Goal: Information Seeking & Learning: Learn about a topic

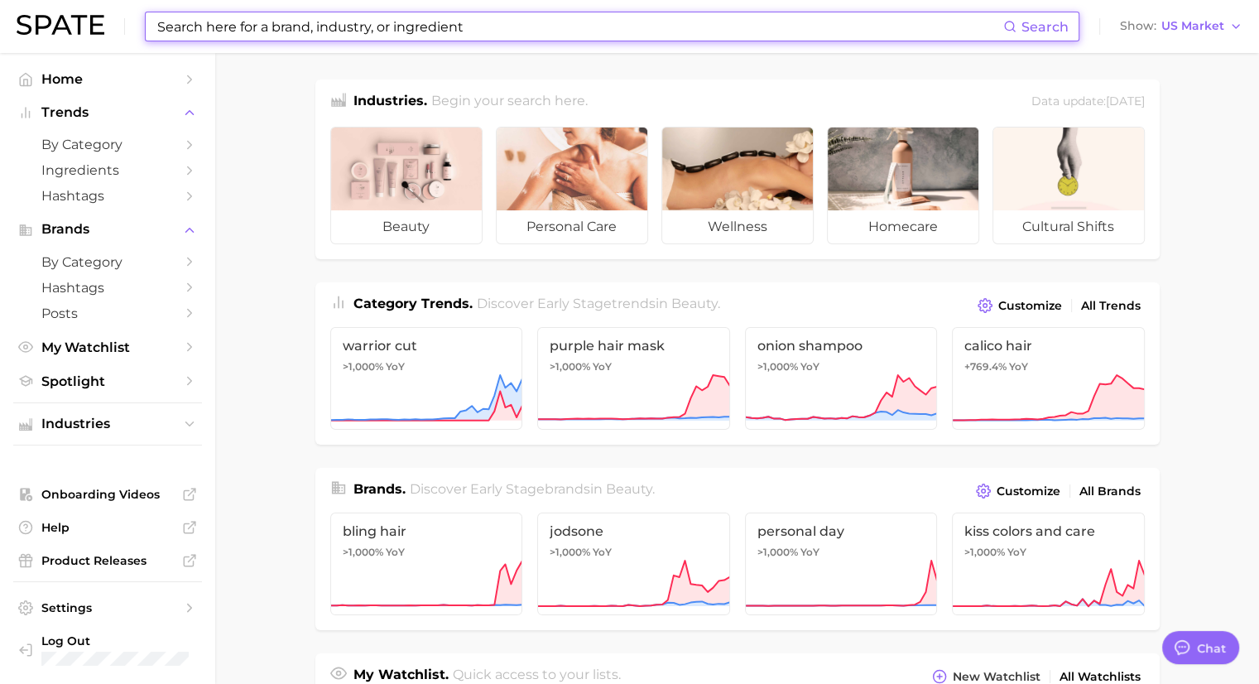
click at [402, 26] on input at bounding box center [580, 26] width 848 height 28
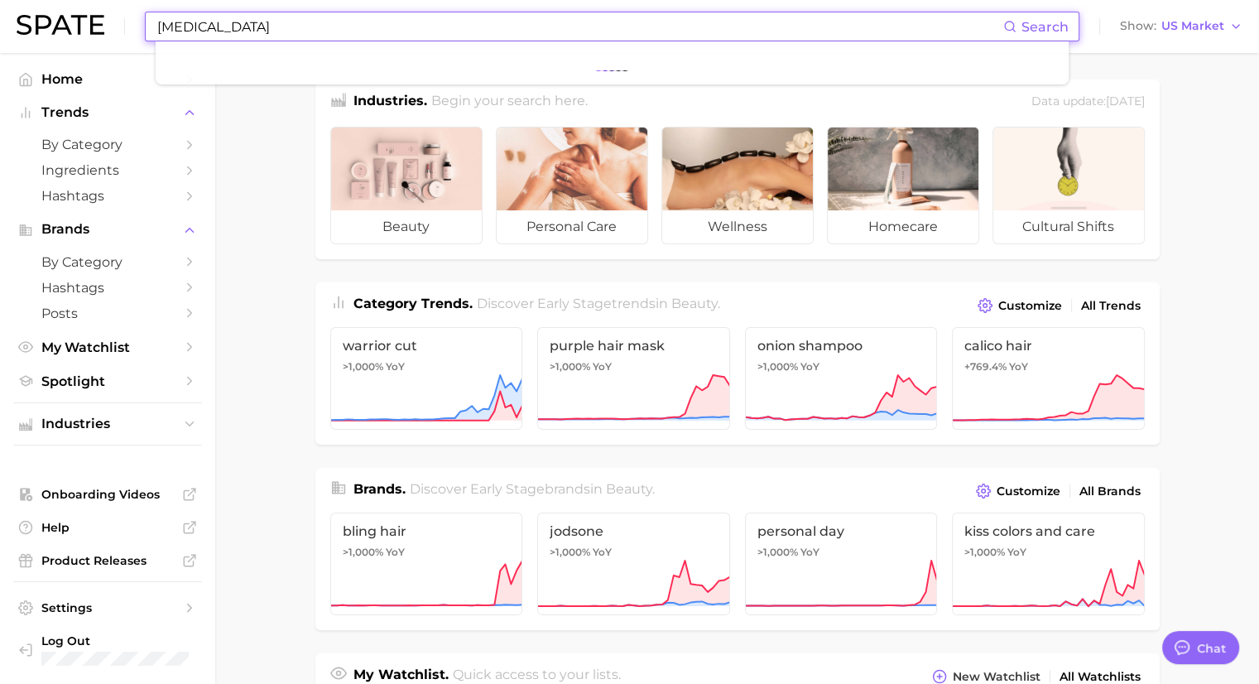
type input "[MEDICAL_DATA]"
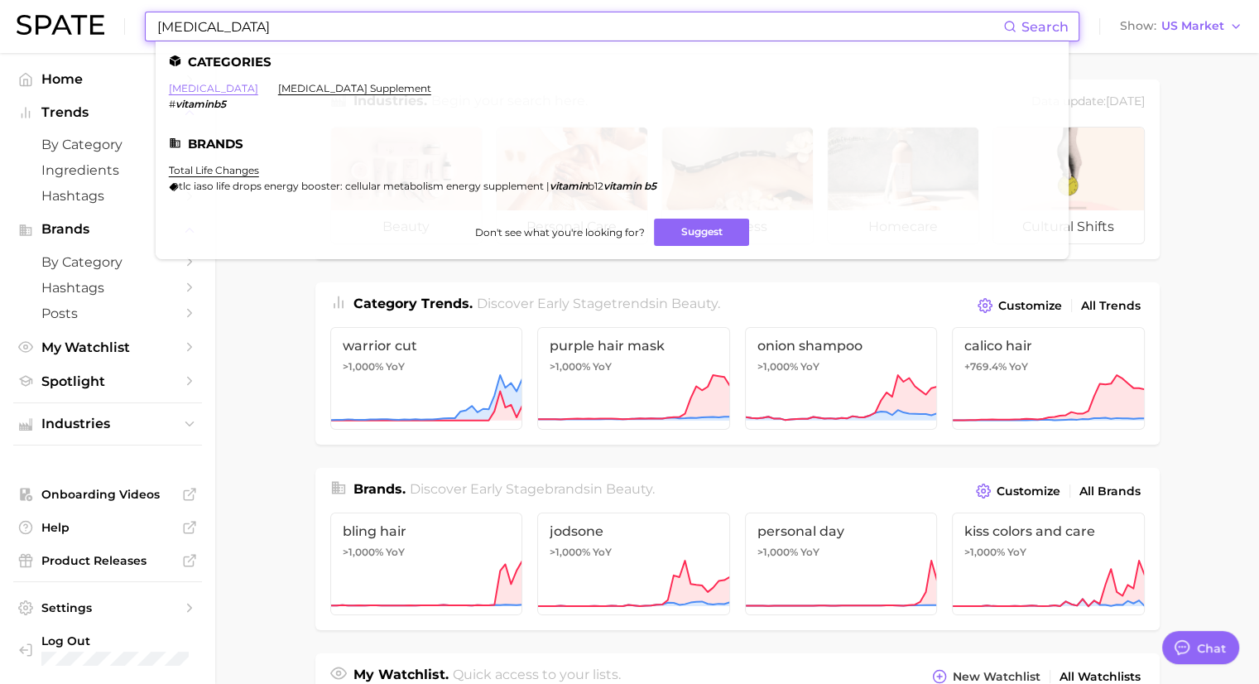
click at [185, 89] on link "[MEDICAL_DATA]" at bounding box center [213, 88] width 89 height 12
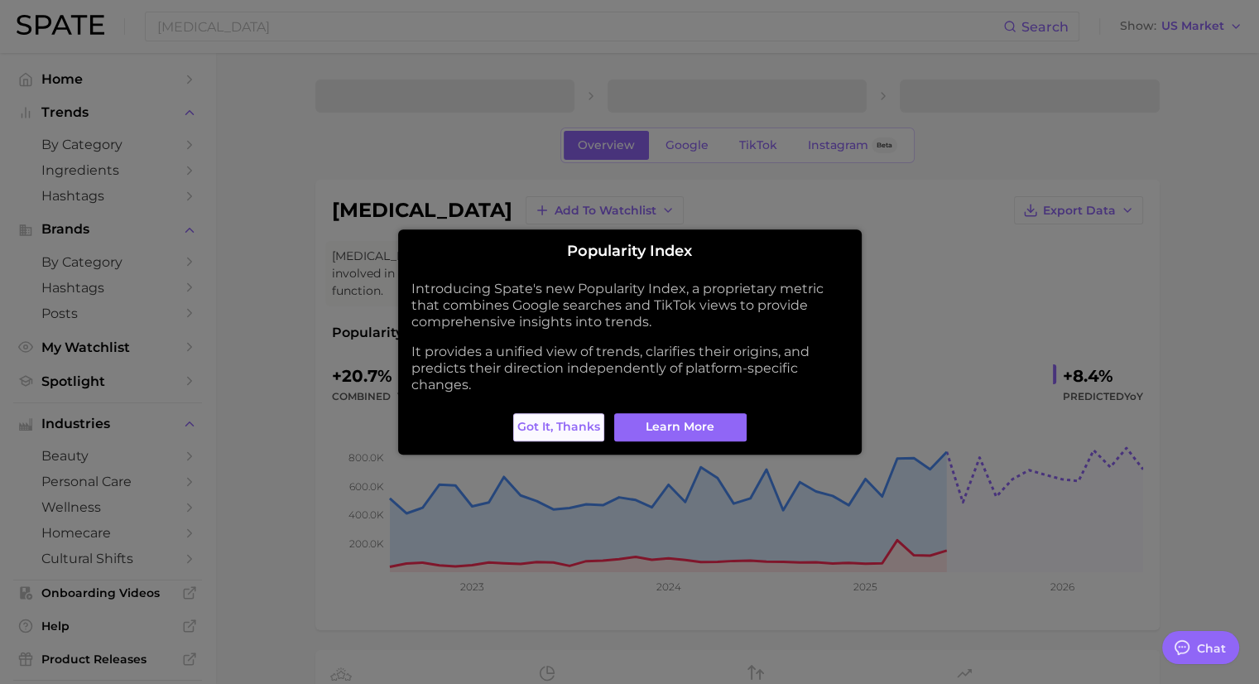
click at [566, 429] on span "Got it, thanks" at bounding box center [559, 427] width 83 height 14
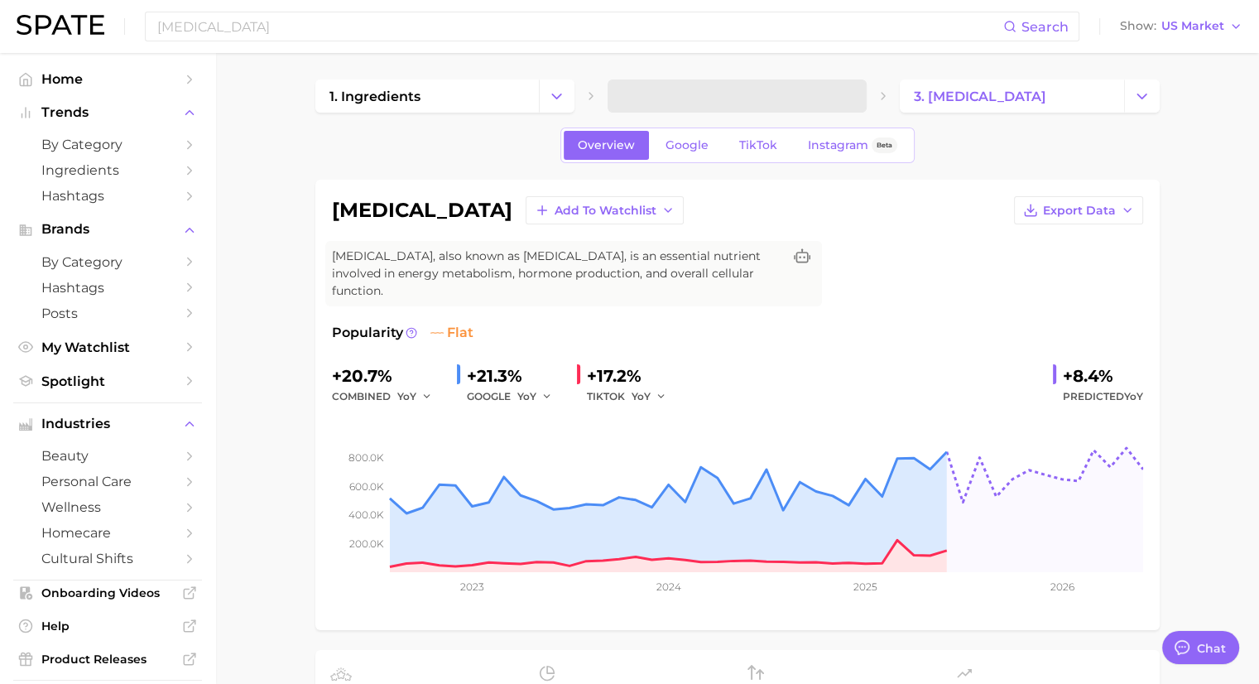
type textarea "x"
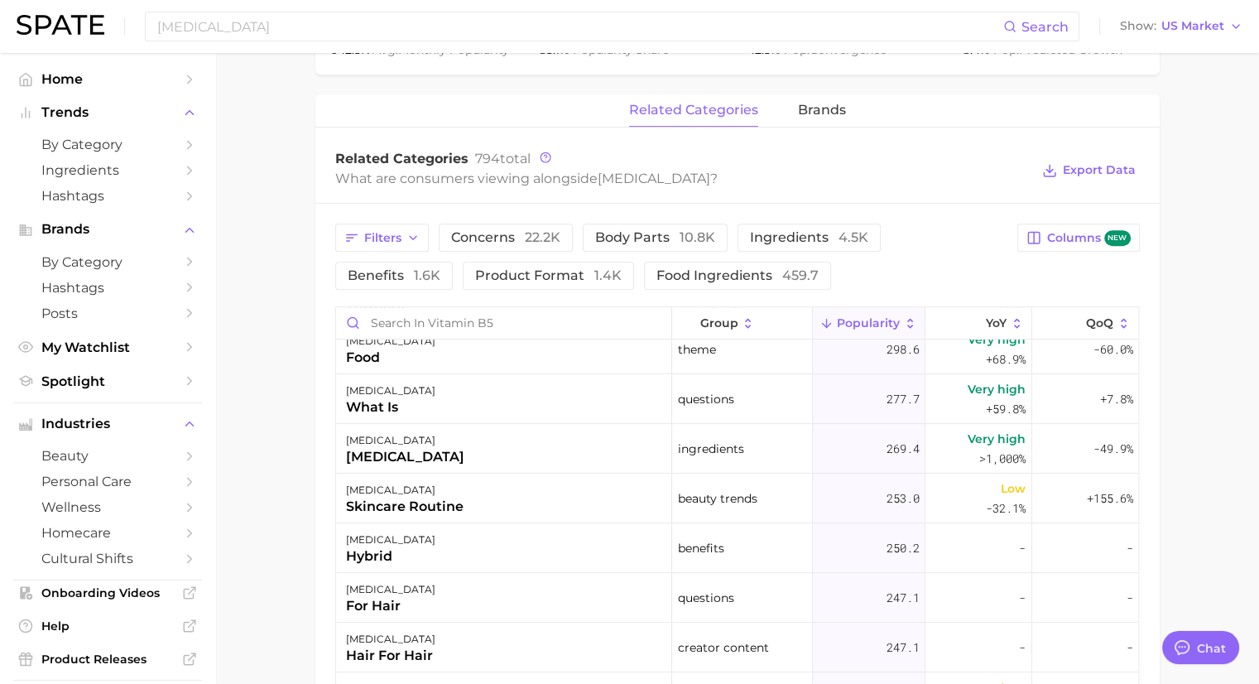
scroll to position [662, 0]
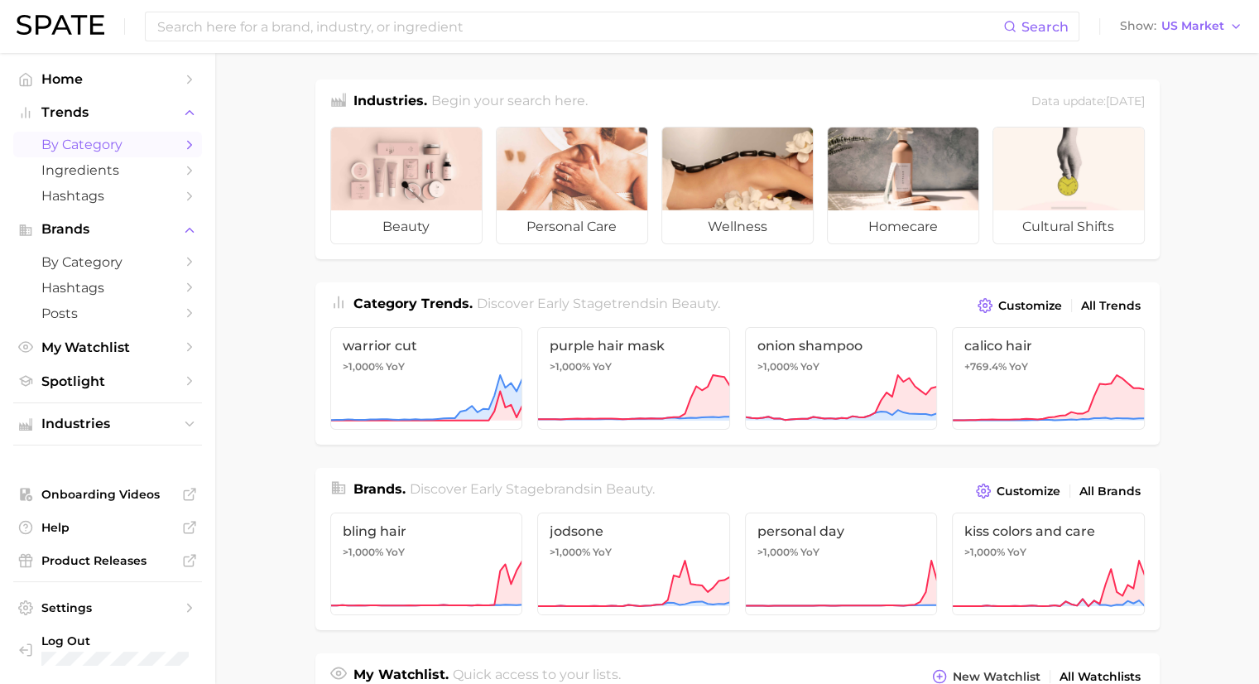
click at [84, 149] on span "by Category" at bounding box center [107, 145] width 132 height 16
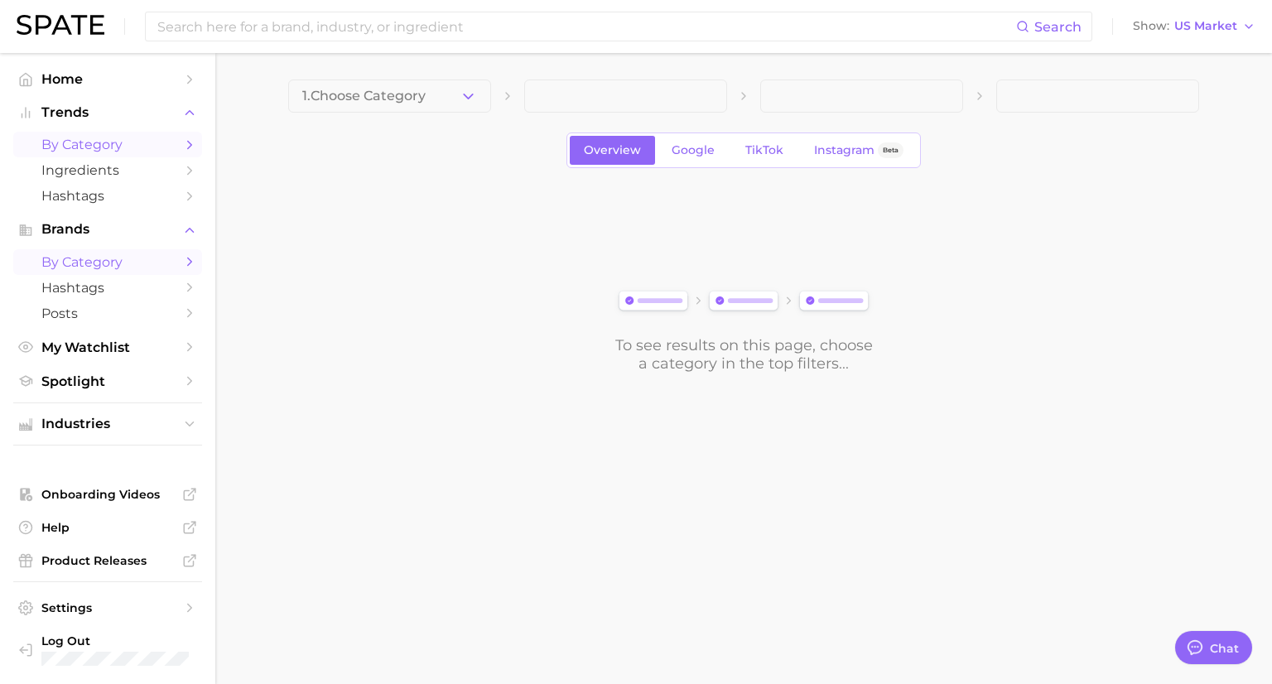
click at [116, 264] on span "by Category" at bounding box center [107, 262] width 132 height 16
click at [179, 269] on link "by Category" at bounding box center [107, 262] width 189 height 26
click at [137, 292] on span "Hashtags" at bounding box center [107, 288] width 132 height 16
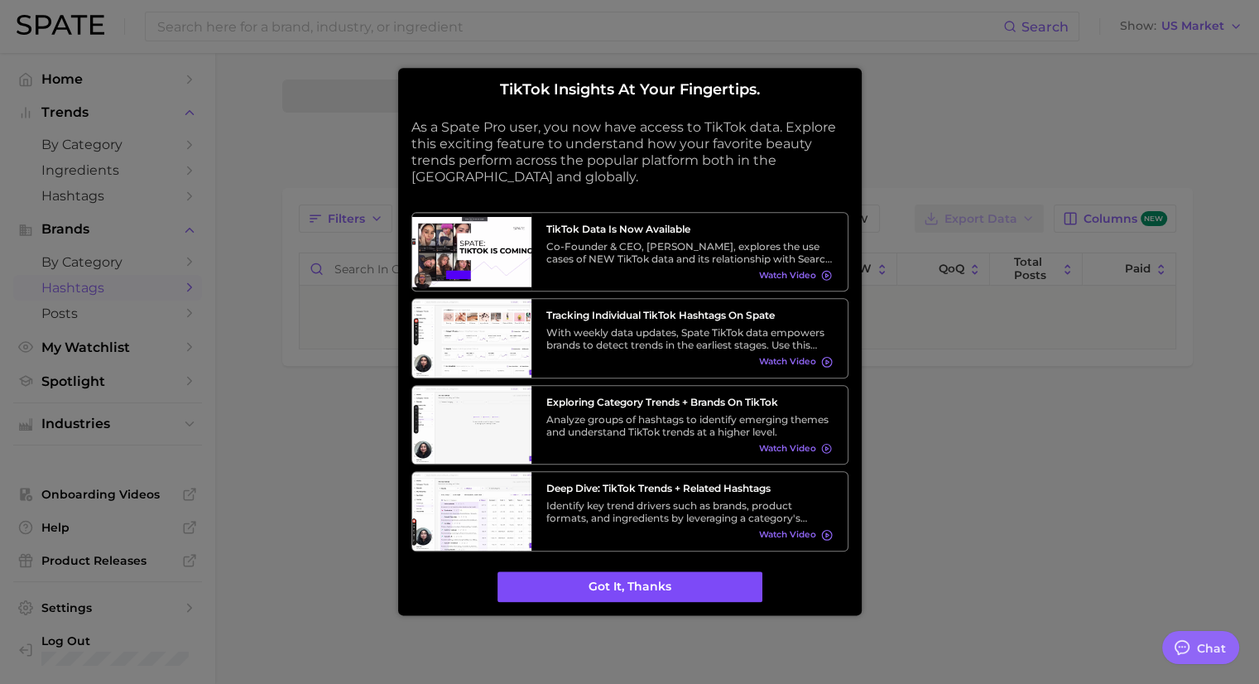
click at [657, 585] on button "Got it, thanks" at bounding box center [630, 586] width 265 height 31
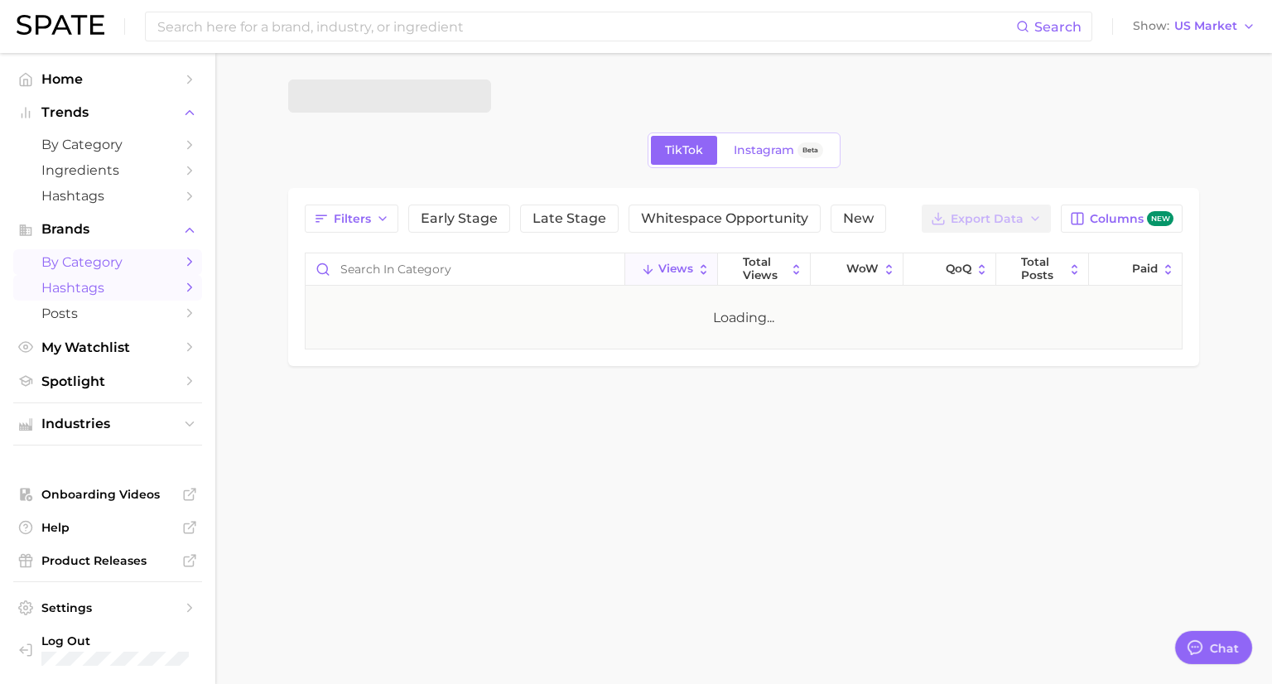
click at [102, 266] on span "by Category" at bounding box center [107, 262] width 132 height 16
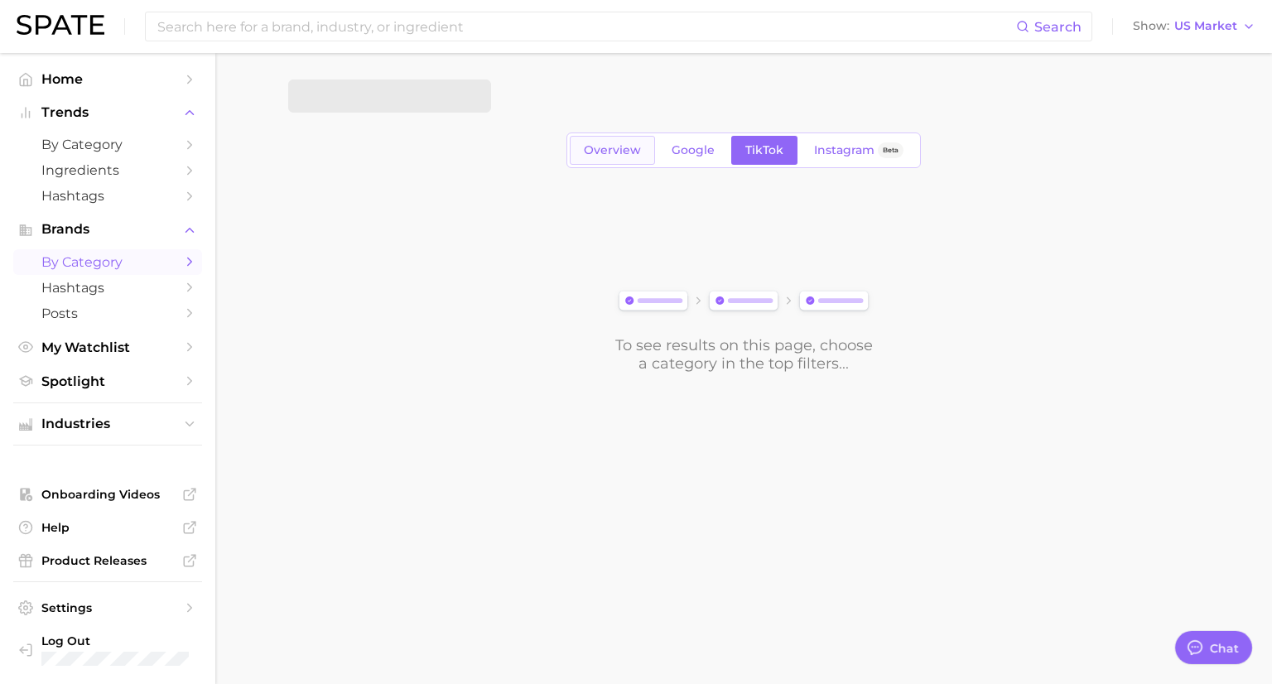
click at [603, 158] on link "Overview" at bounding box center [612, 150] width 85 height 29
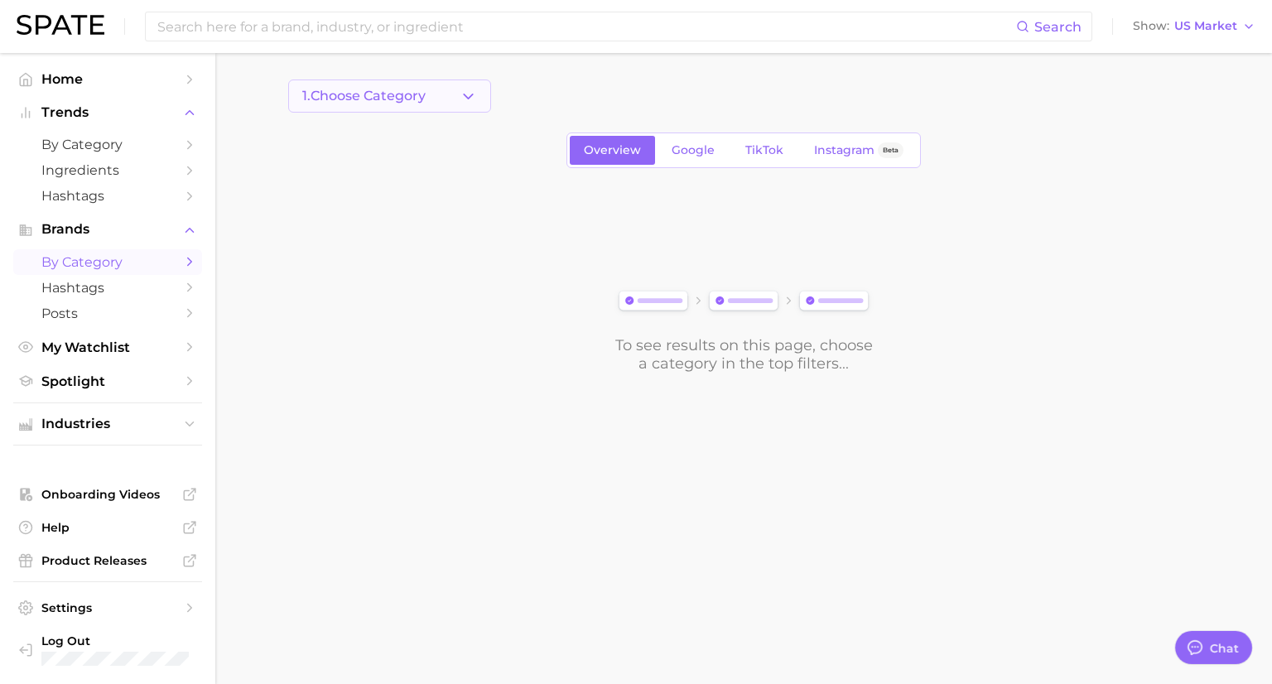
click at [470, 92] on icon "button" at bounding box center [468, 96] width 17 height 17
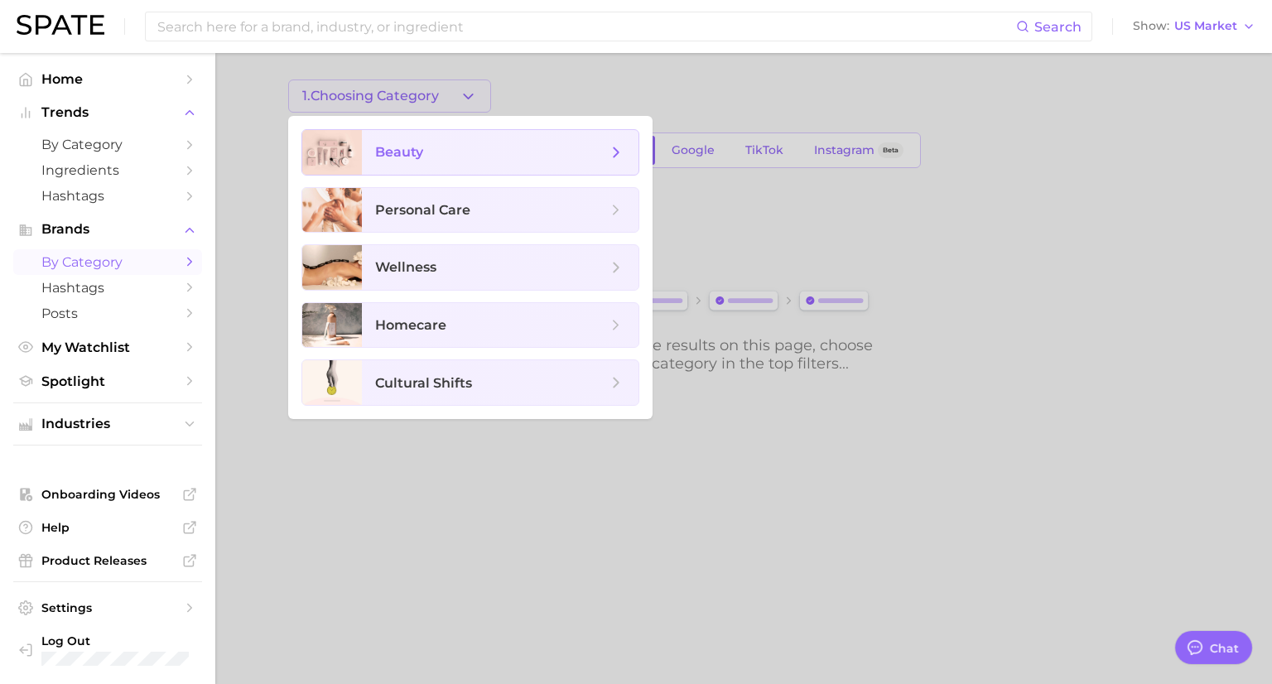
click at [421, 151] on span "beauty" at bounding box center [399, 152] width 48 height 16
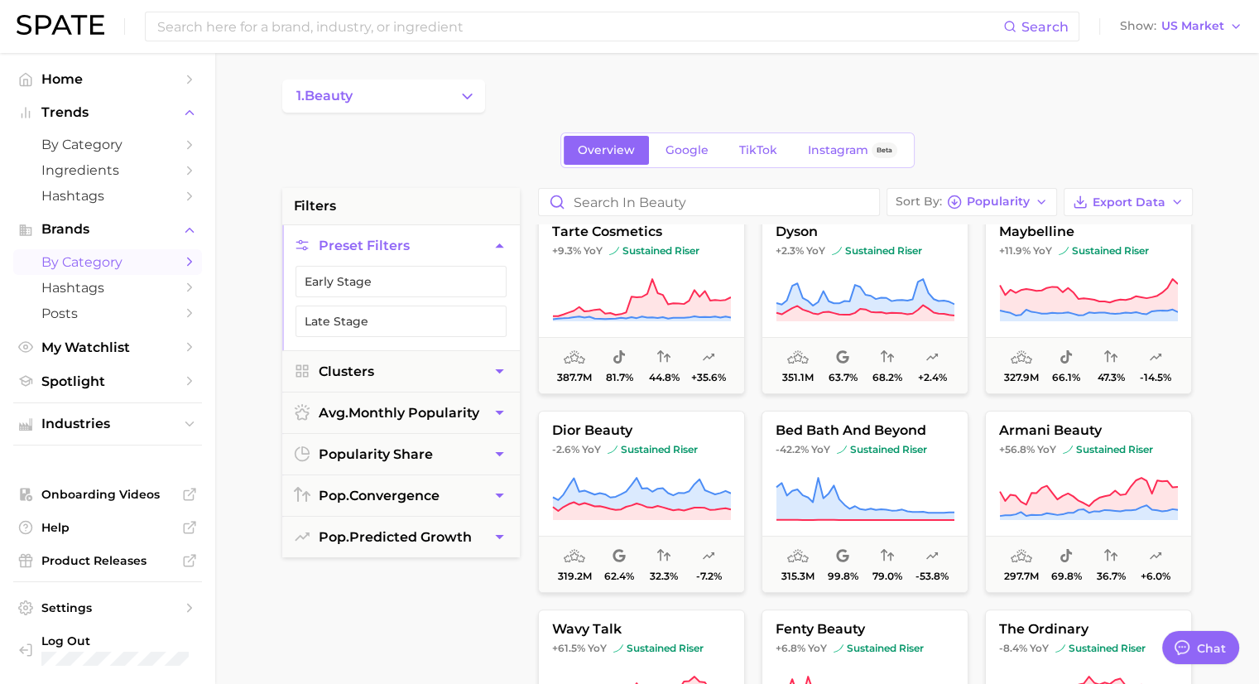
scroll to position [580, 0]
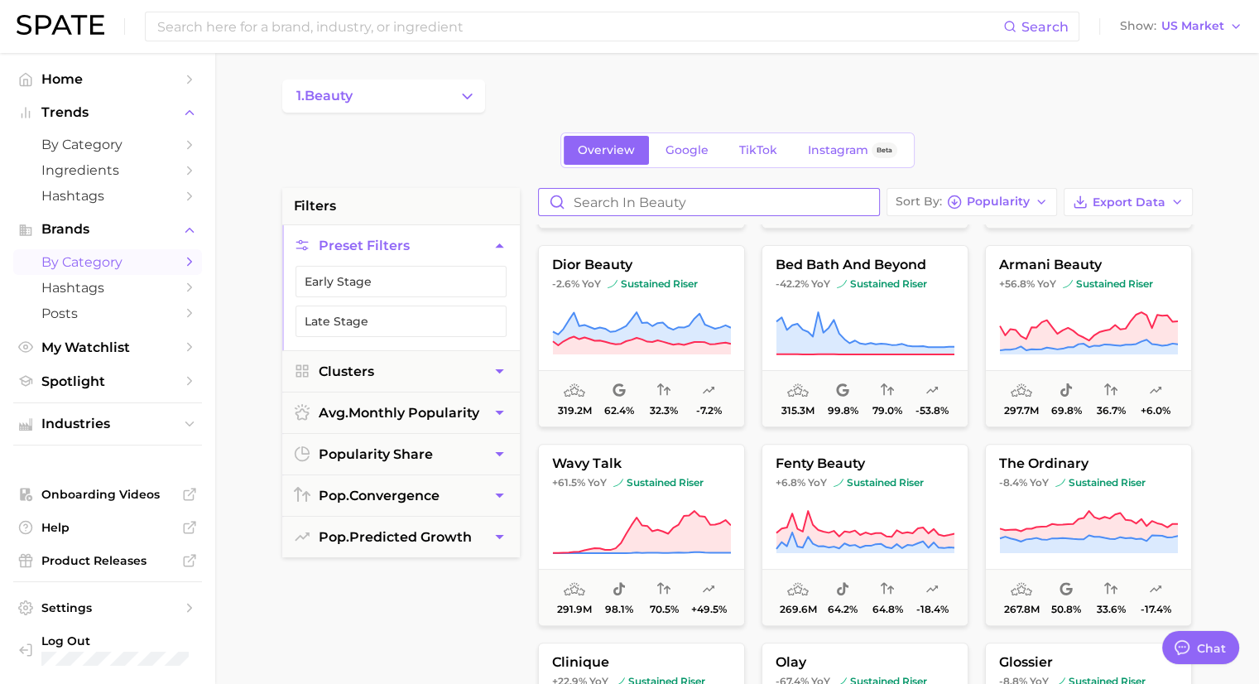
click at [696, 204] on input "Search in beauty" at bounding box center [709, 202] width 340 height 26
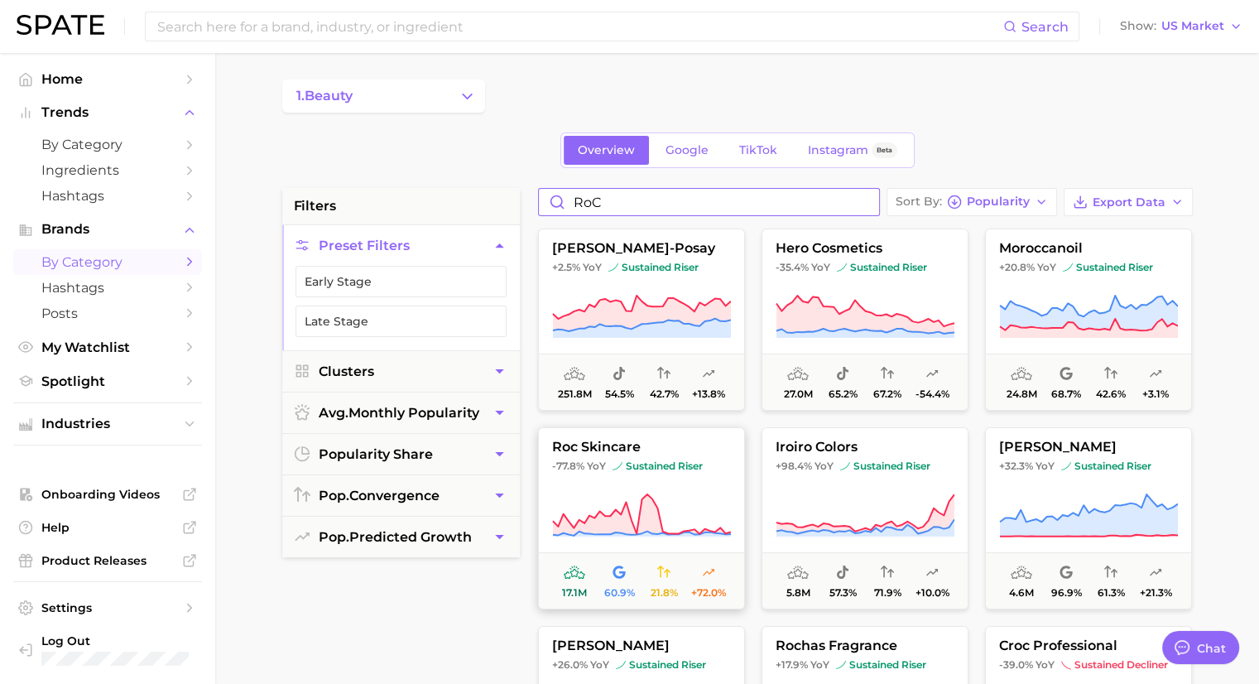
type input "RoC"
click at [615, 449] on span "roc skincare" at bounding box center [641, 447] width 205 height 15
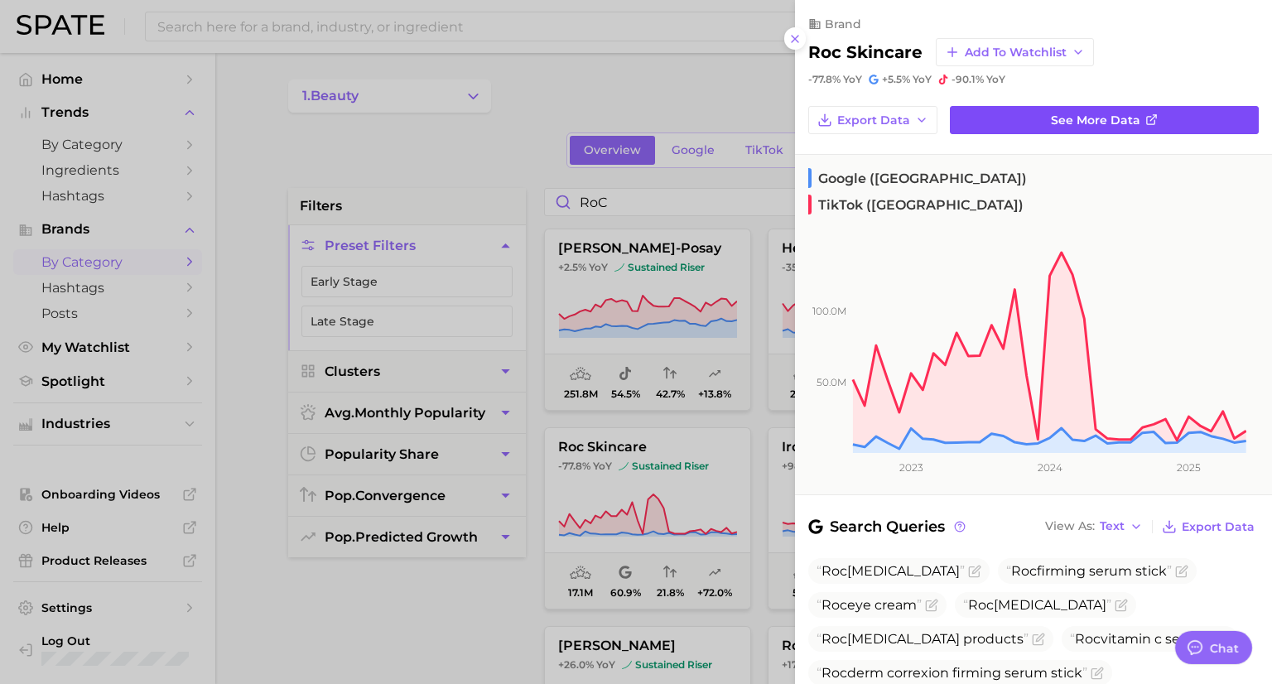
click at [1060, 123] on span "See more data" at bounding box center [1095, 120] width 89 height 14
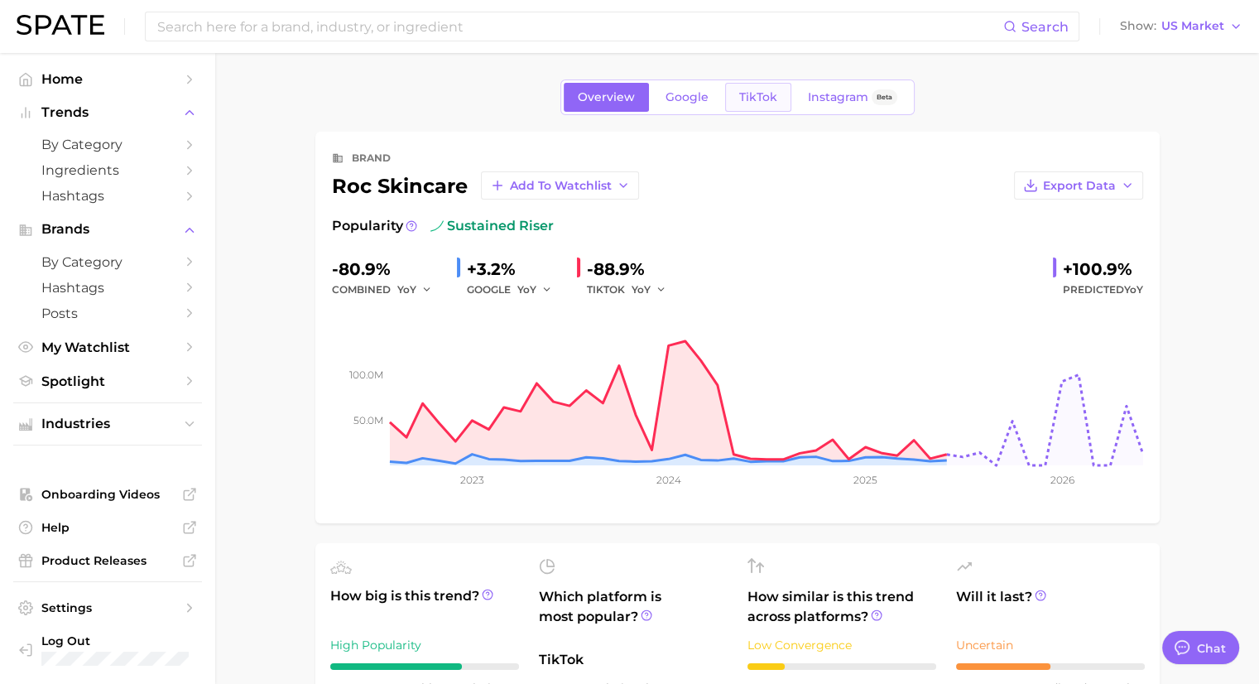
click at [767, 107] on link "TikTok" at bounding box center [758, 97] width 66 height 29
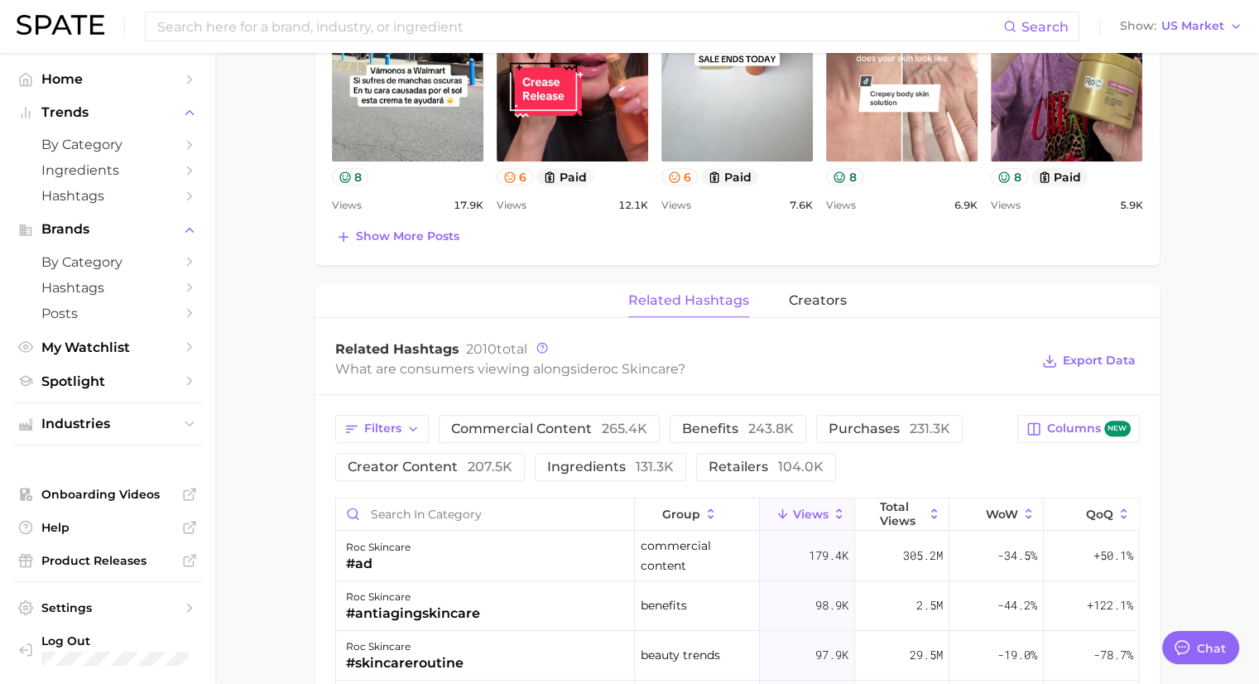
scroll to position [994, 0]
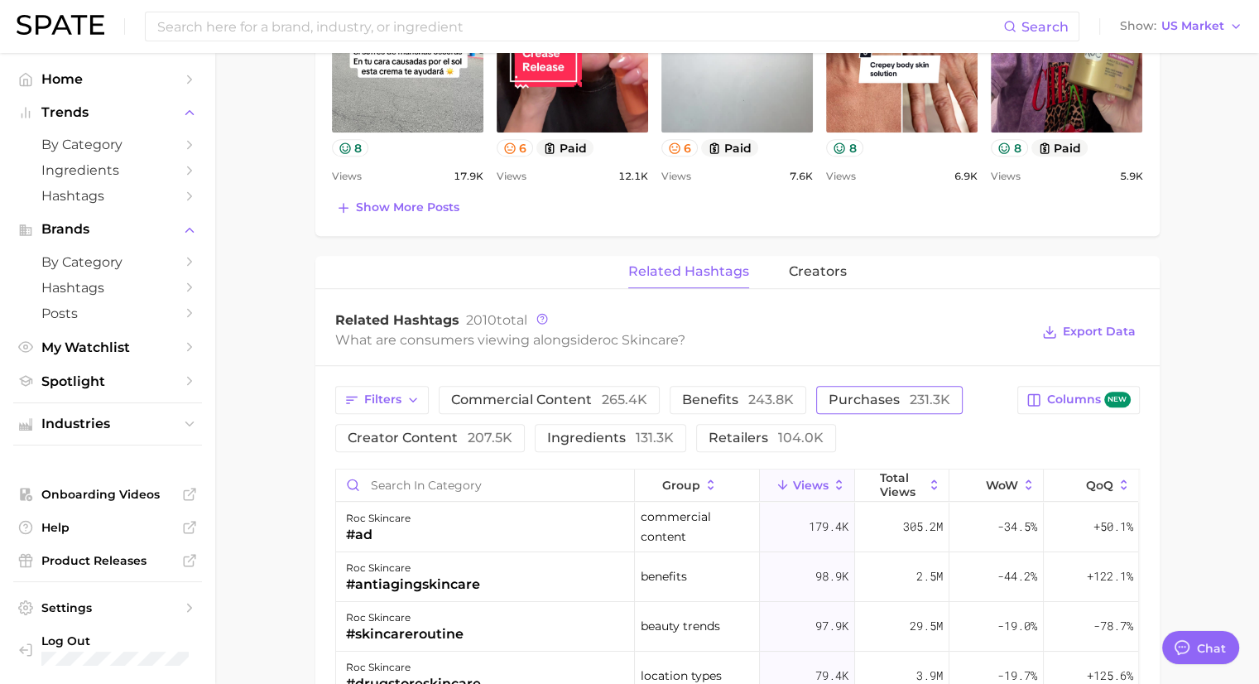
click at [840, 402] on span "purchases 231.3k" at bounding box center [890, 399] width 122 height 13
click at [742, 433] on span "retailers 104.0k" at bounding box center [766, 437] width 115 height 13
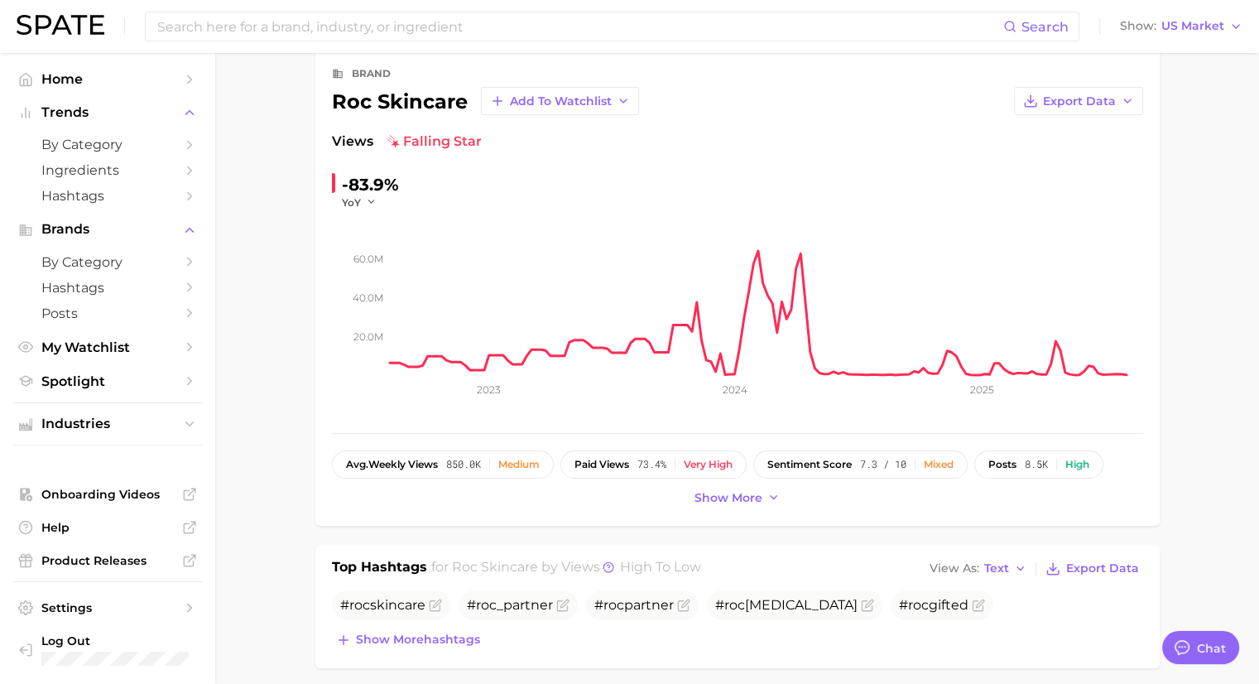
scroll to position [0, 0]
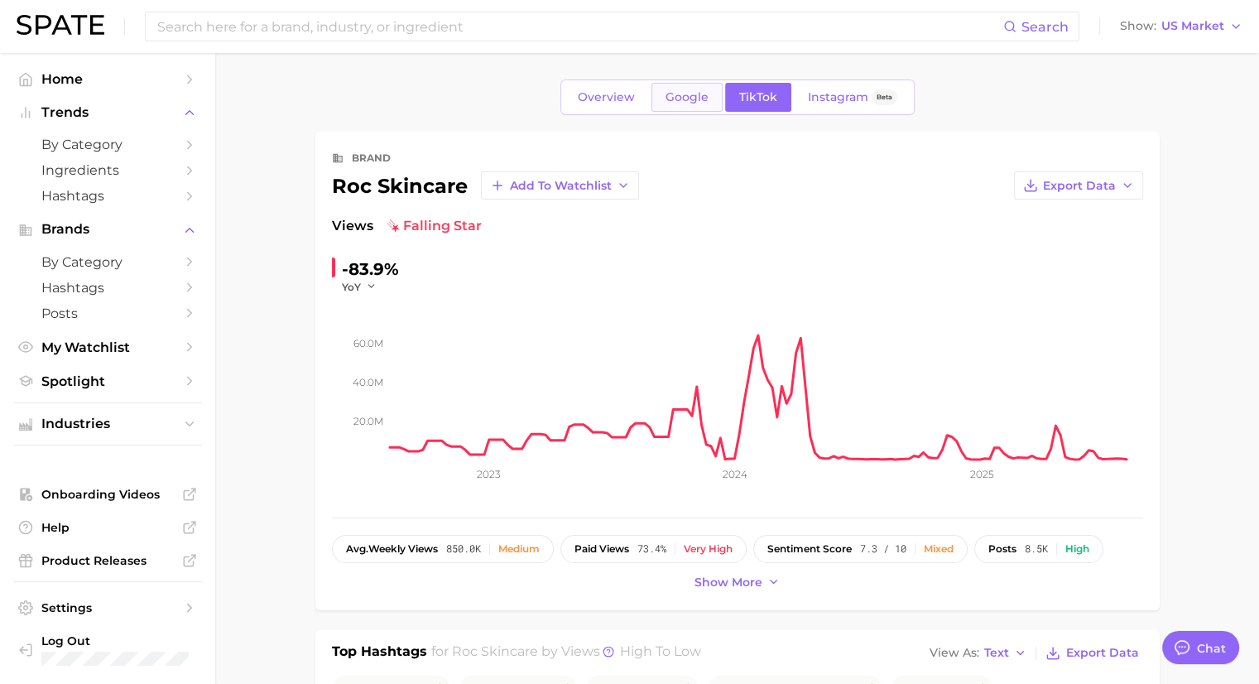
click at [686, 100] on span "Google" at bounding box center [687, 97] width 43 height 14
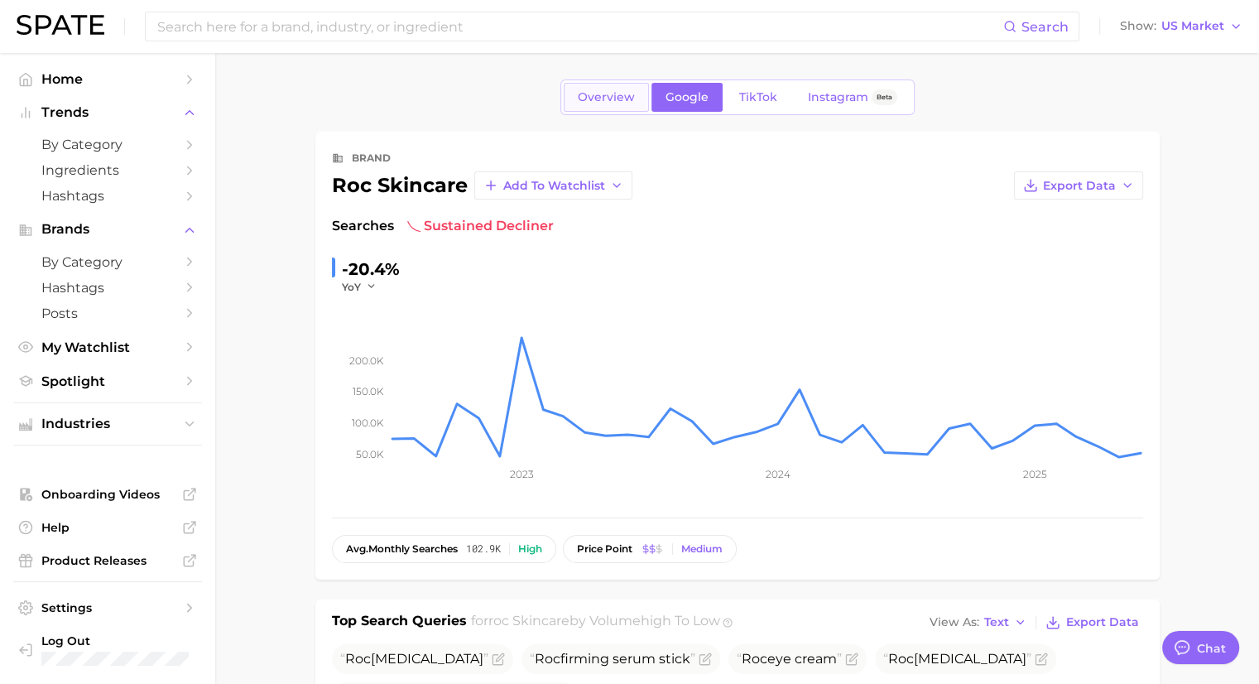
click at [597, 104] on link "Overview" at bounding box center [606, 97] width 85 height 29
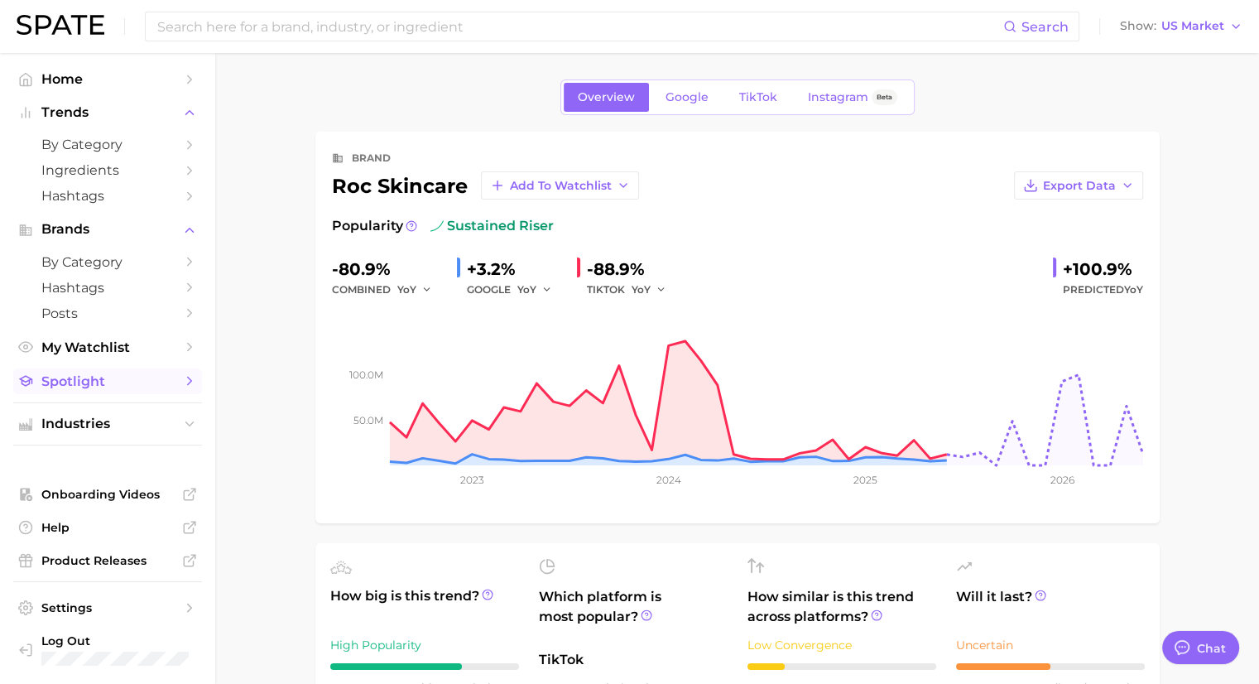
click at [142, 383] on span "Spotlight" at bounding box center [107, 381] width 132 height 16
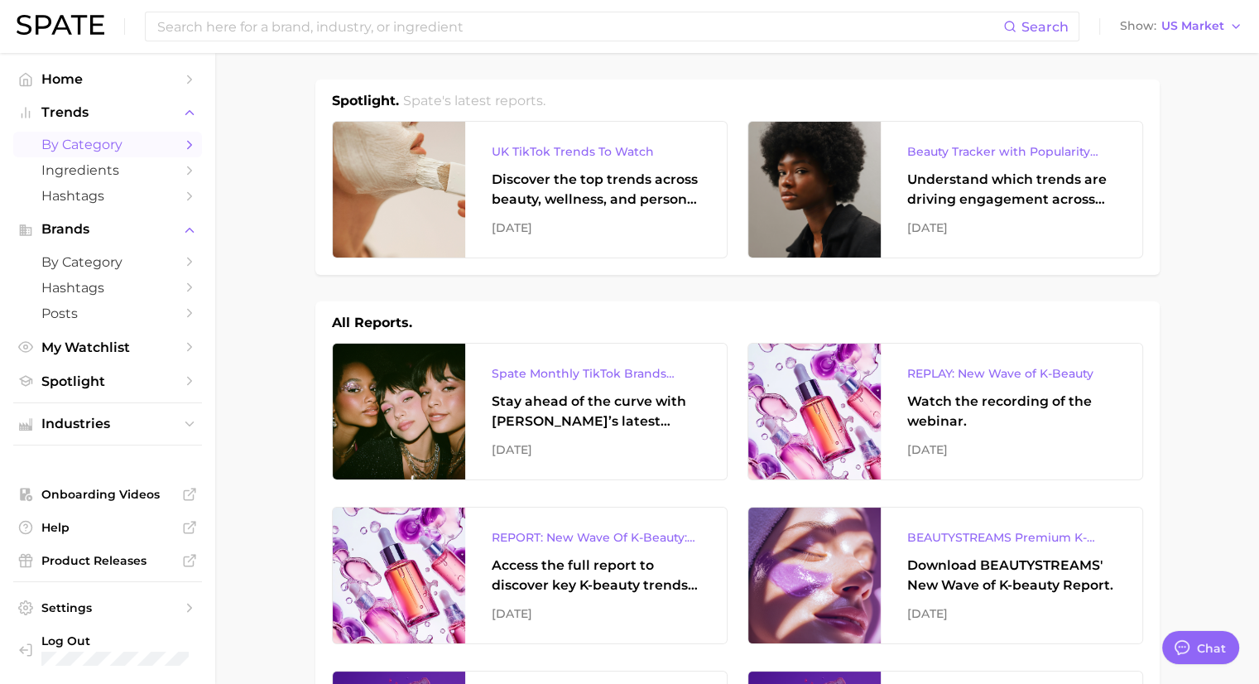
click at [101, 147] on span "by Category" at bounding box center [107, 145] width 132 height 16
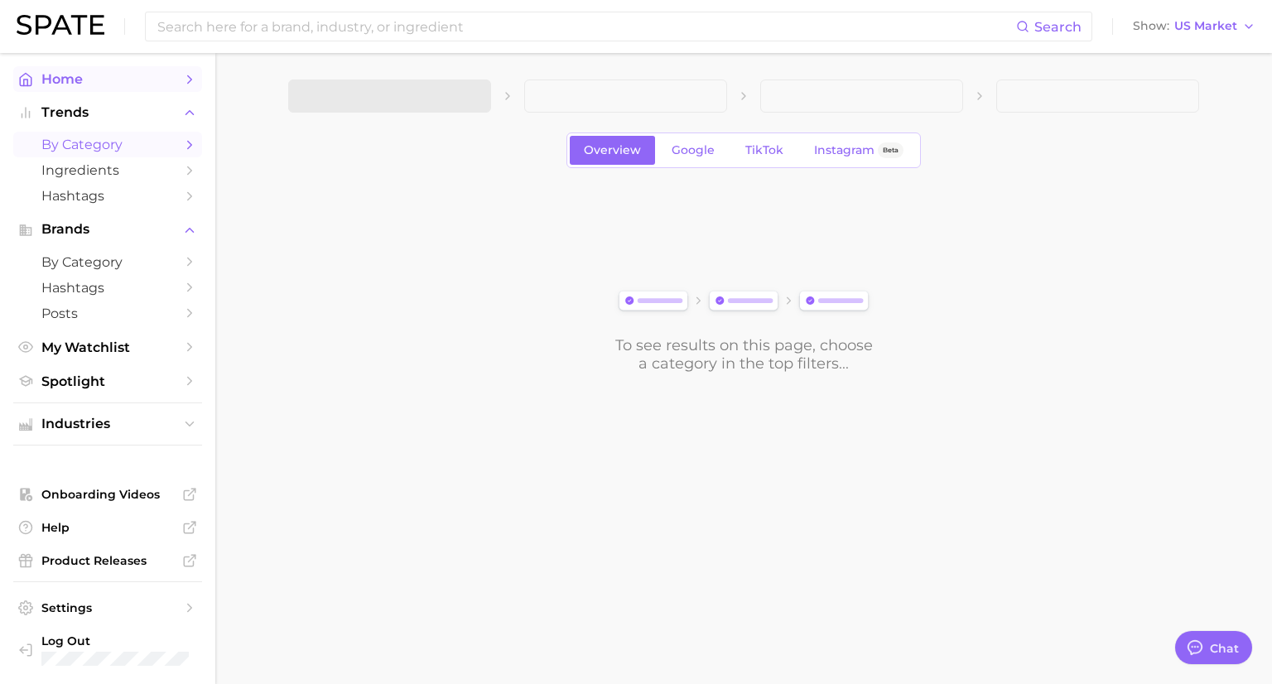
click at [66, 76] on span "Home" at bounding box center [107, 79] width 132 height 16
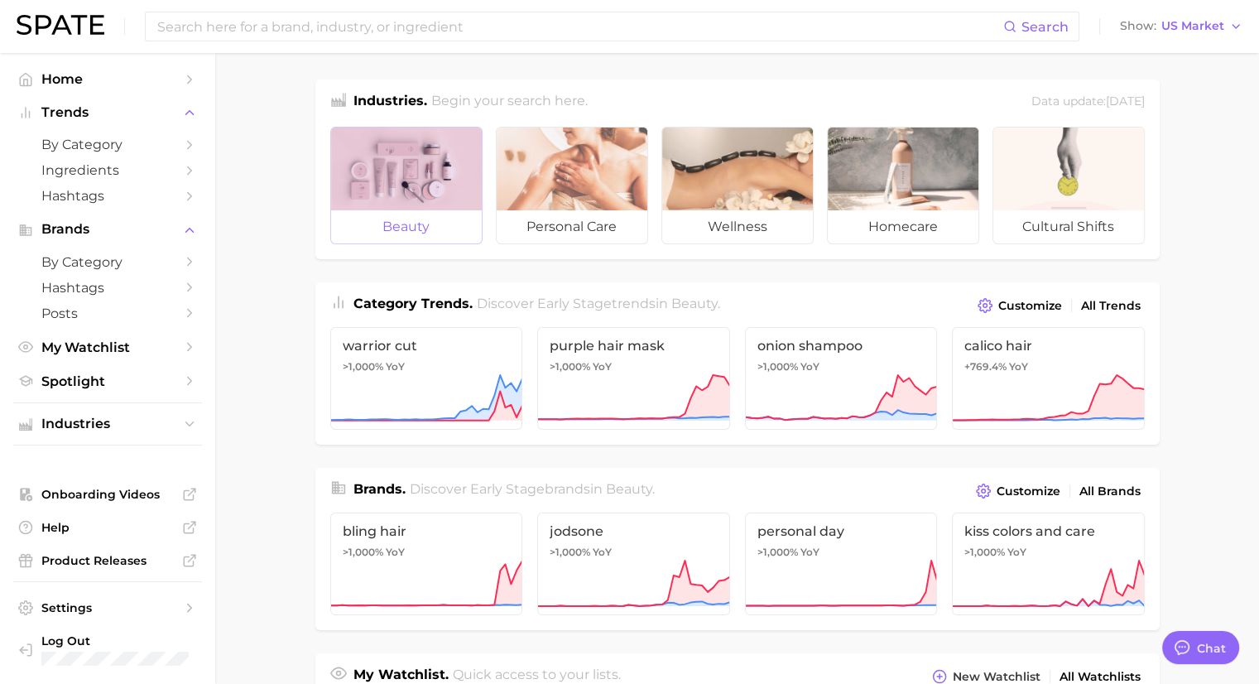
click at [414, 201] on div at bounding box center [406, 169] width 151 height 83
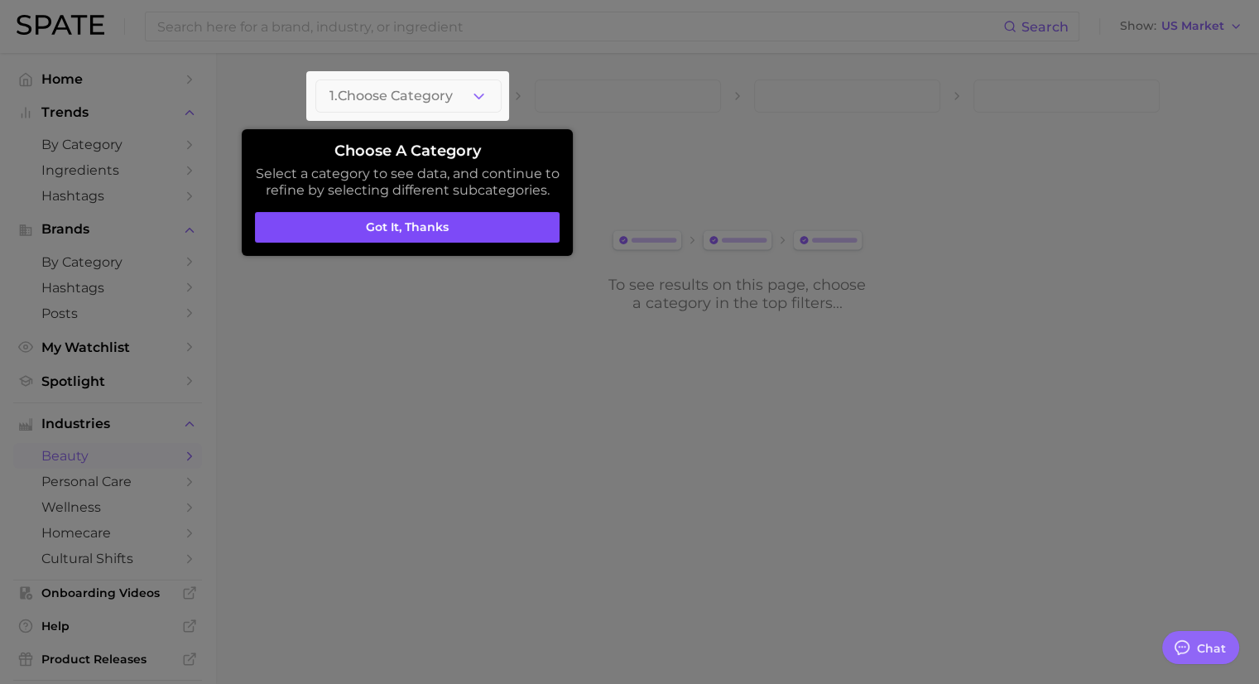
click at [408, 230] on button "Got it, thanks" at bounding box center [407, 227] width 305 height 31
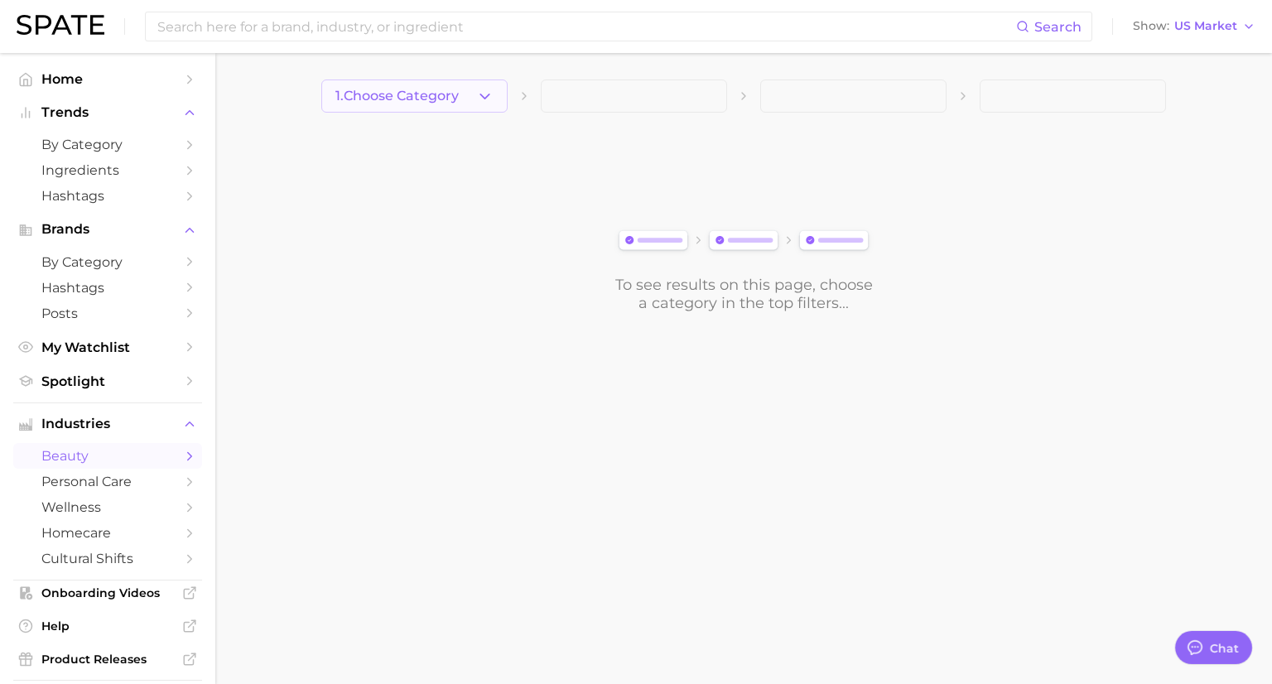
click at [437, 103] on span "1. Choose Category" at bounding box center [396, 96] width 123 height 15
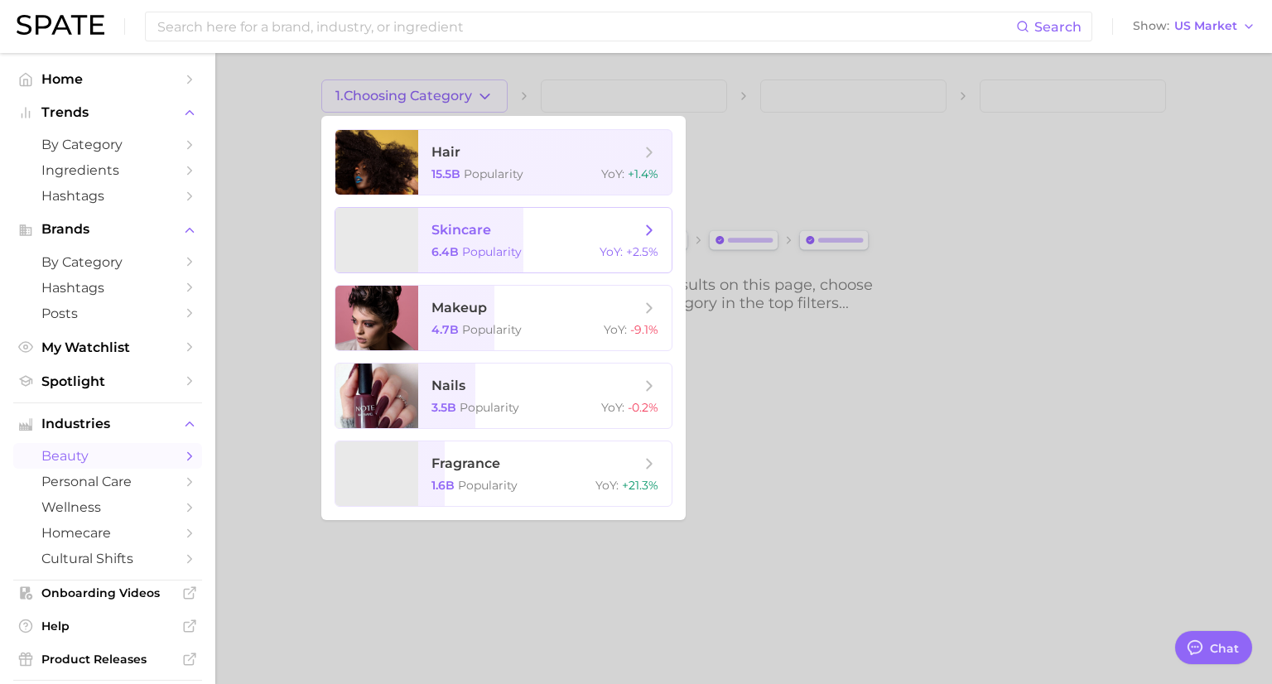
click at [473, 246] on span "Popularity" at bounding box center [492, 251] width 60 height 15
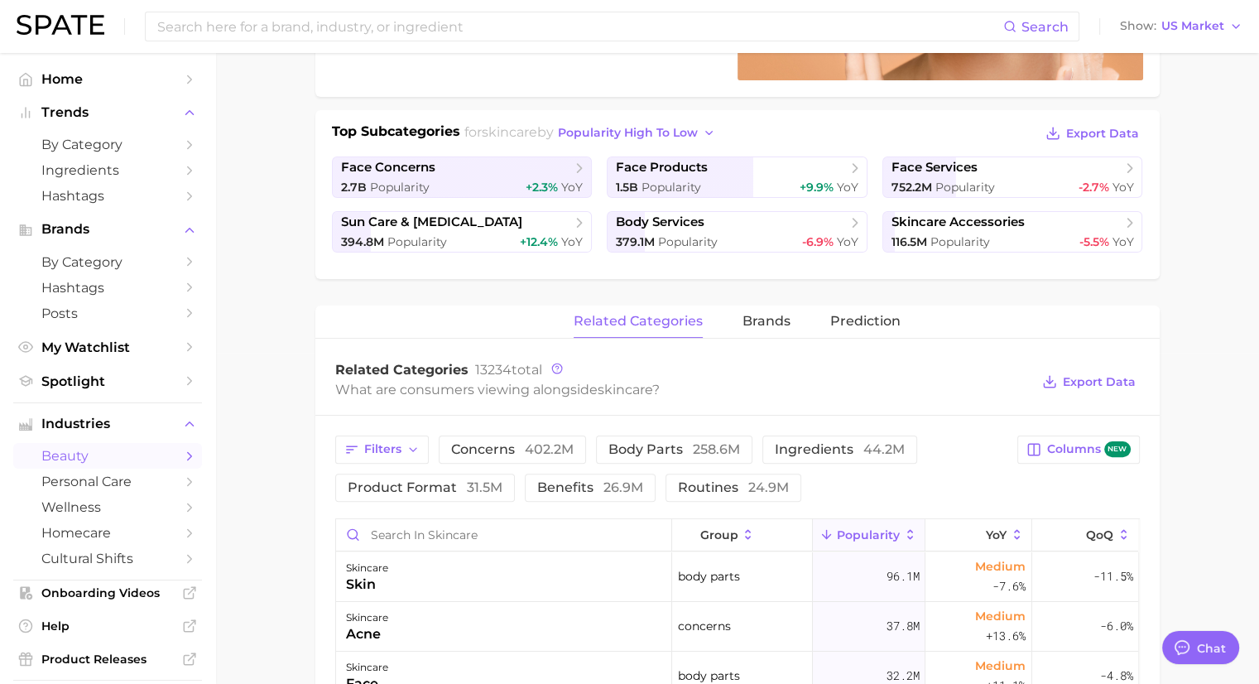
scroll to position [414, 0]
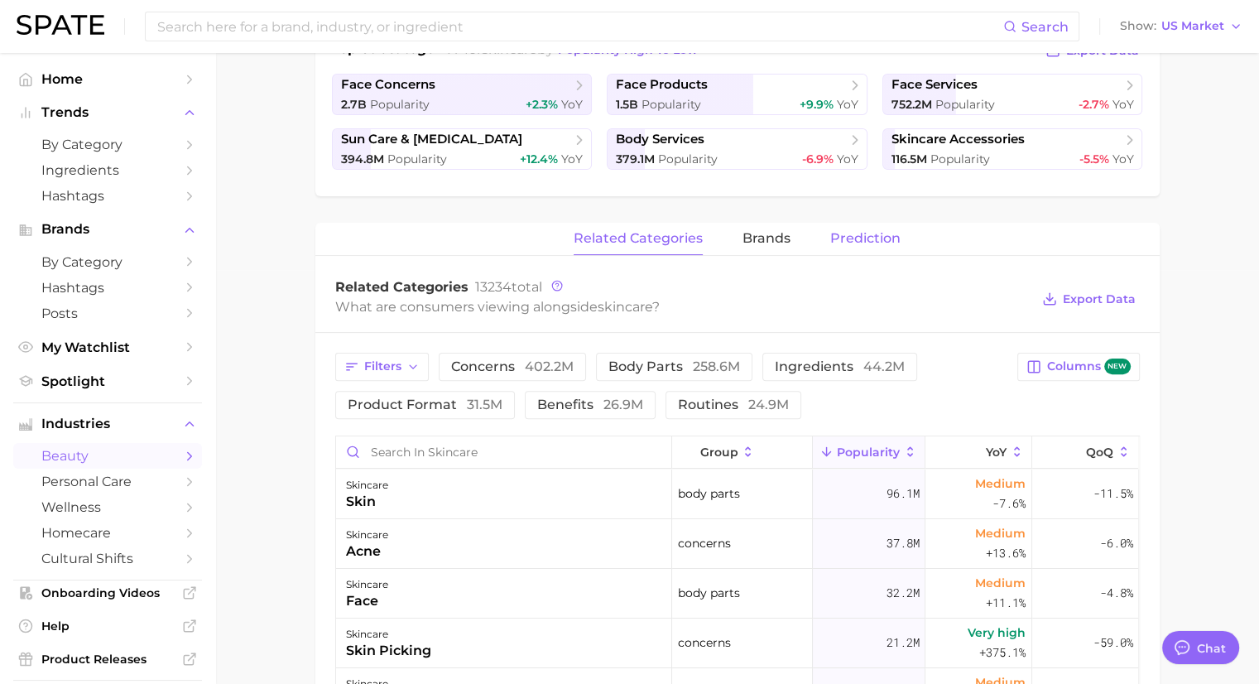
click at [864, 238] on span "Prediction" at bounding box center [866, 238] width 70 height 15
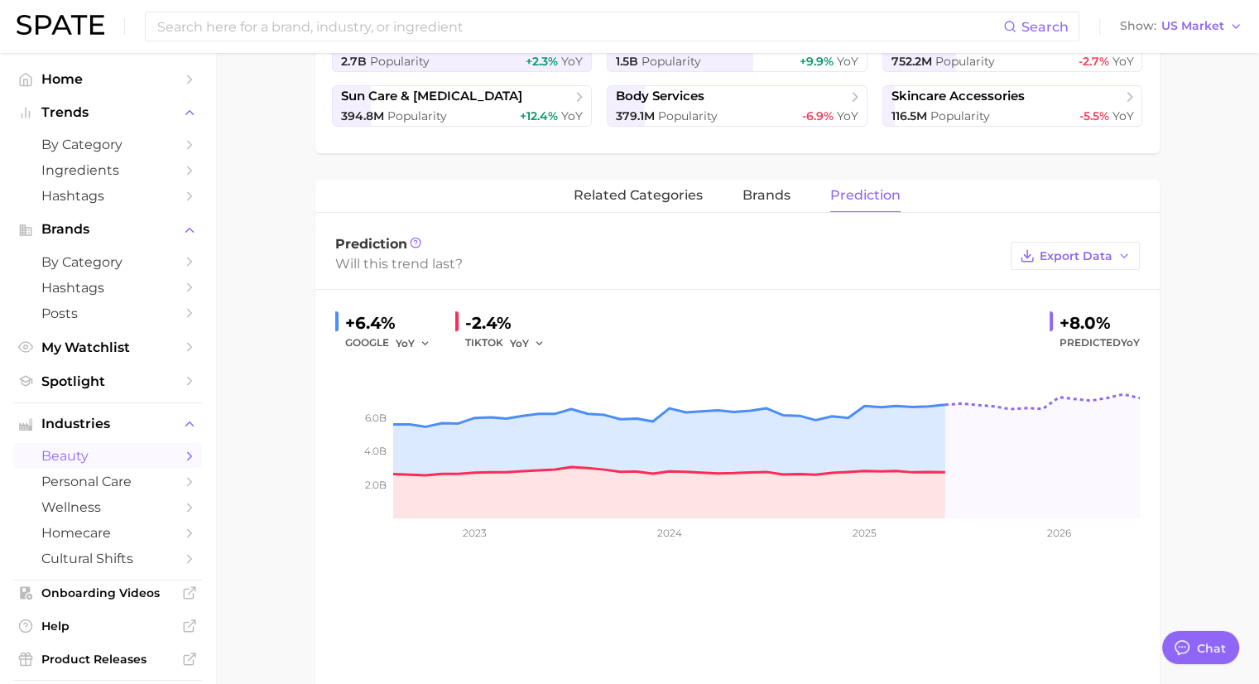
scroll to position [497, 0]
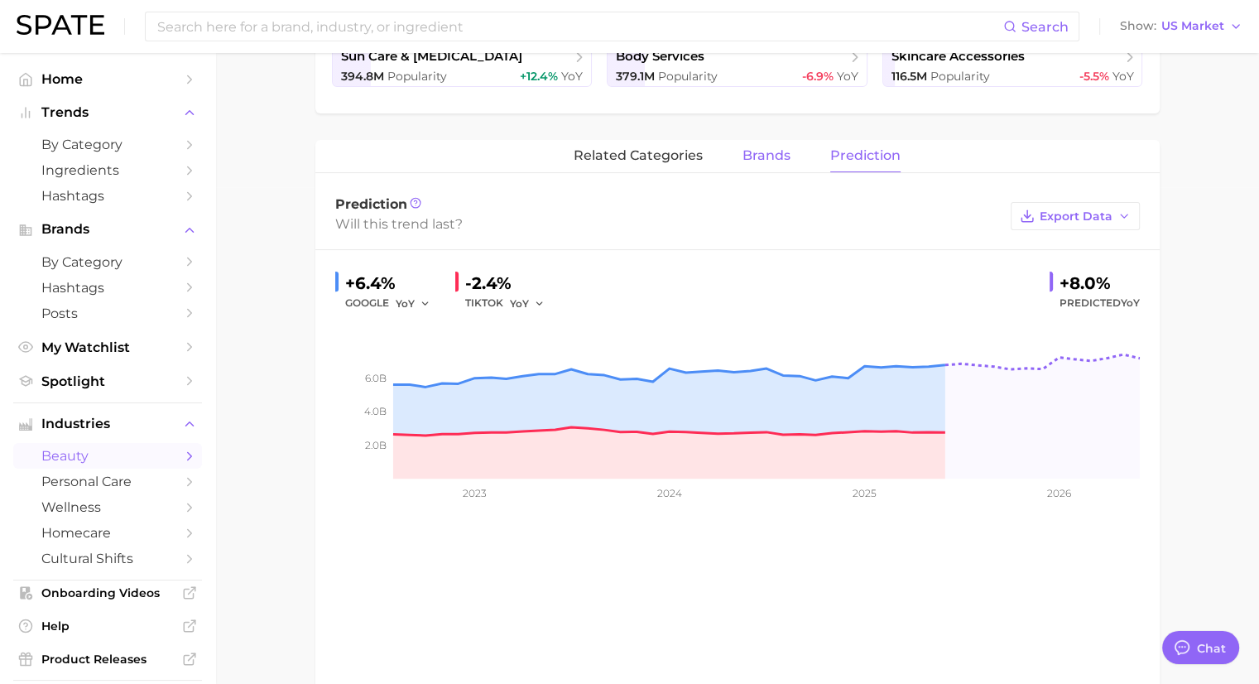
click at [776, 153] on span "brands" at bounding box center [767, 155] width 48 height 15
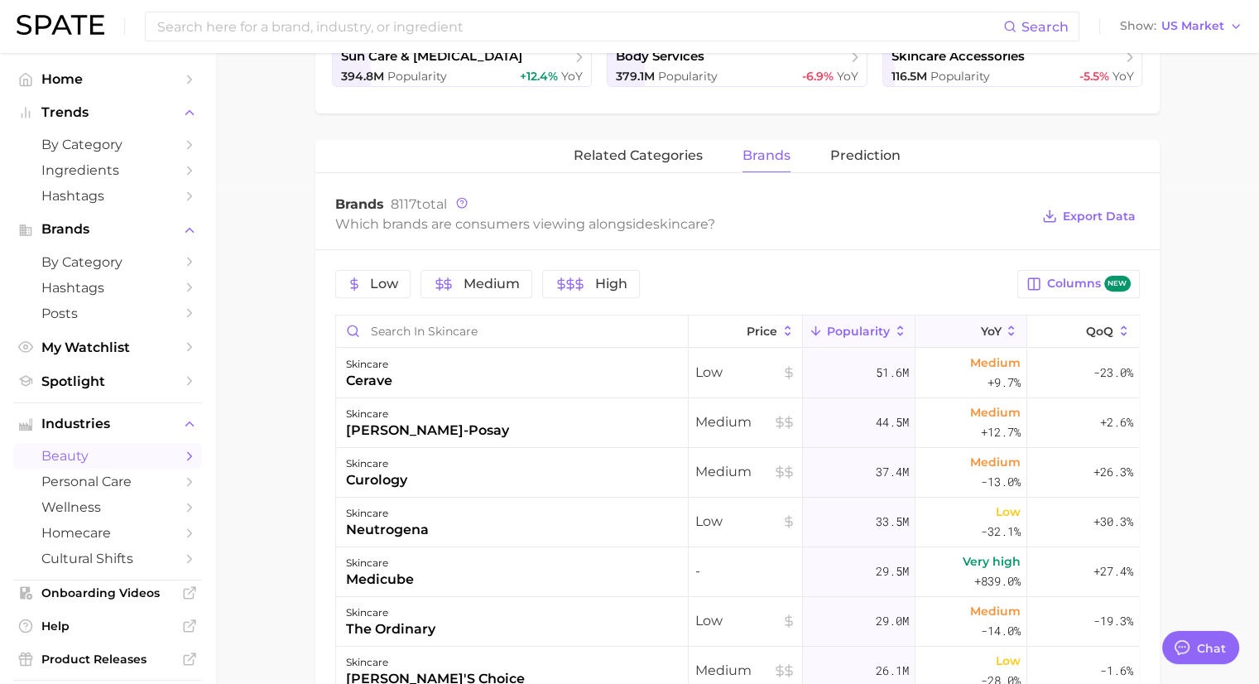
click at [1004, 329] on icon at bounding box center [1011, 331] width 15 height 15
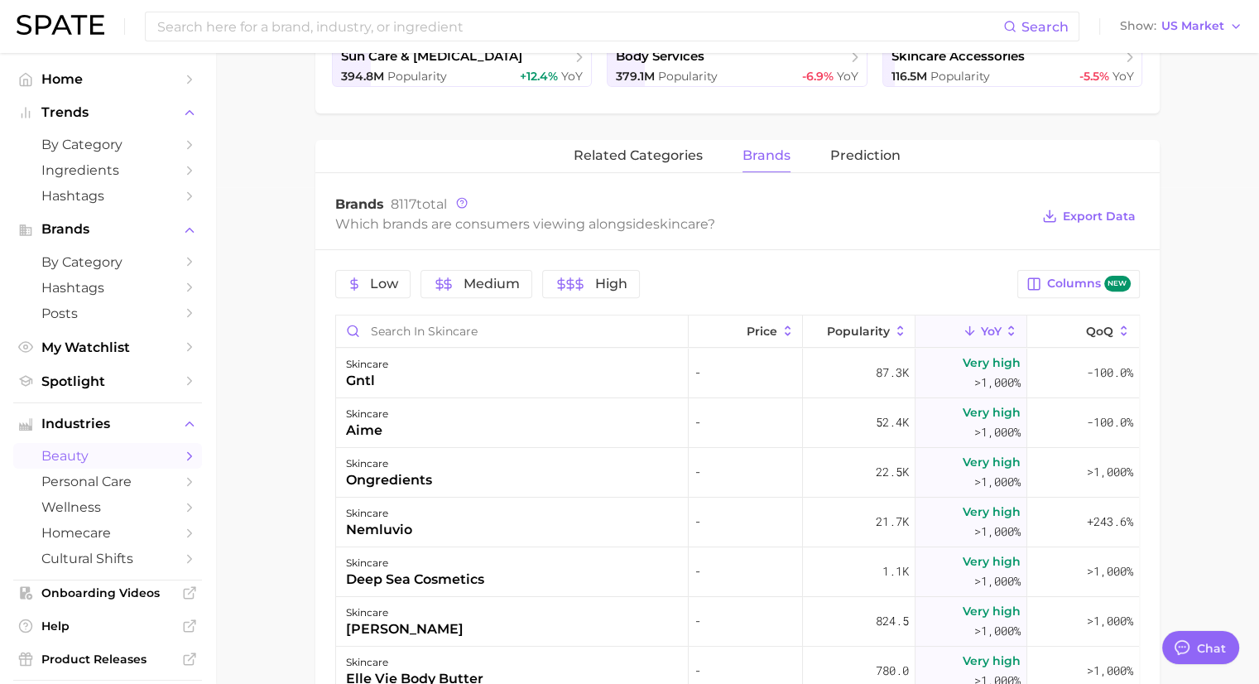
click at [964, 328] on icon at bounding box center [970, 331] width 15 height 15
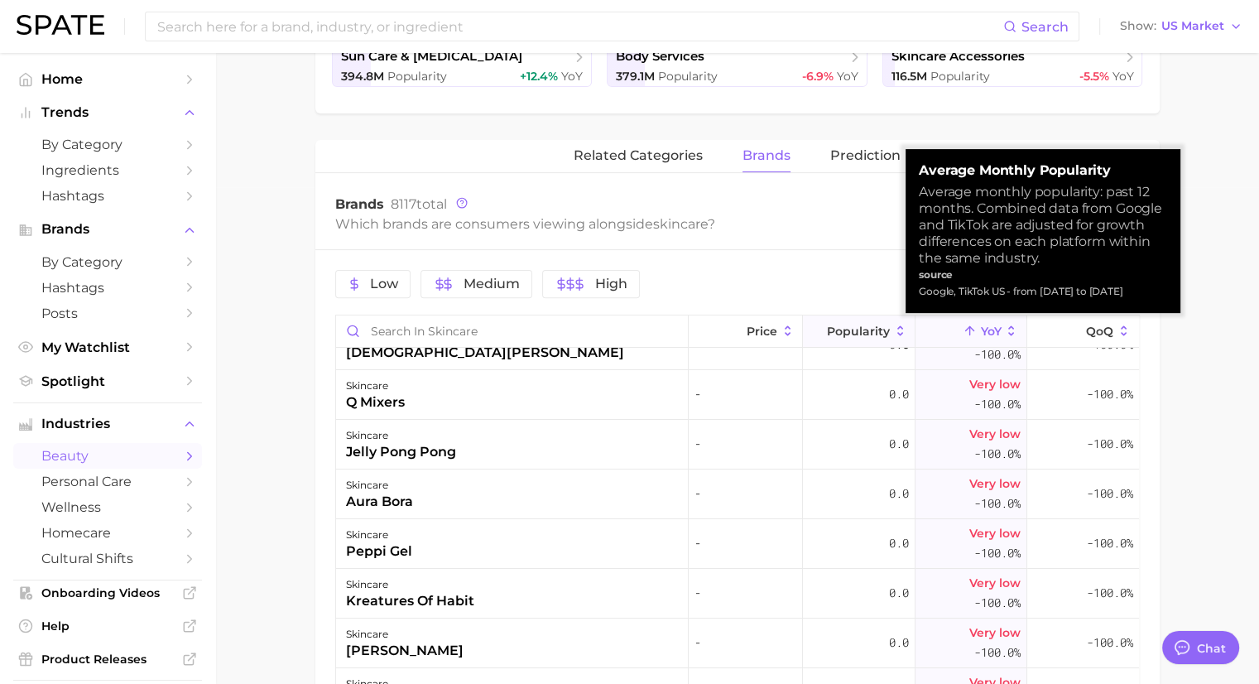
scroll to position [0, 0]
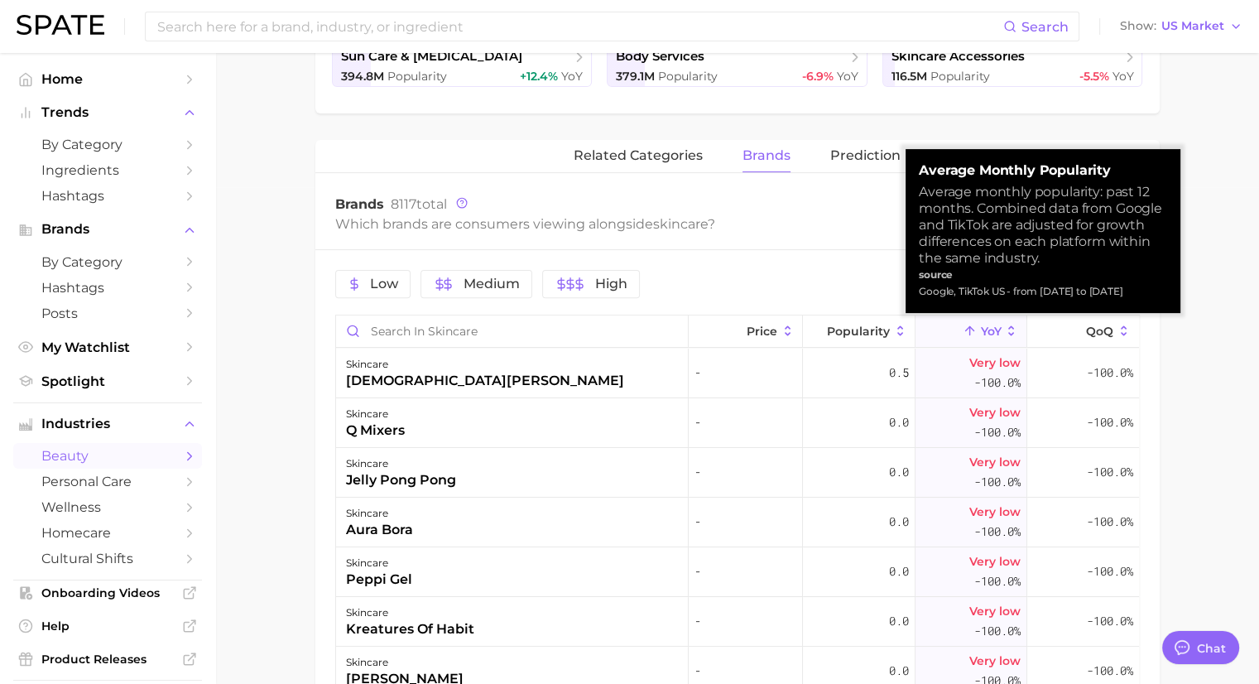
click at [845, 220] on div "Which brands are consumers viewing alongside skincare ?" at bounding box center [683, 224] width 696 height 22
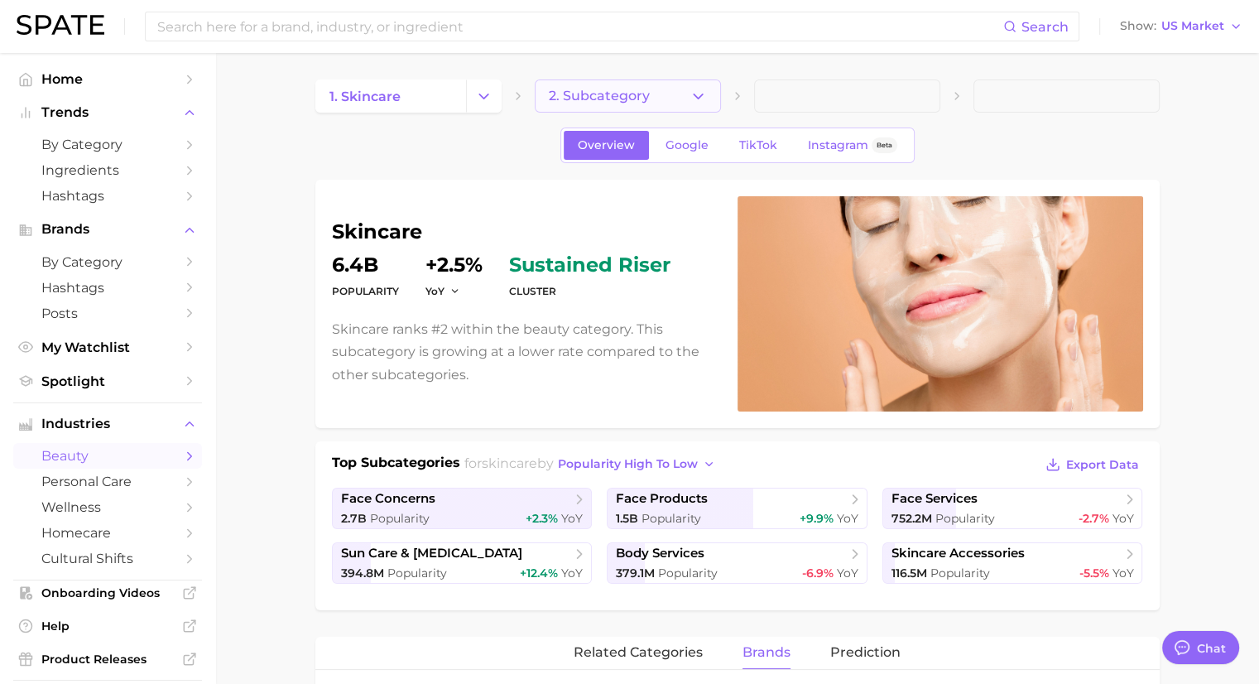
click at [705, 95] on icon "button" at bounding box center [698, 96] width 17 height 17
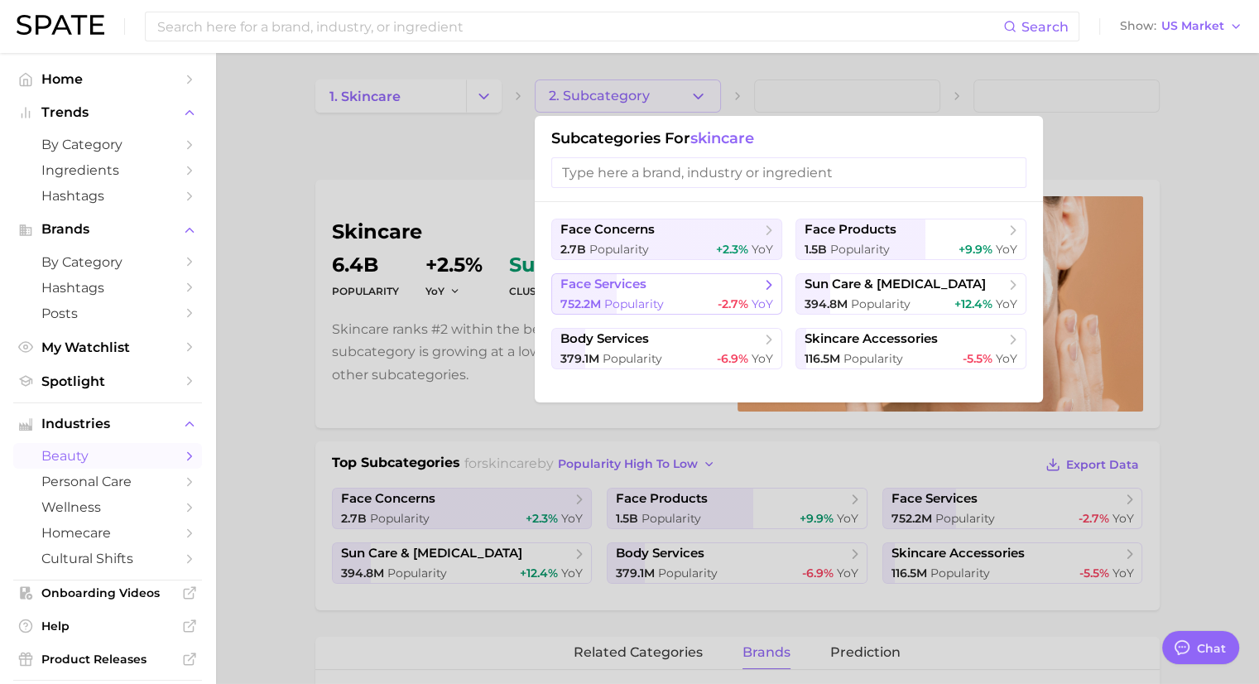
click at [669, 292] on span "face services" at bounding box center [661, 285] width 201 height 17
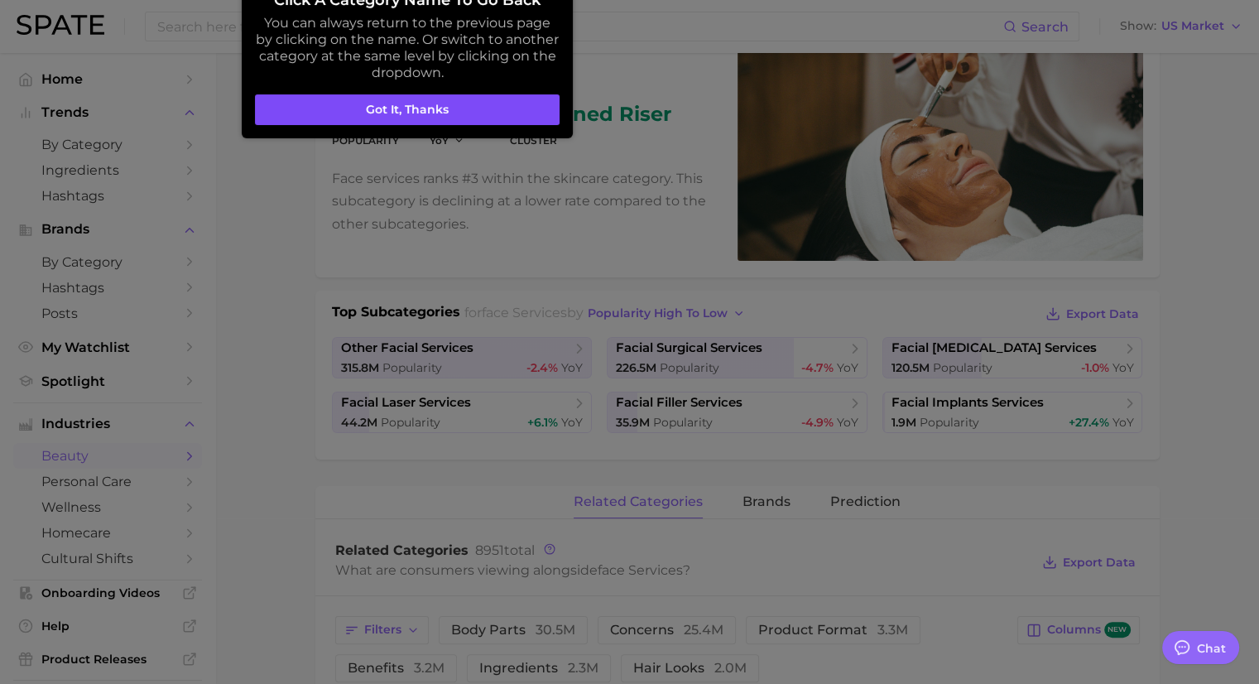
click at [466, 123] on button "Got it, thanks" at bounding box center [407, 109] width 305 height 31
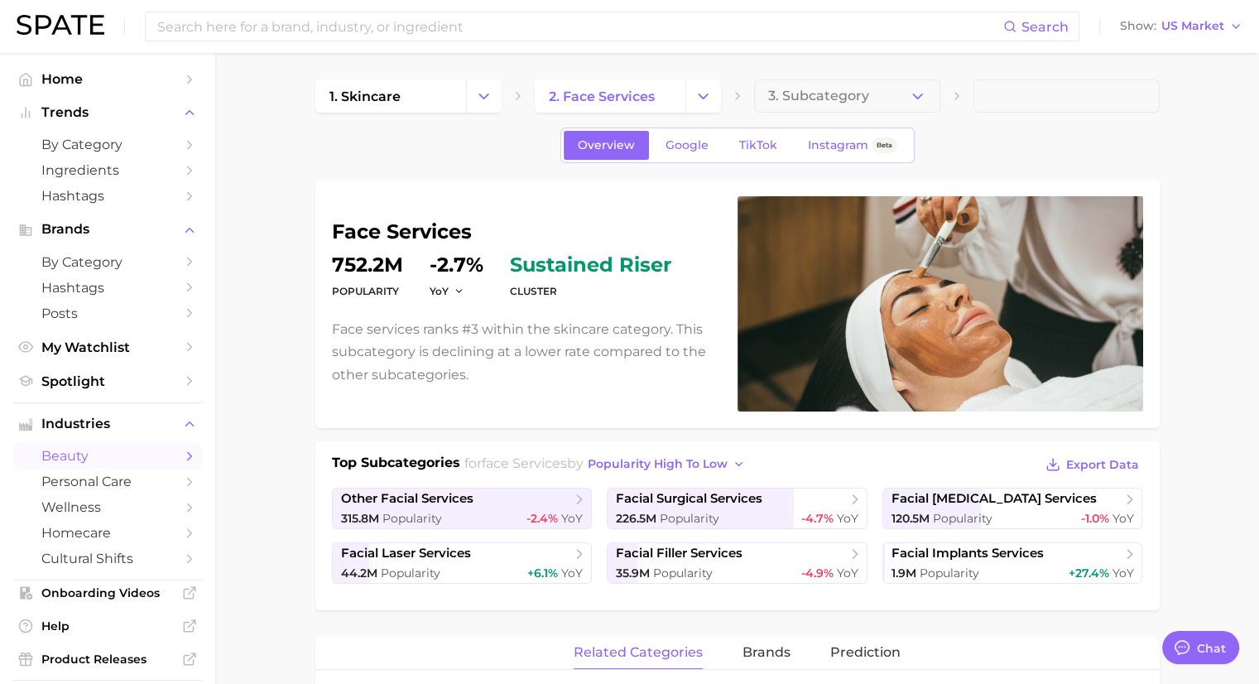
type textarea "x"
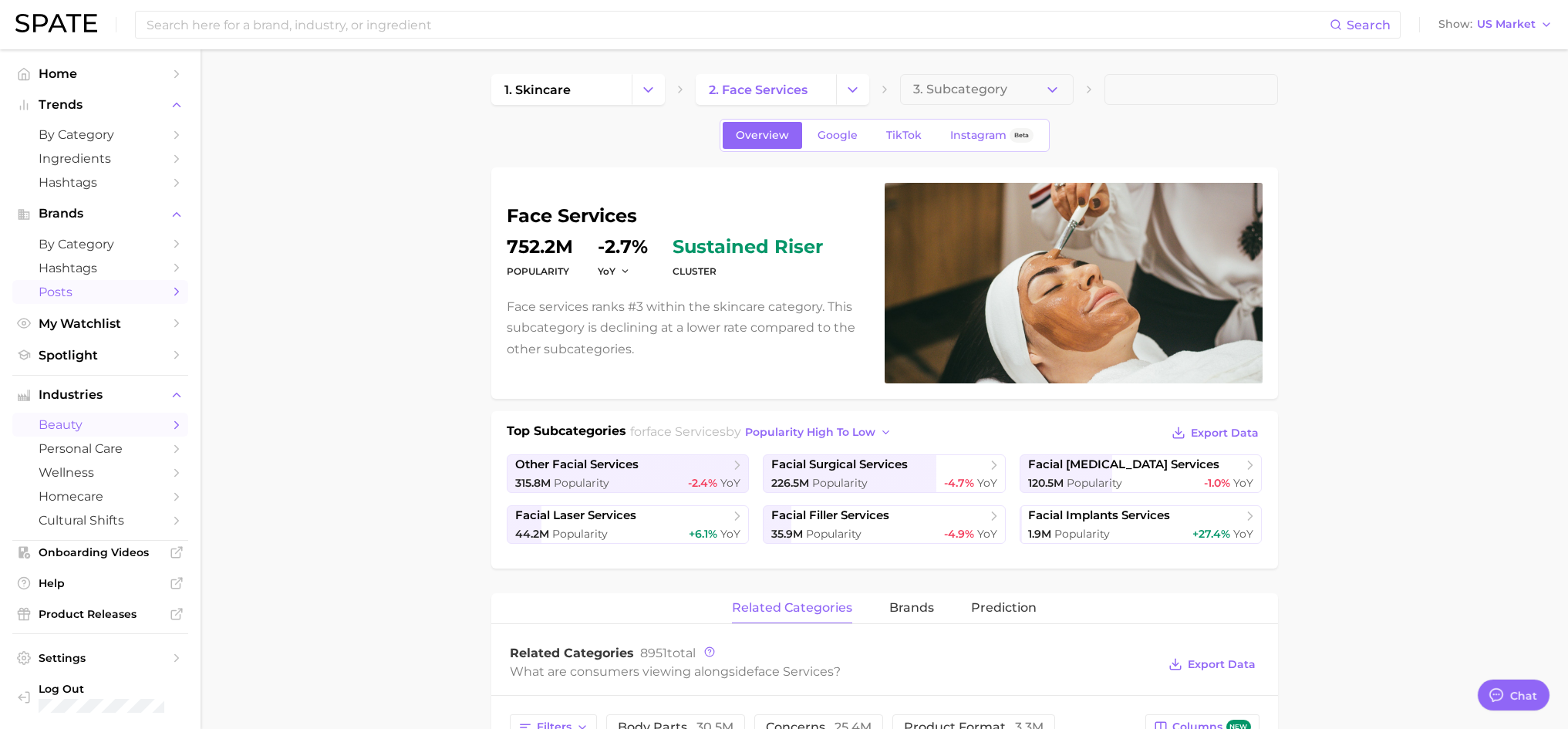
click at [87, 293] on span "Posts" at bounding box center [100, 293] width 123 height 15
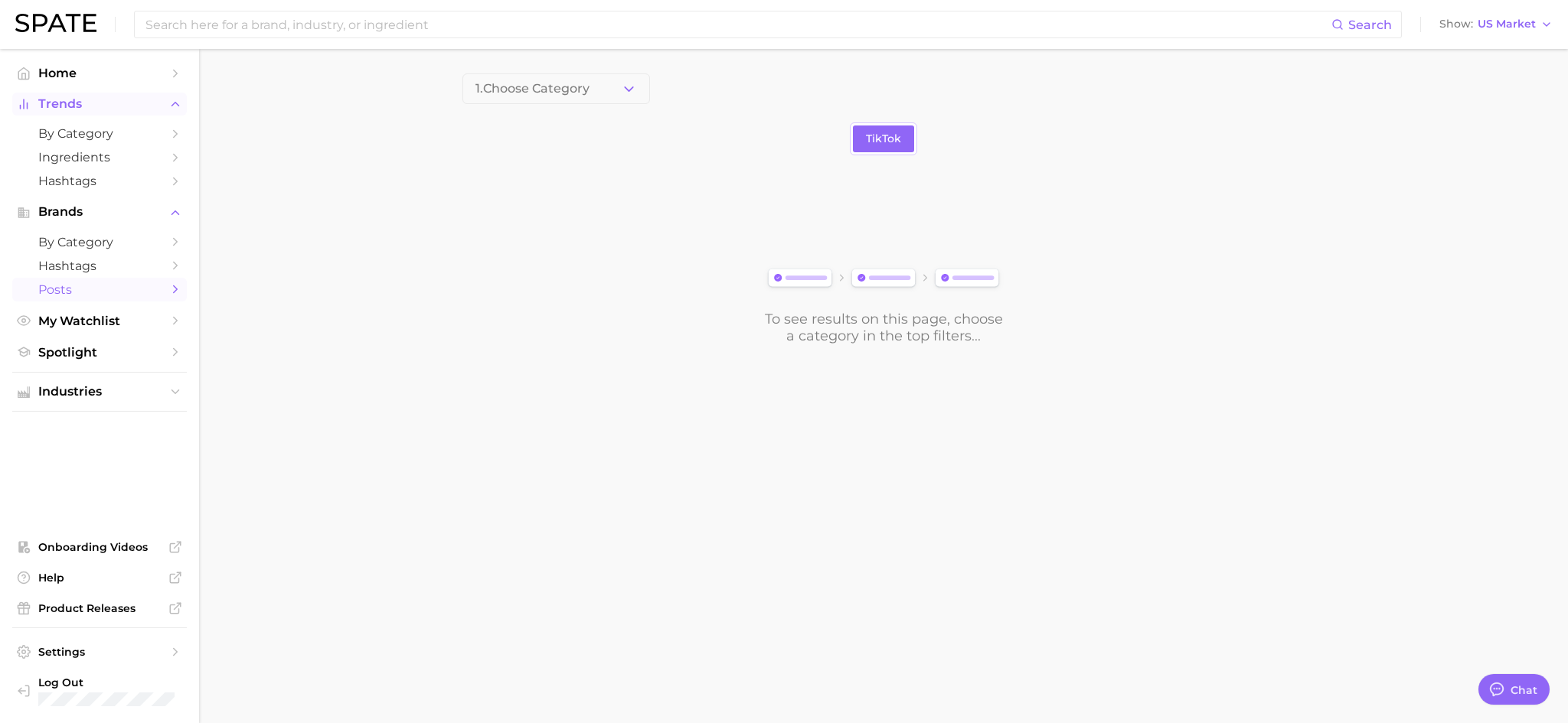
click at [96, 99] on span "Trends" at bounding box center [99, 104] width 122 height 14
click at [96, 103] on span "Trends" at bounding box center [99, 104] width 122 height 14
click at [75, 74] on span "Home" at bounding box center [99, 73] width 122 height 15
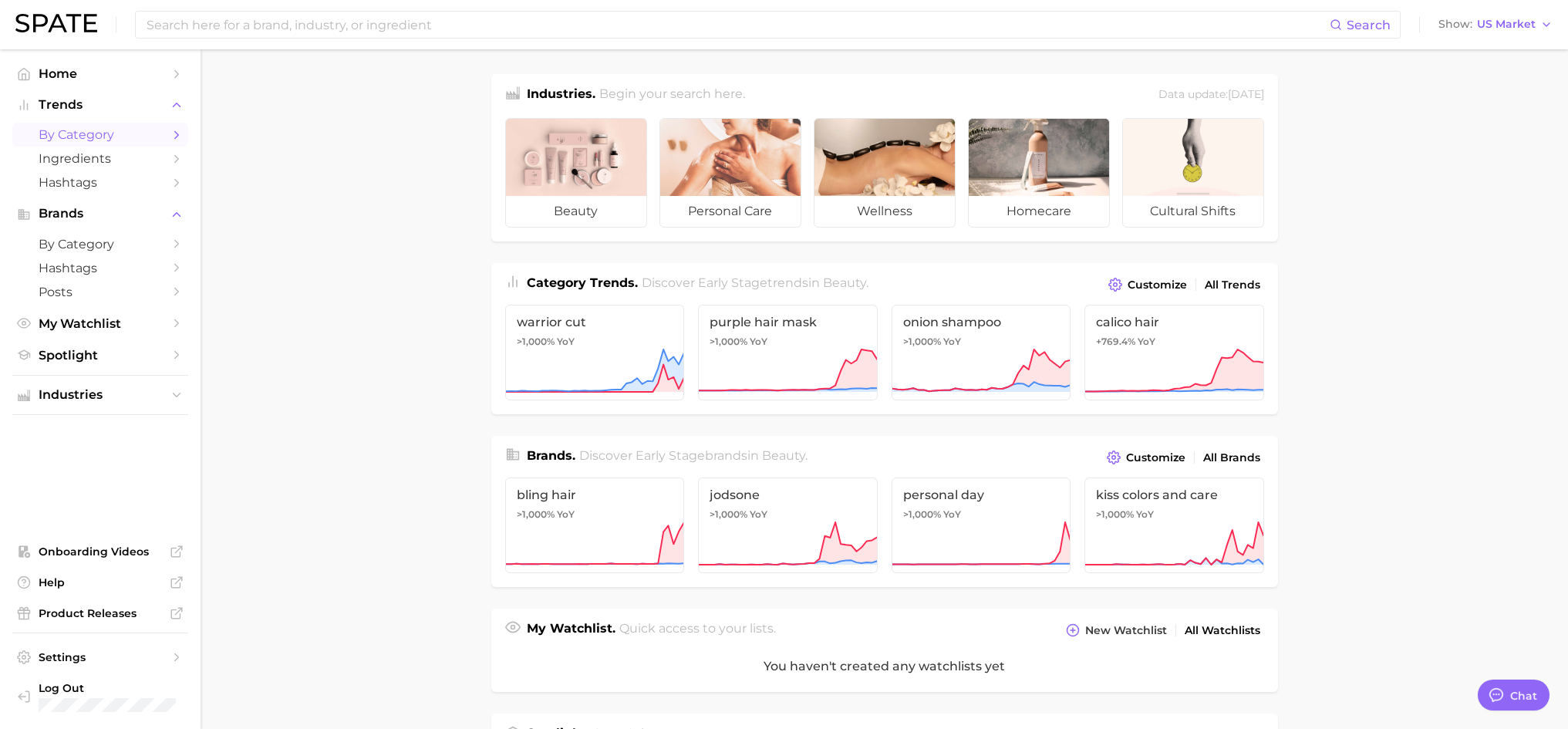
click at [76, 131] on span "by Category" at bounding box center [100, 135] width 123 height 15
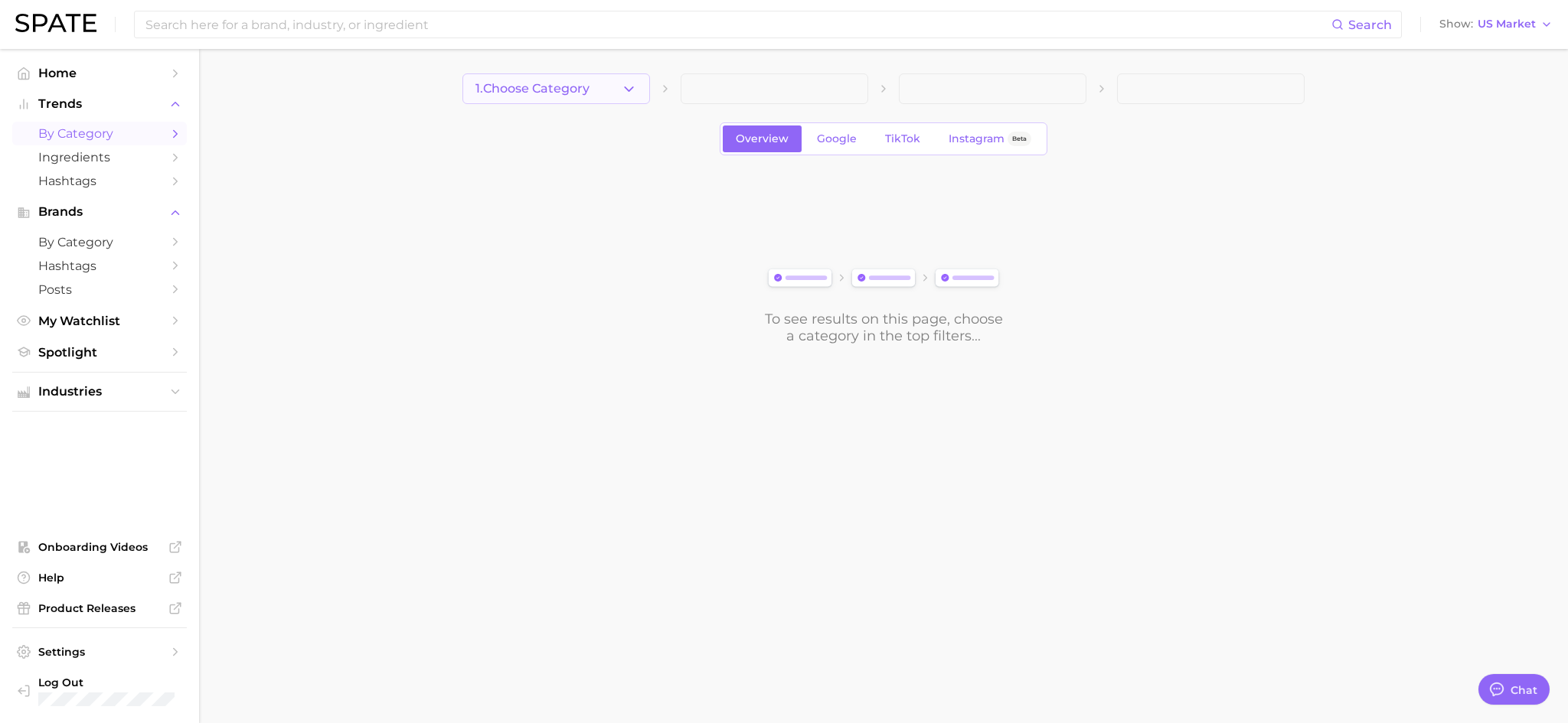
click at [613, 93] on button "1. Choose Category" at bounding box center [556, 88] width 188 height 31
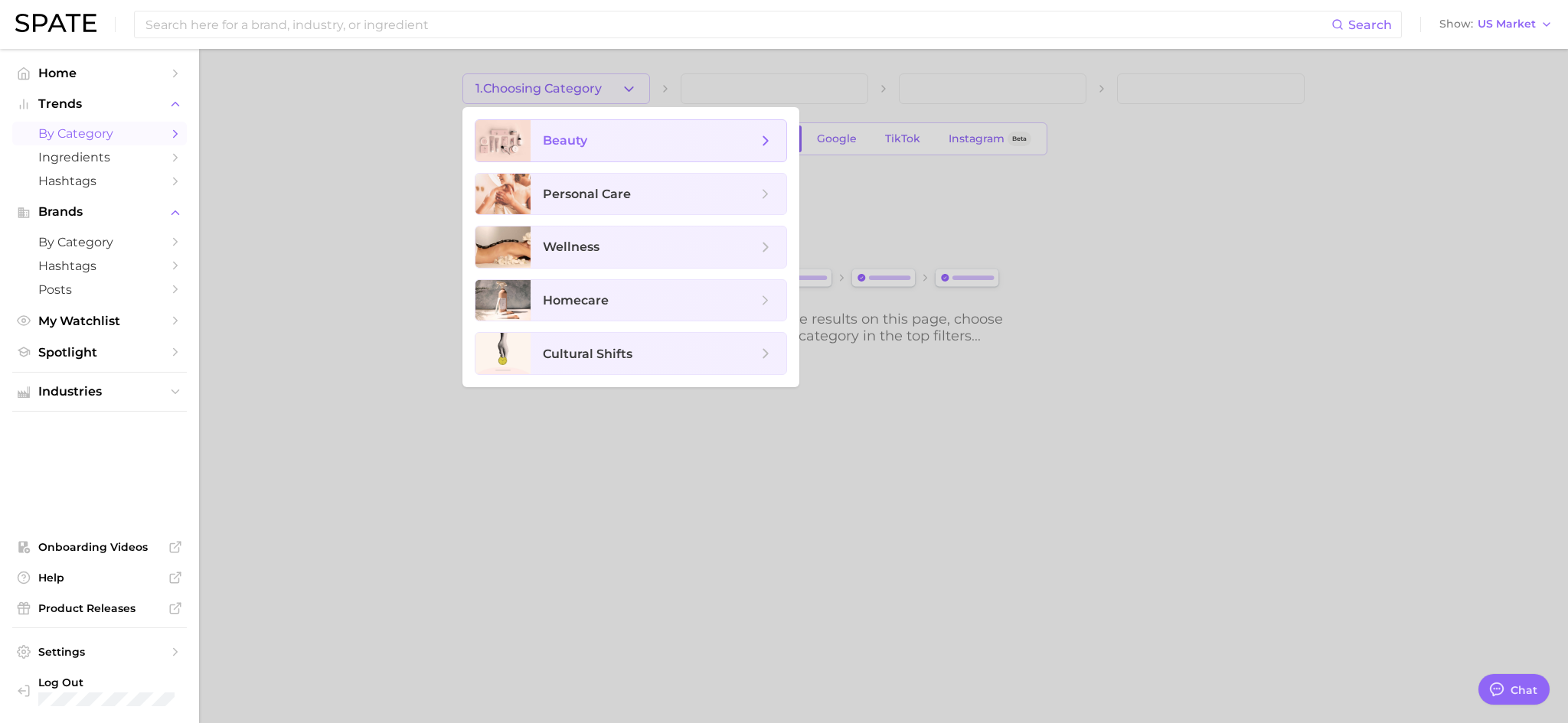
click at [582, 149] on span "beauty" at bounding box center [658, 141] width 256 height 42
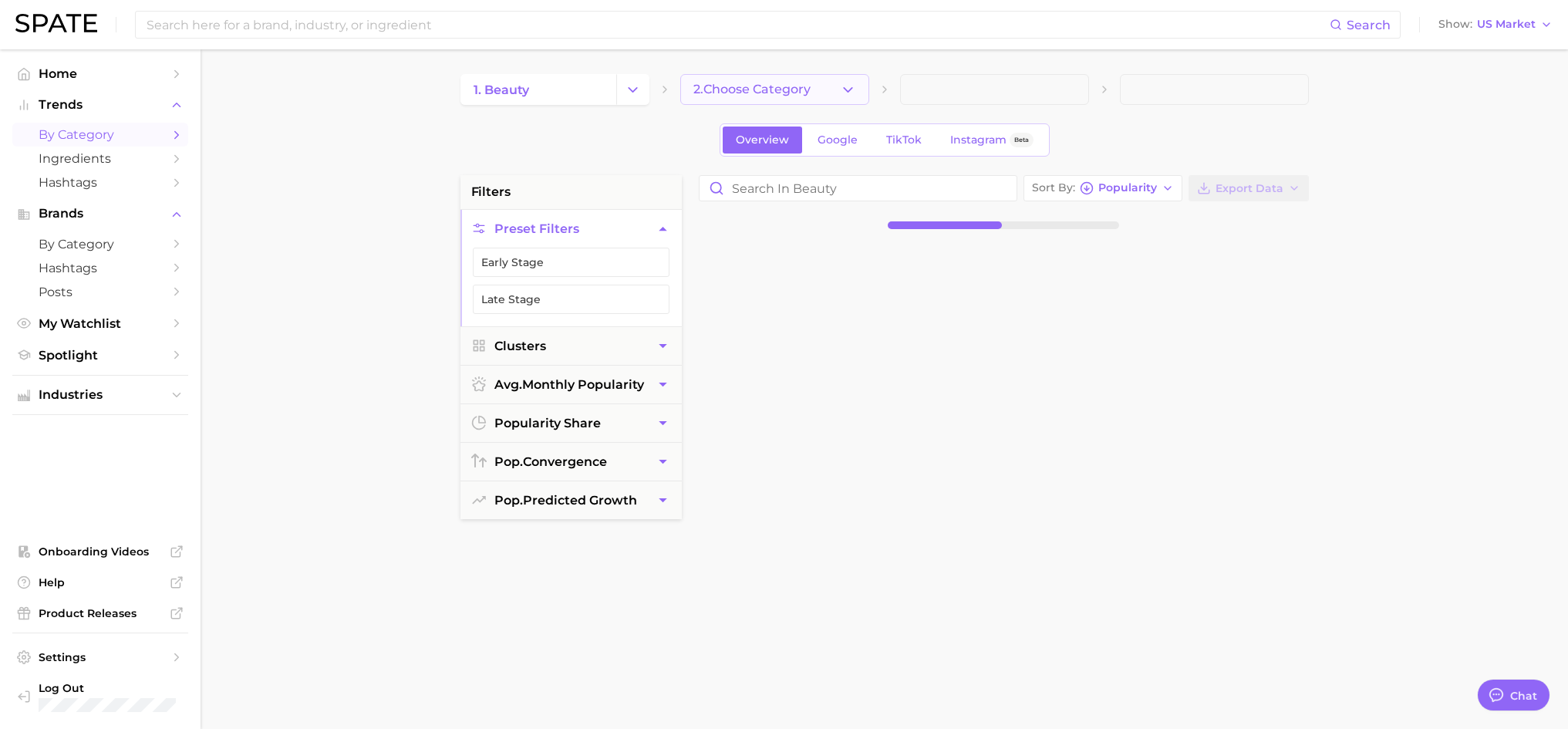
click at [817, 78] on button "2. Choose Category" at bounding box center [774, 89] width 189 height 31
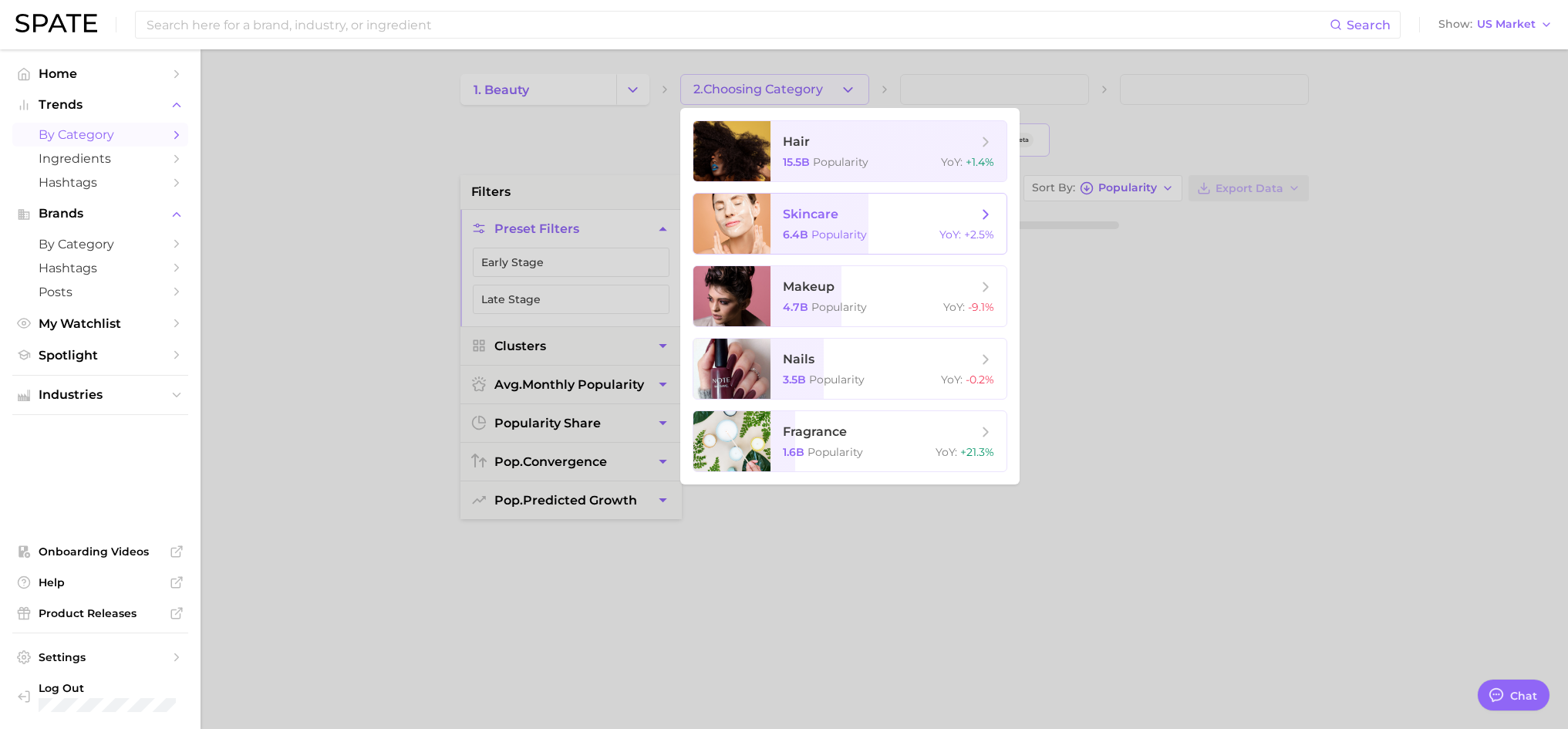
click at [819, 217] on span "skincare" at bounding box center [811, 214] width 56 height 15
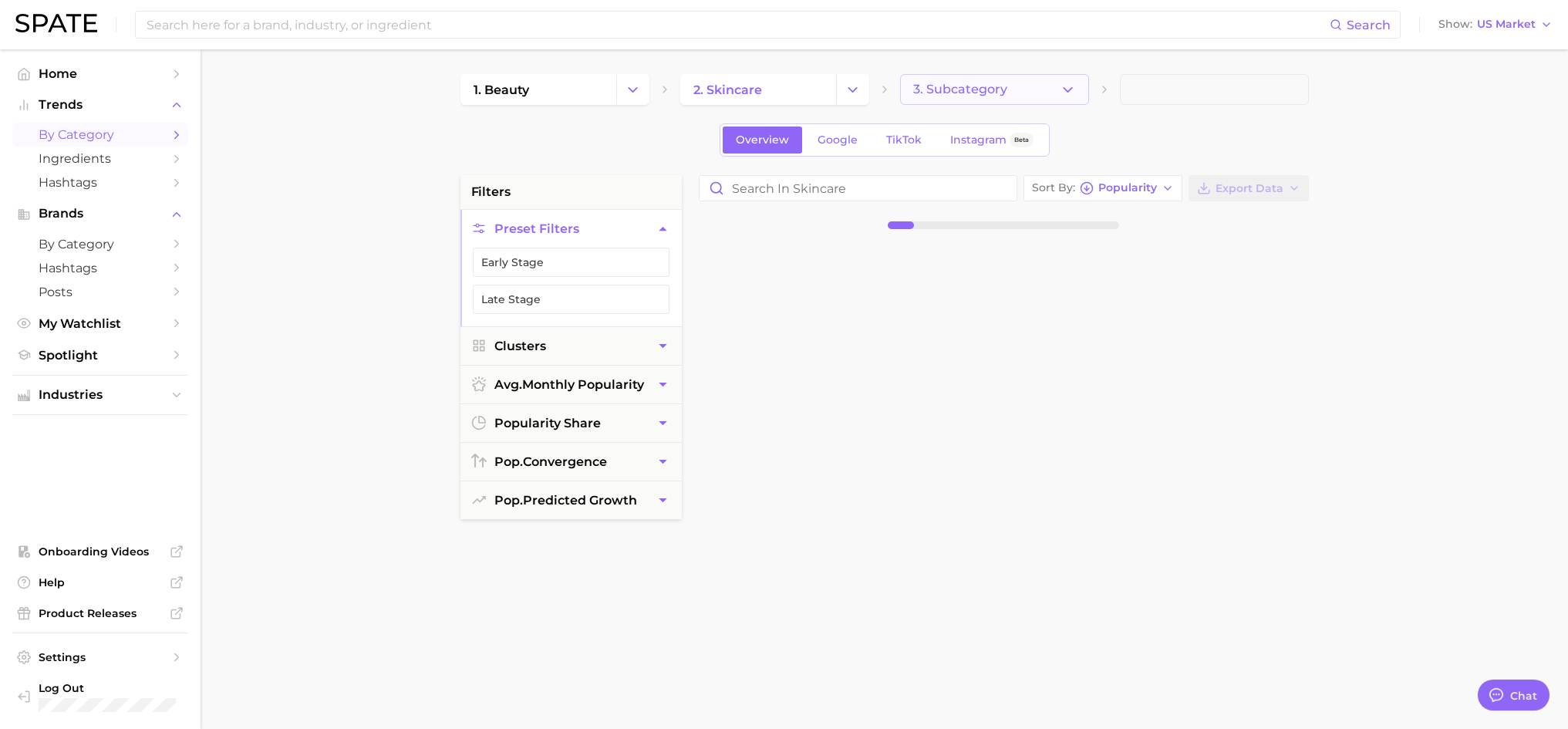
click at [1005, 88] on span "3. Subcategory" at bounding box center [960, 89] width 94 height 14
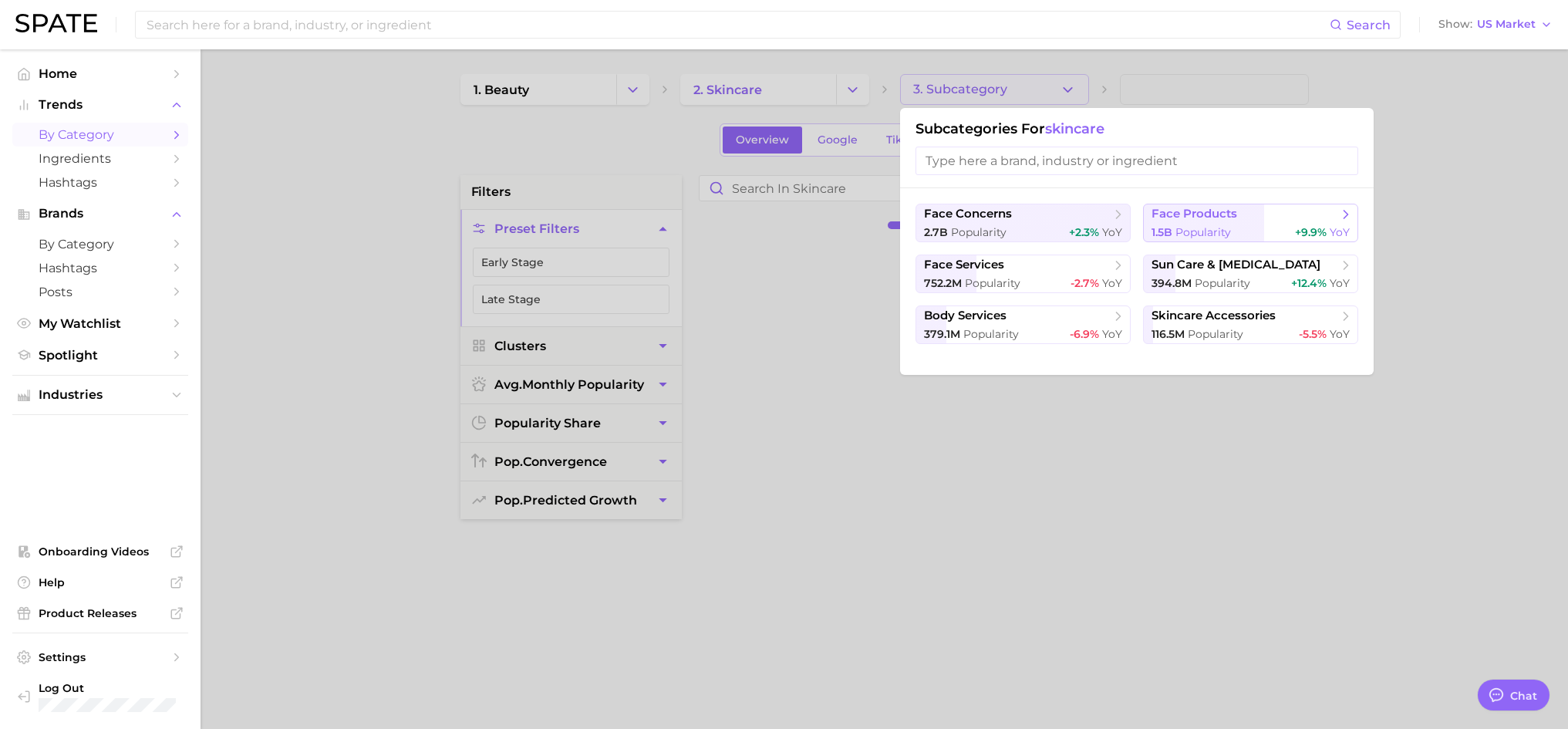
click at [1166, 218] on span "face products" at bounding box center [1194, 214] width 86 height 15
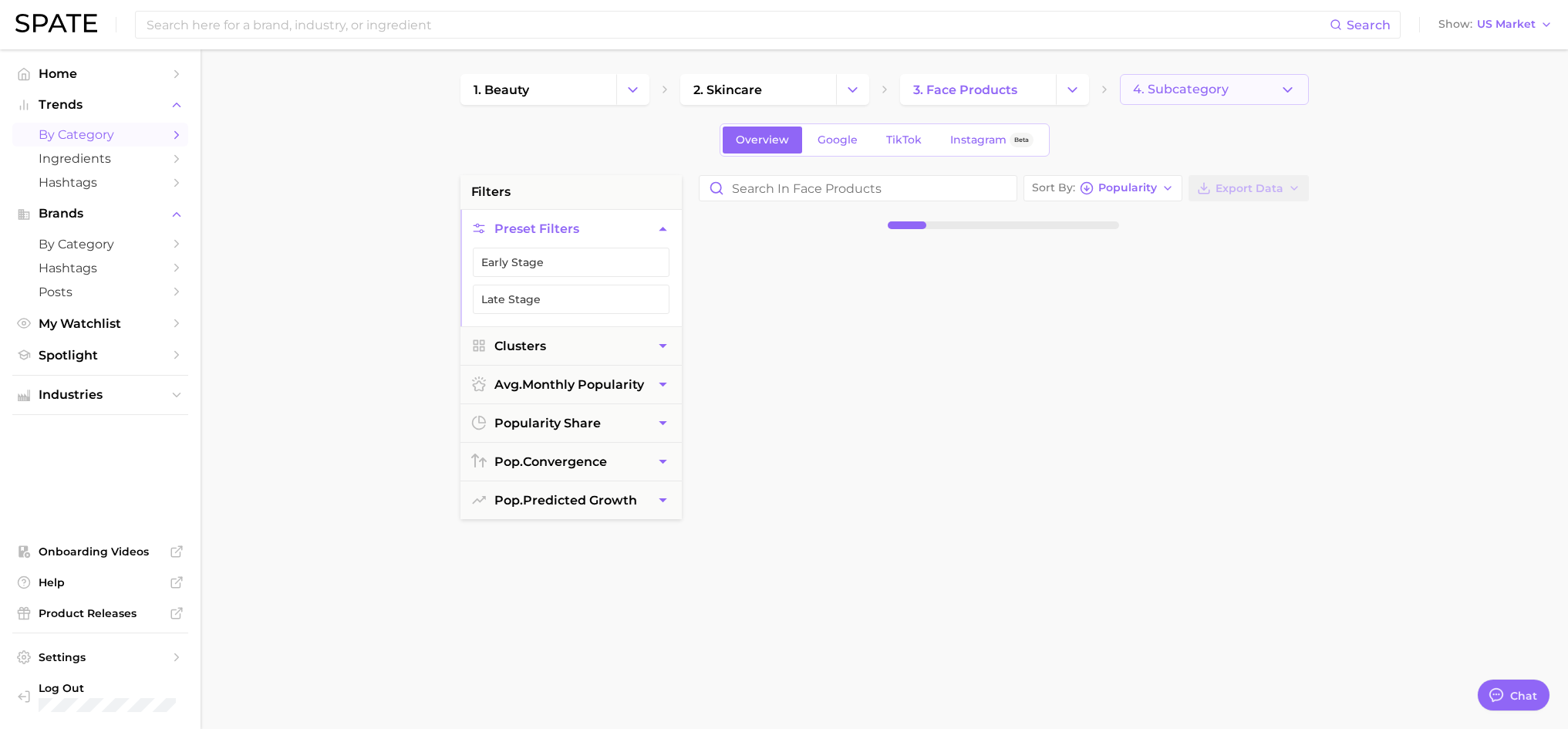
click at [1184, 98] on button "4. Subcategory" at bounding box center [1214, 89] width 189 height 31
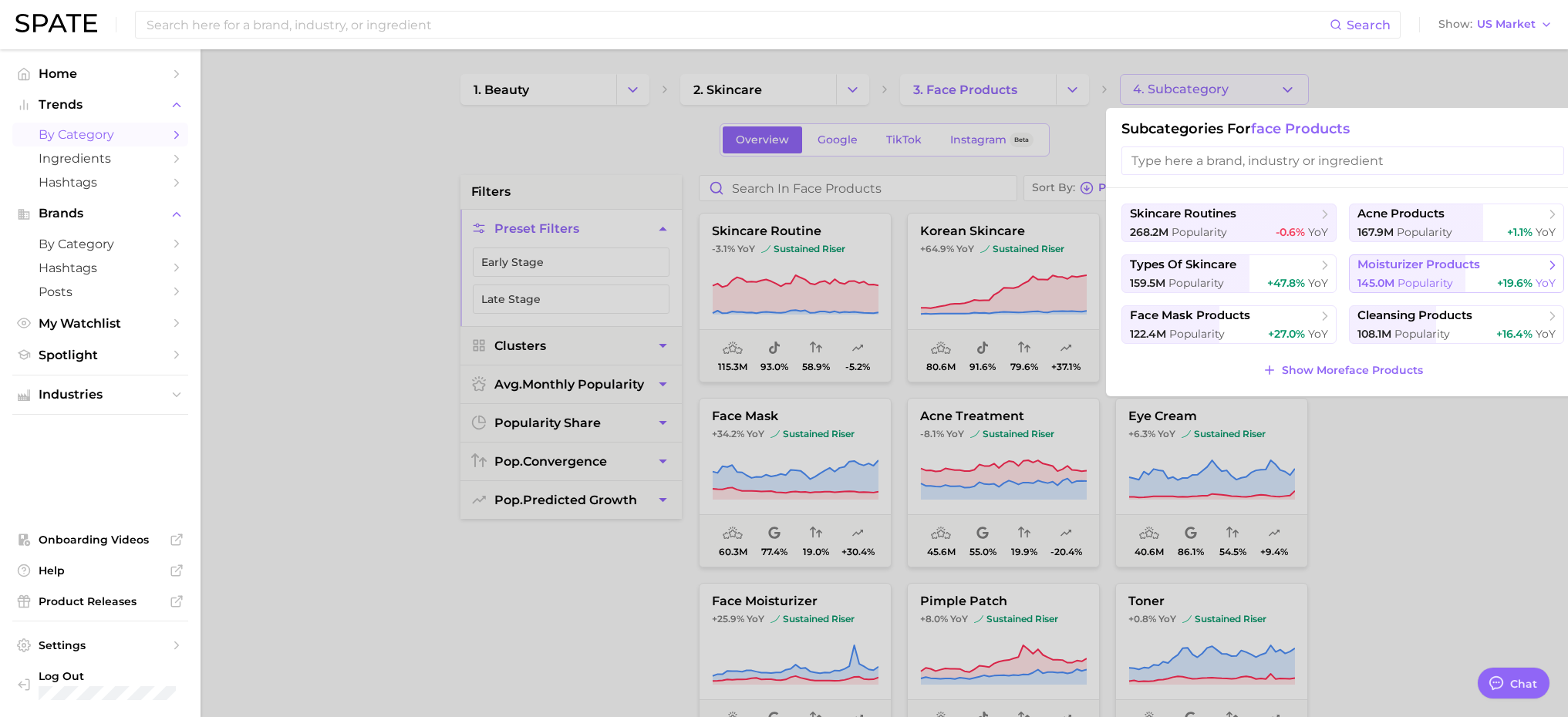
click at [1184, 280] on span "Popularity" at bounding box center [1425, 282] width 56 height 14
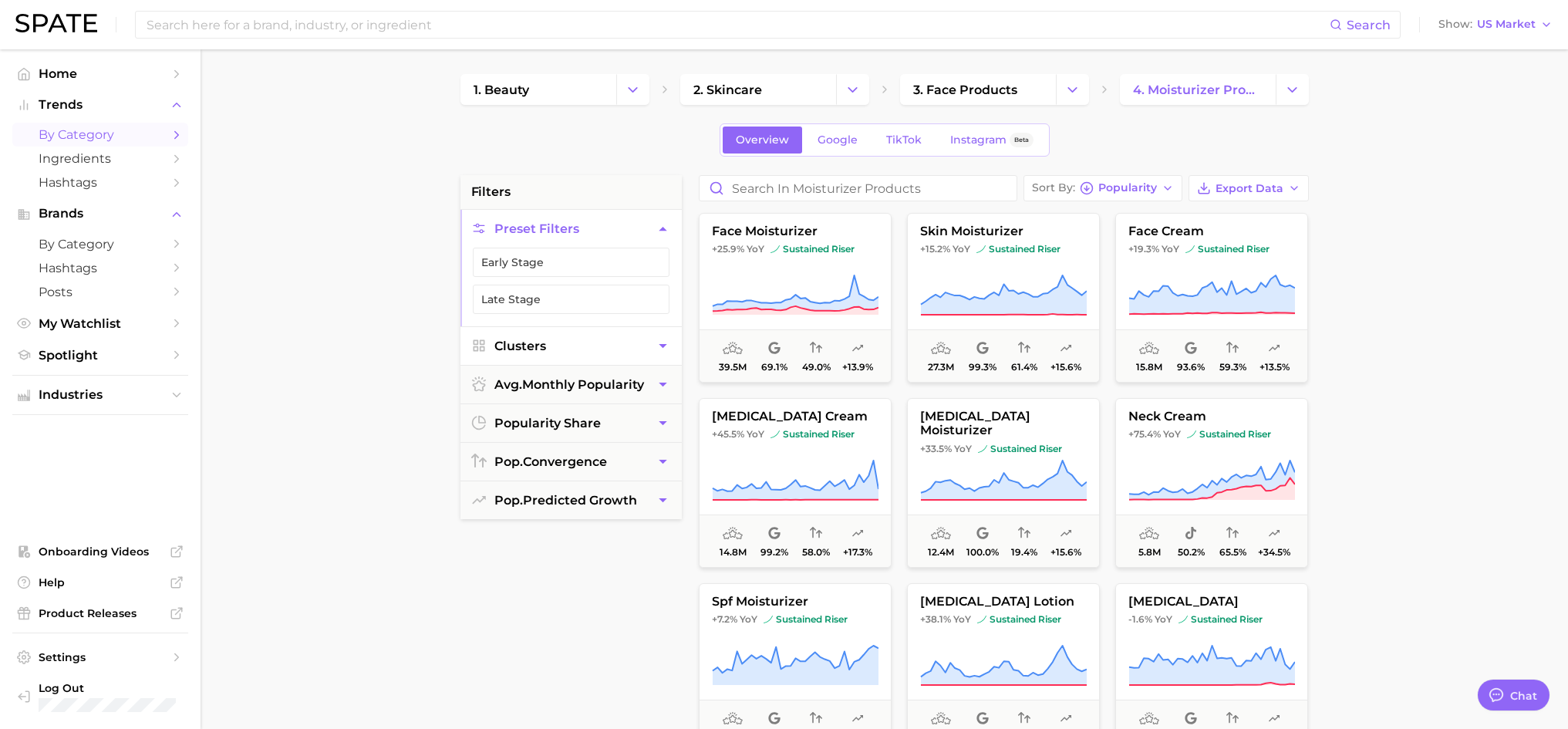
click at [602, 350] on button "Clusters" at bounding box center [571, 346] width 222 height 38
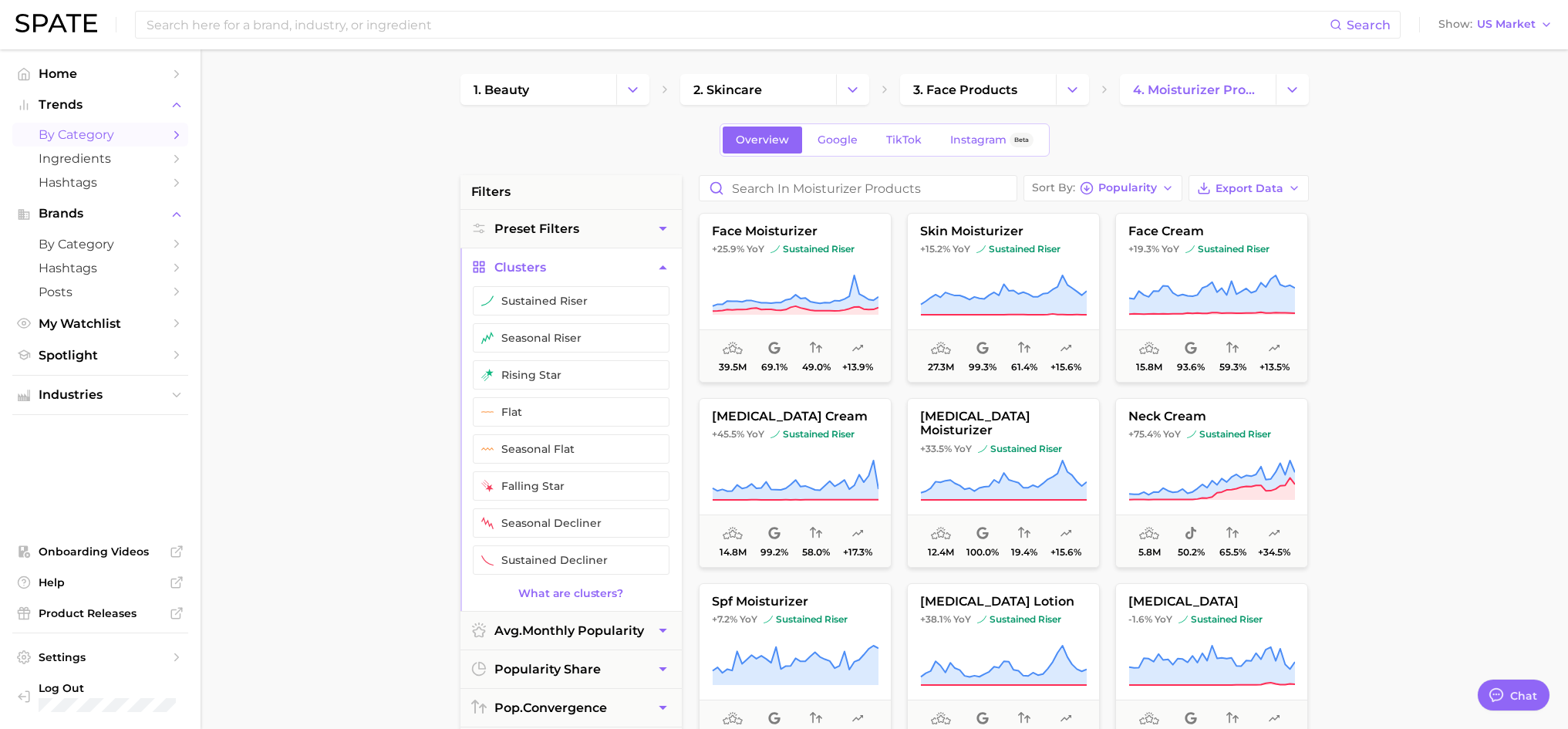
click at [658, 265] on icon "button" at bounding box center [662, 267] width 16 height 16
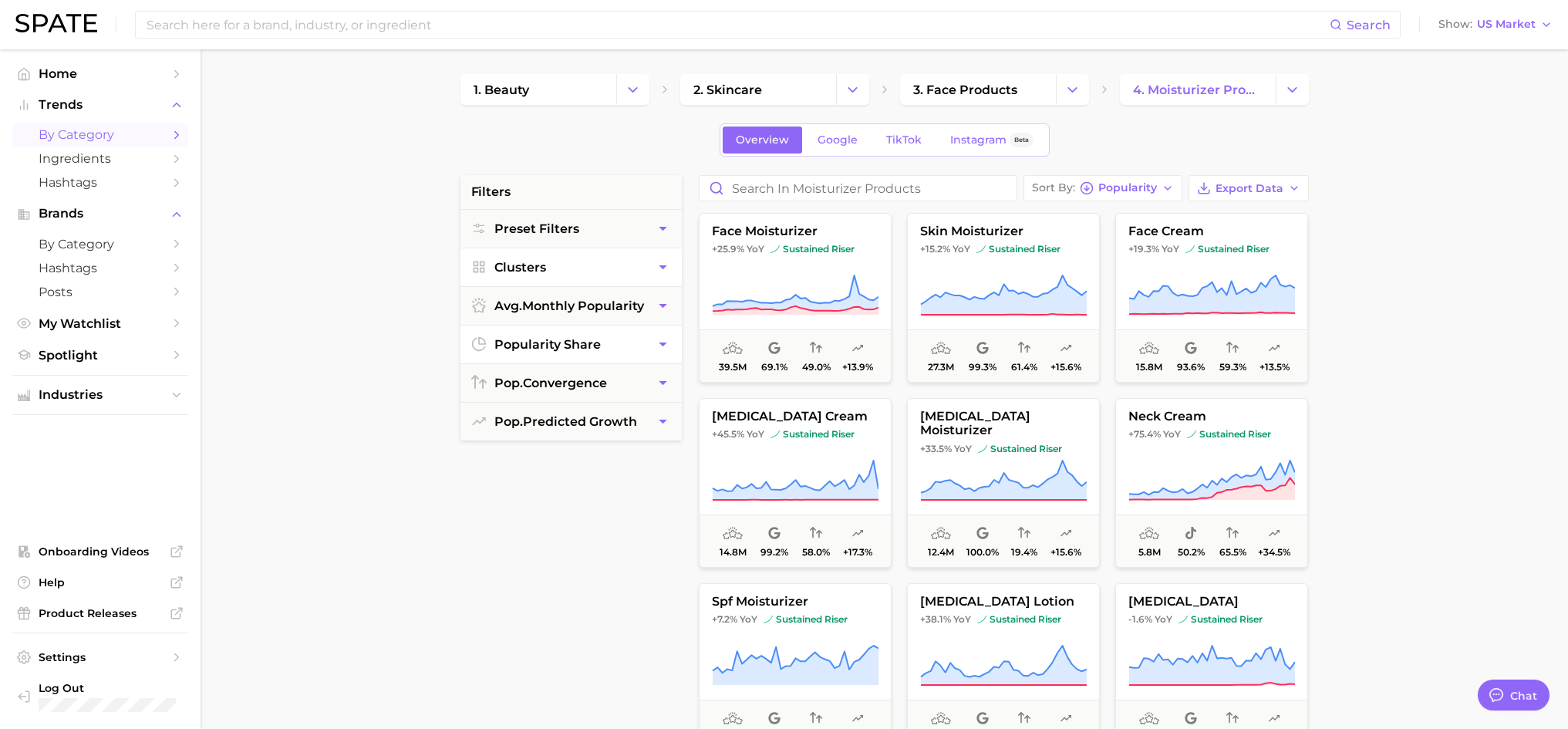
click at [607, 348] on button "popularity share" at bounding box center [571, 344] width 222 height 38
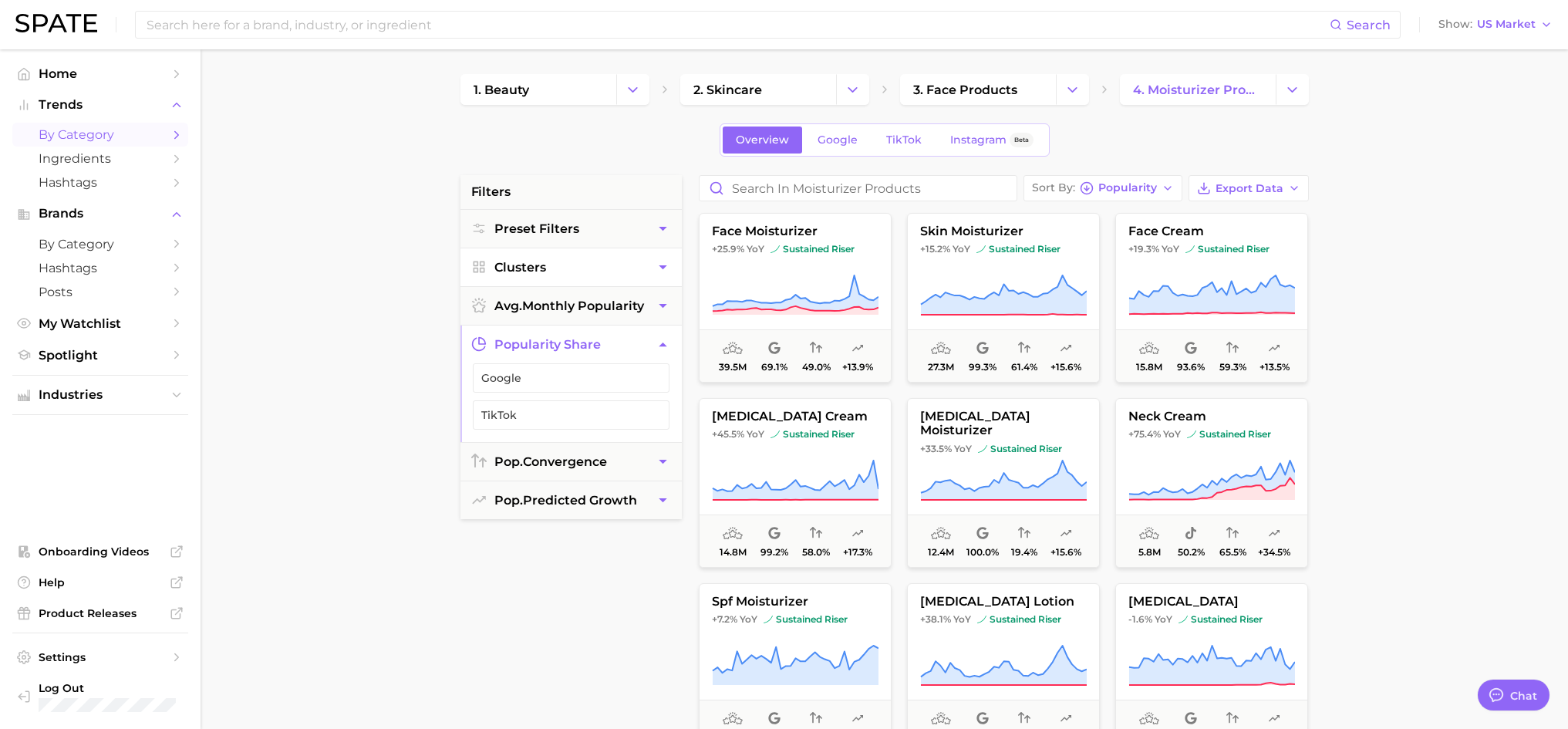
click at [656, 337] on icon "button" at bounding box center [662, 344] width 16 height 16
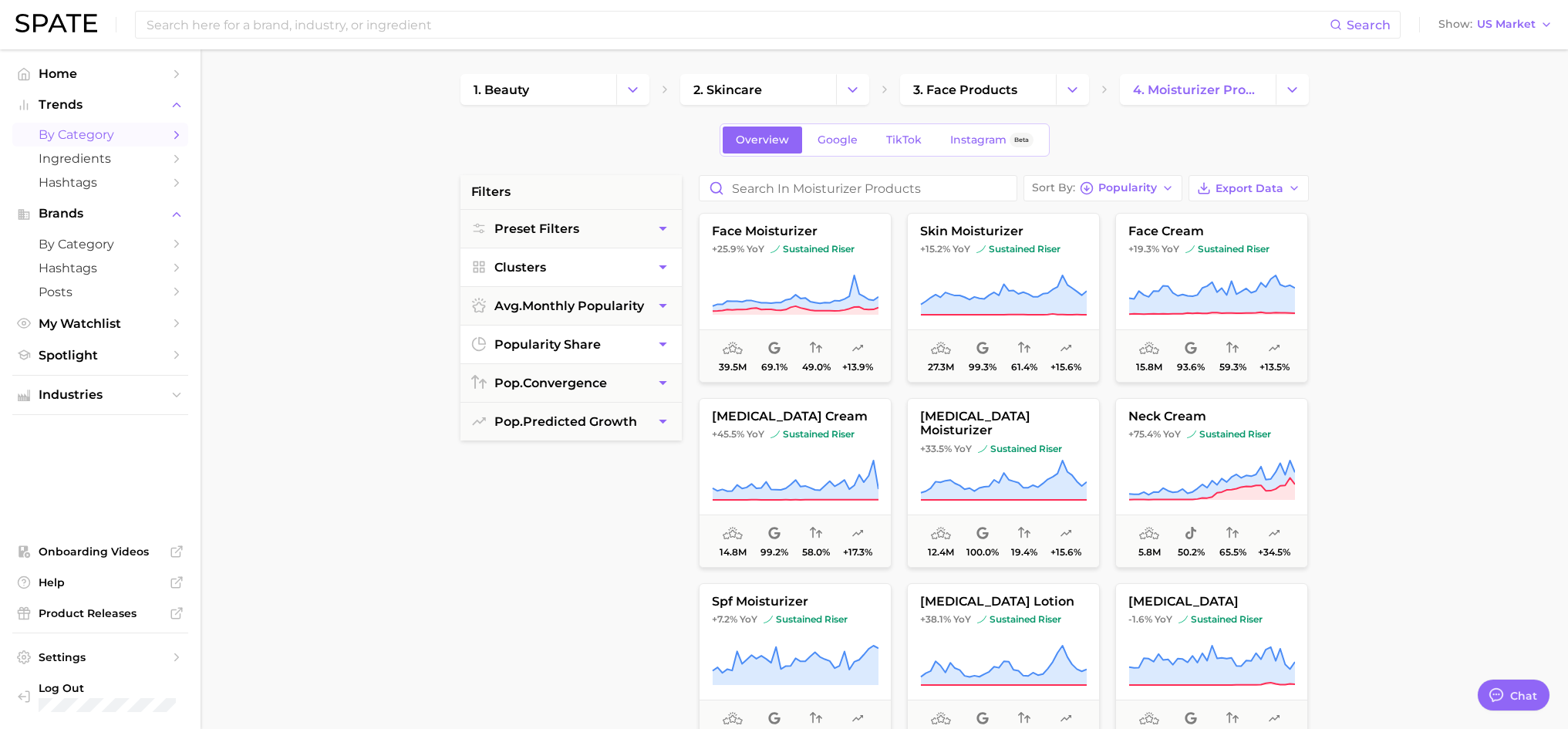
click at [552, 276] on button "Clusters" at bounding box center [571, 268] width 222 height 38
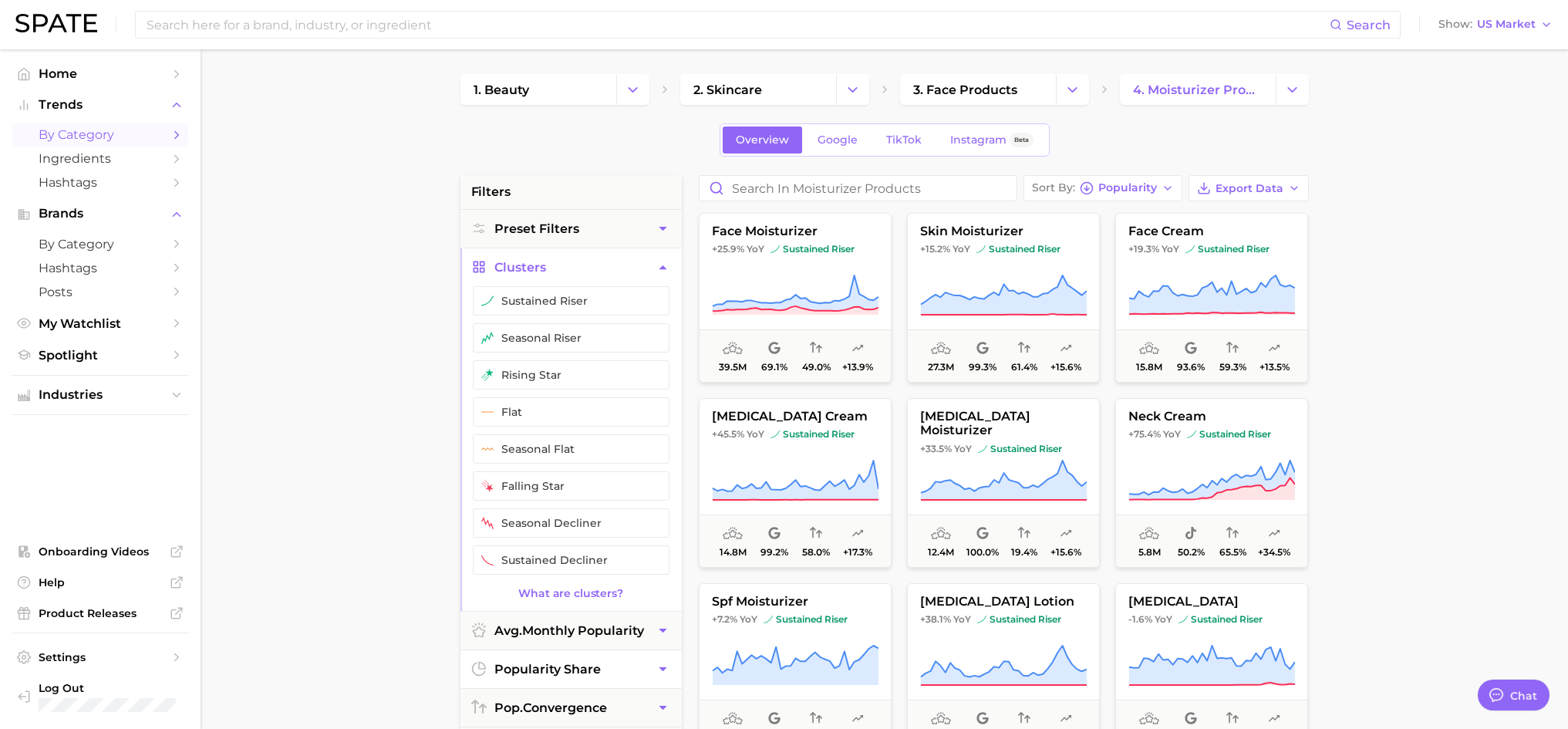
click at [554, 279] on button "Clusters" at bounding box center [571, 268] width 222 height 38
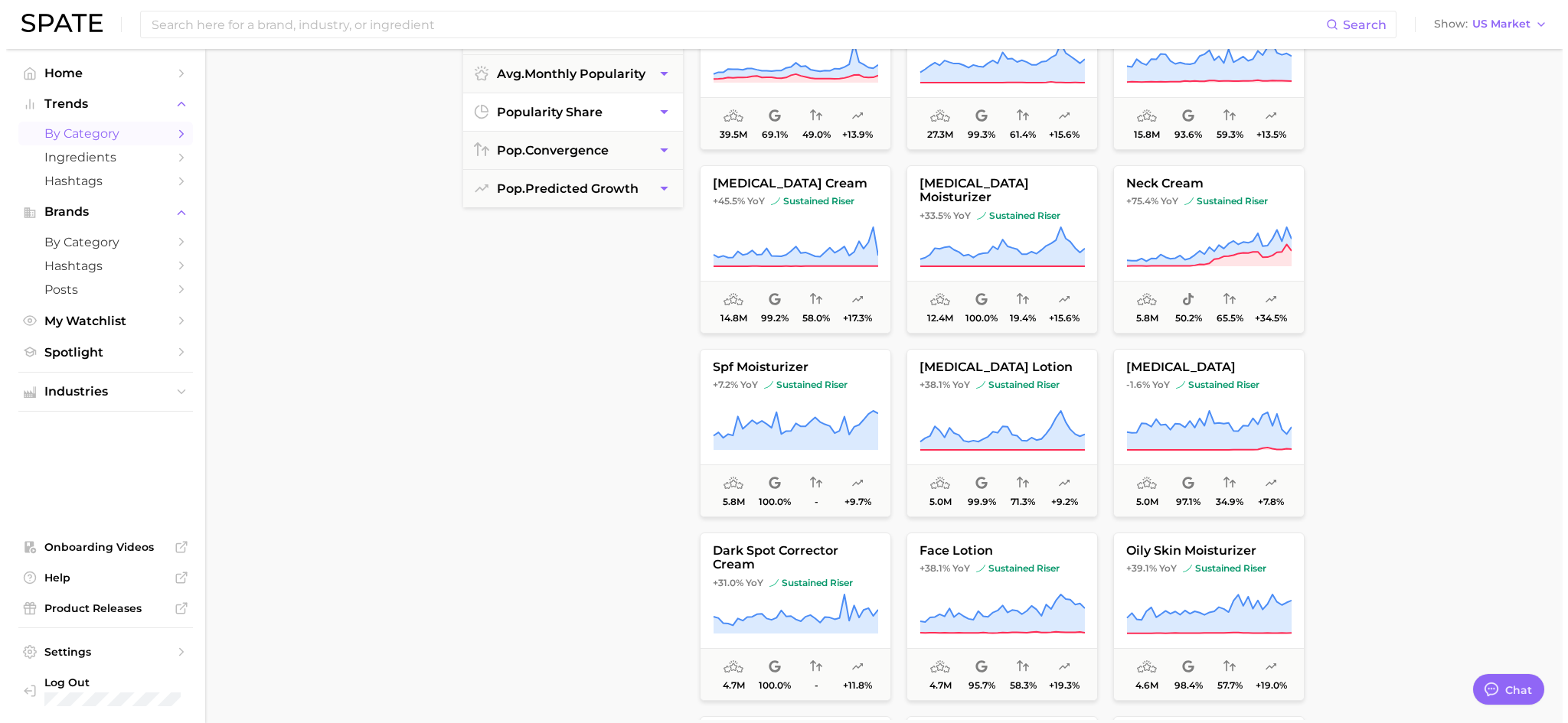
scroll to position [153, 0]
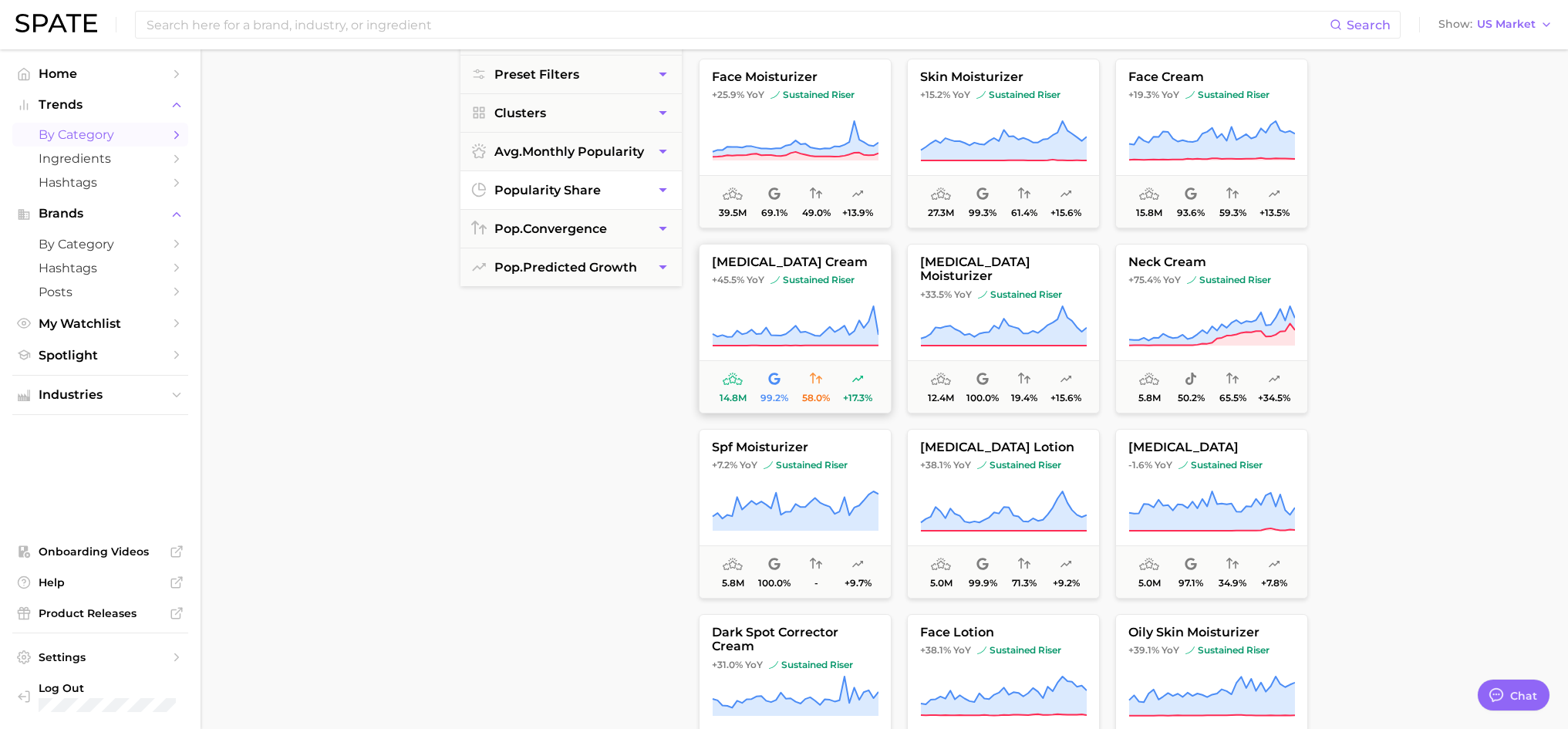
click at [771, 259] on span "retinol cream" at bounding box center [795, 262] width 191 height 14
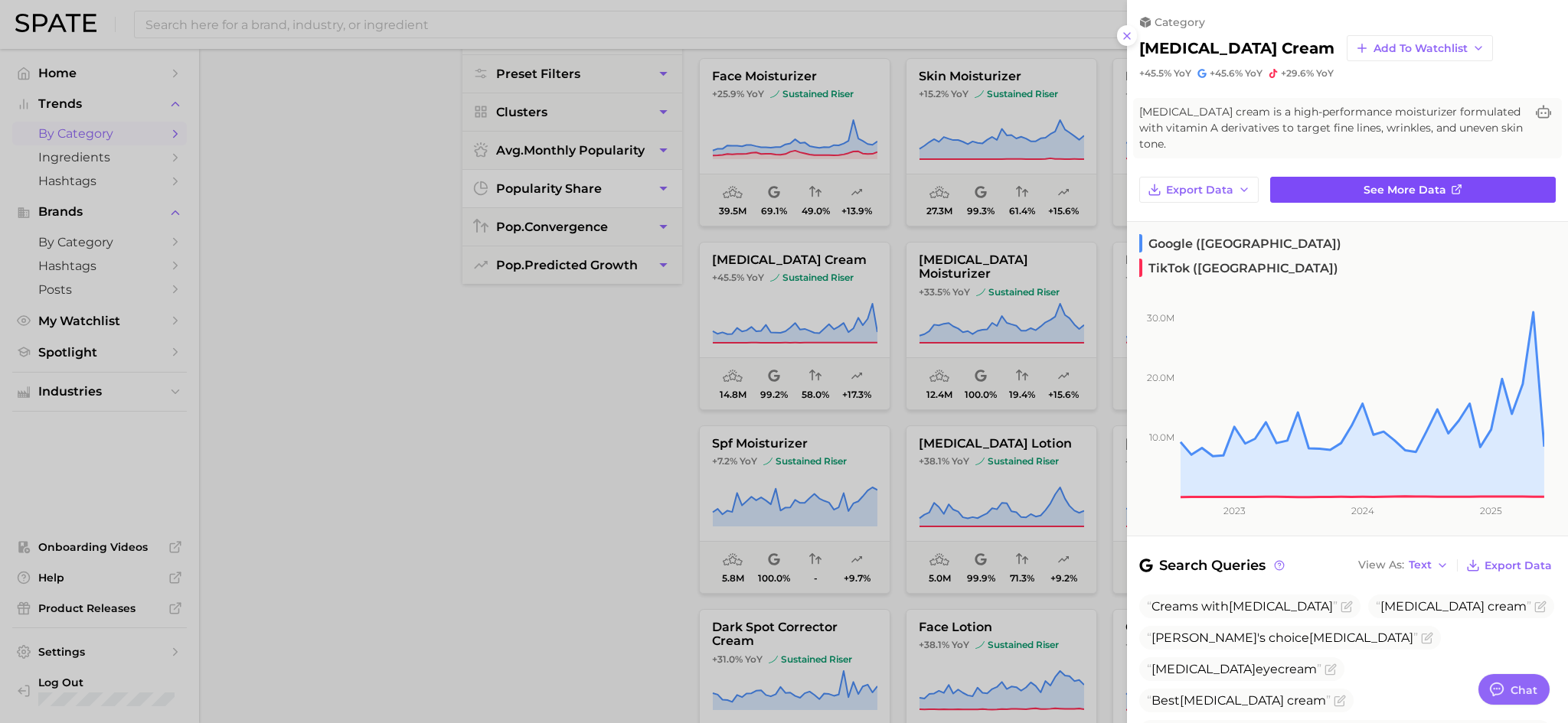
click at [1175, 190] on link "See more data" at bounding box center [1413, 190] width 286 height 26
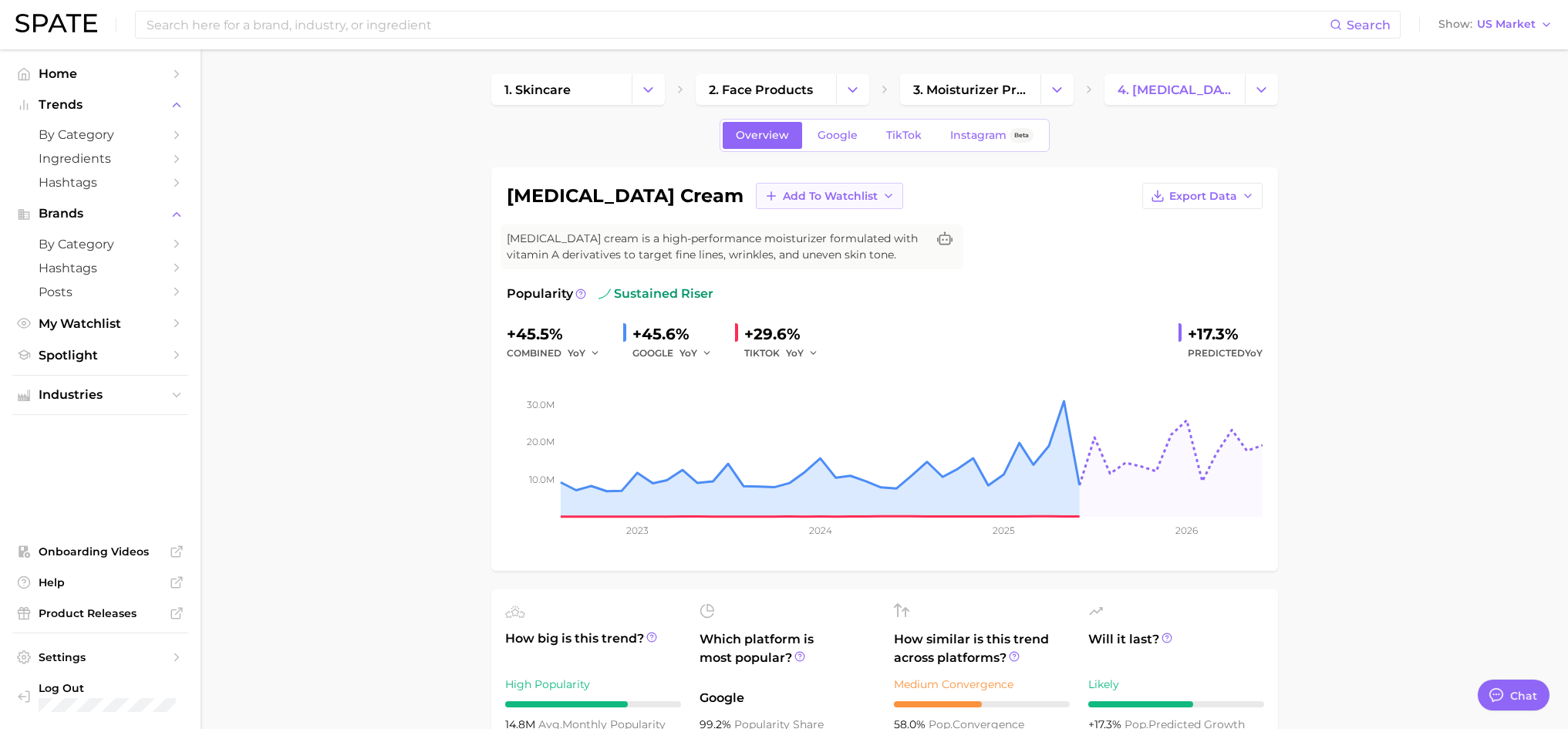
click at [765, 192] on icon at bounding box center [771, 196] width 14 height 14
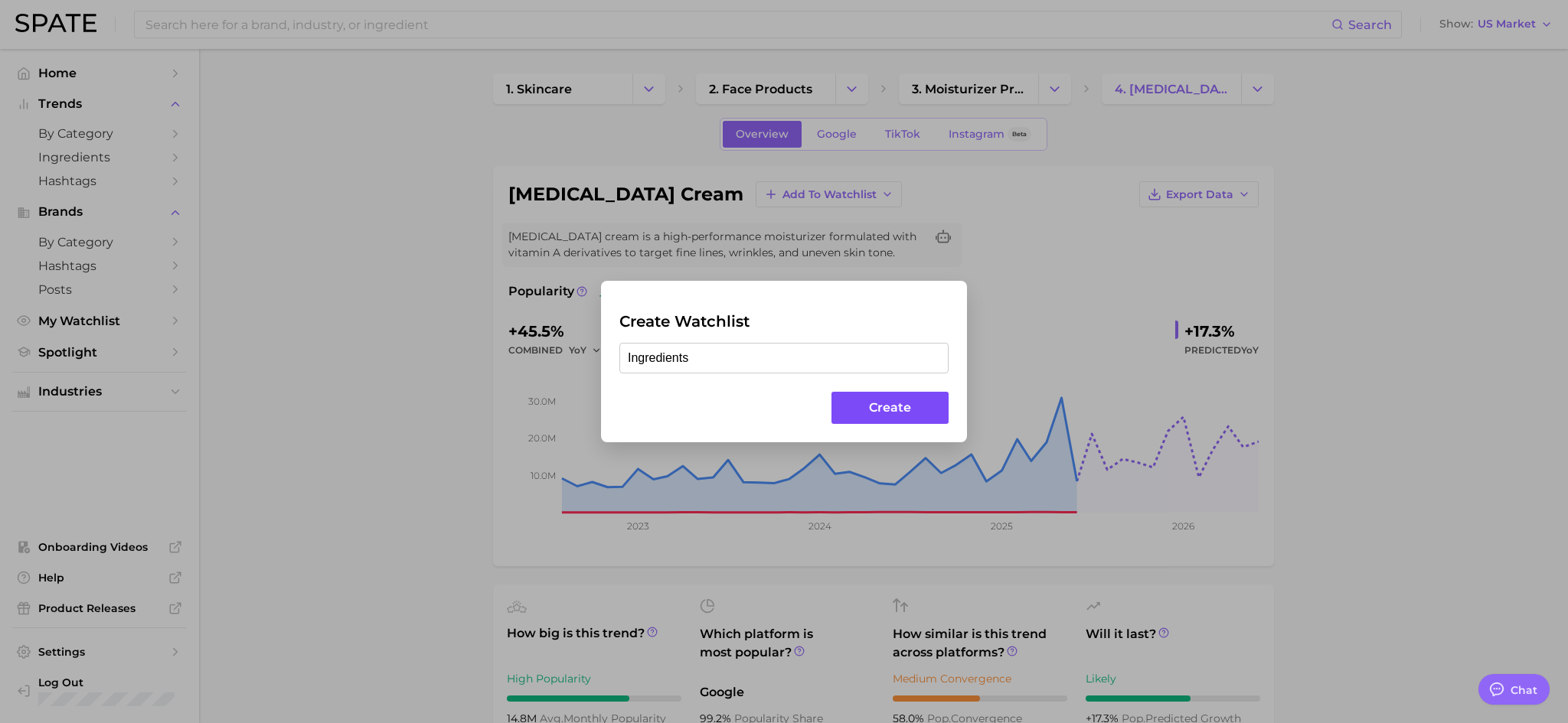
type input "Ingredients"
click at [870, 411] on button "Create" at bounding box center [889, 409] width 117 height 33
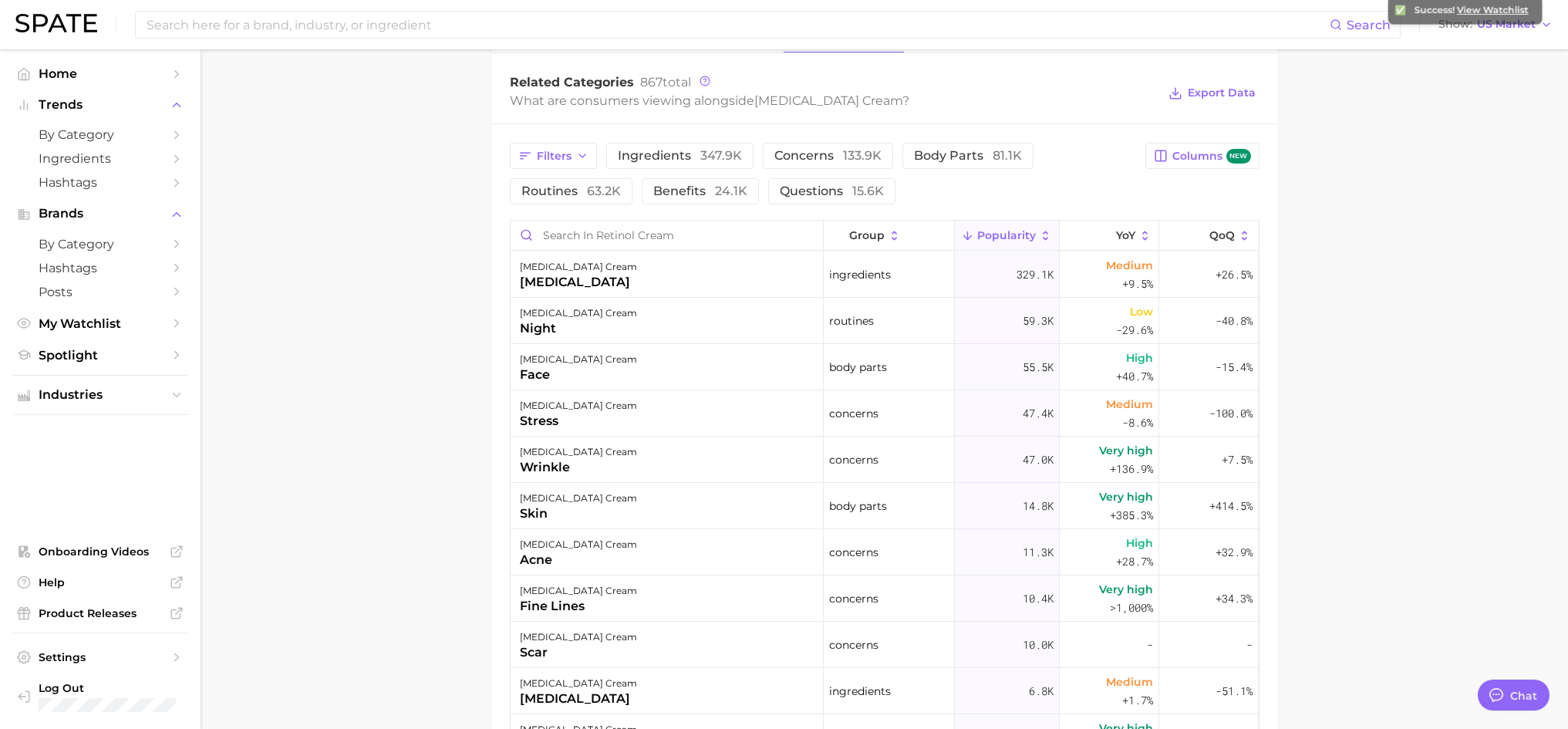
scroll to position [463, 0]
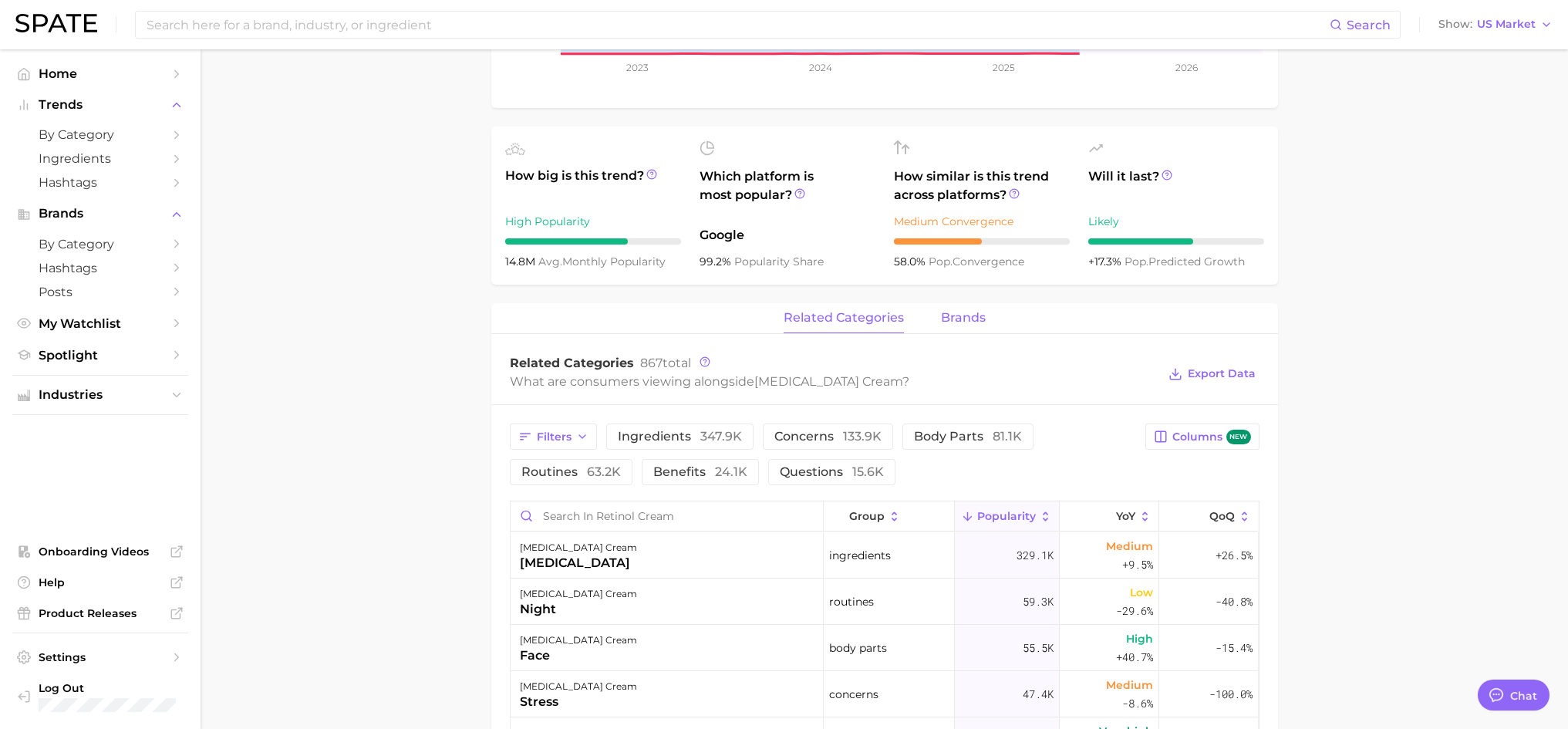
click at [959, 321] on span "brands" at bounding box center [963, 318] width 45 height 14
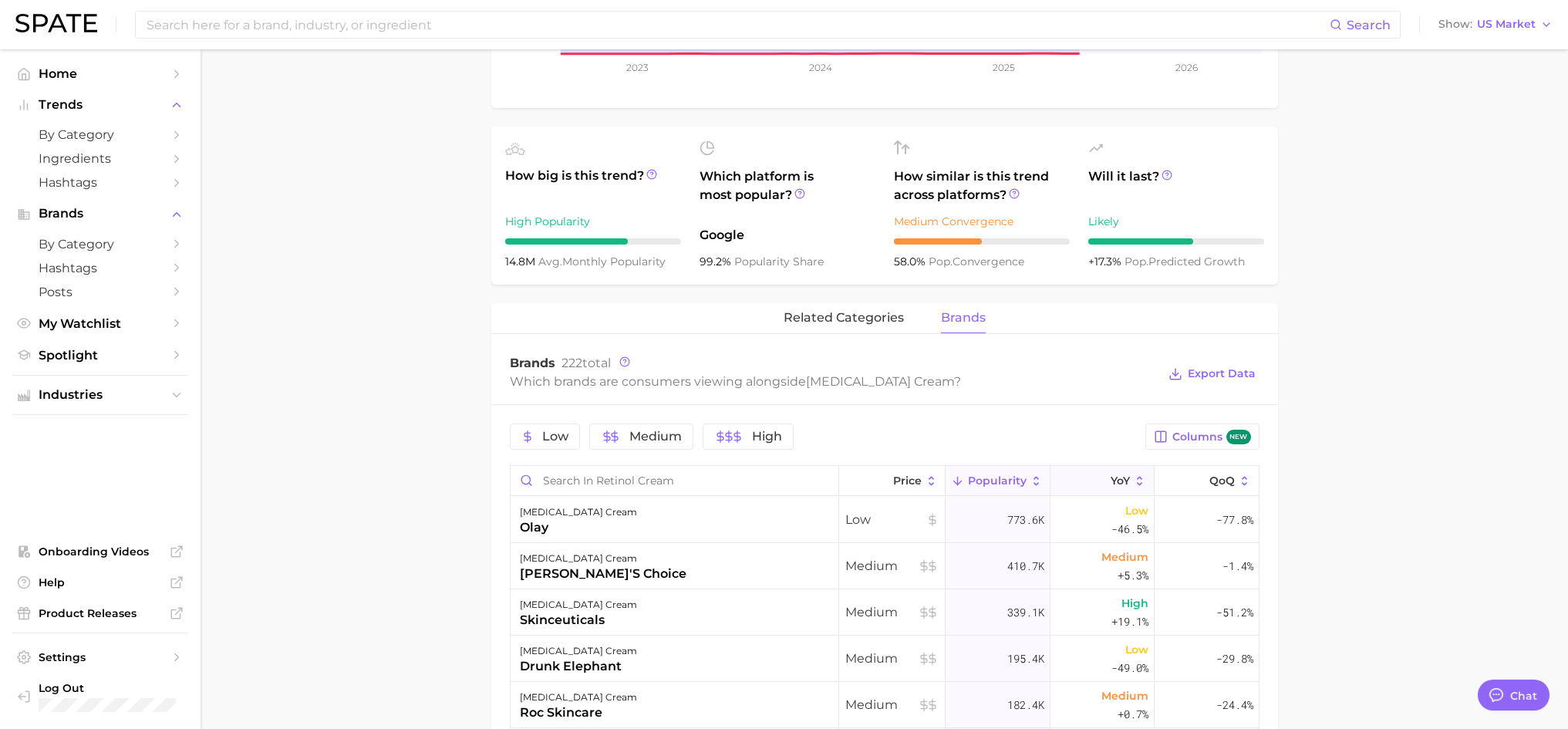
click at [1111, 475] on span "YoY" at bounding box center [1120, 480] width 20 height 12
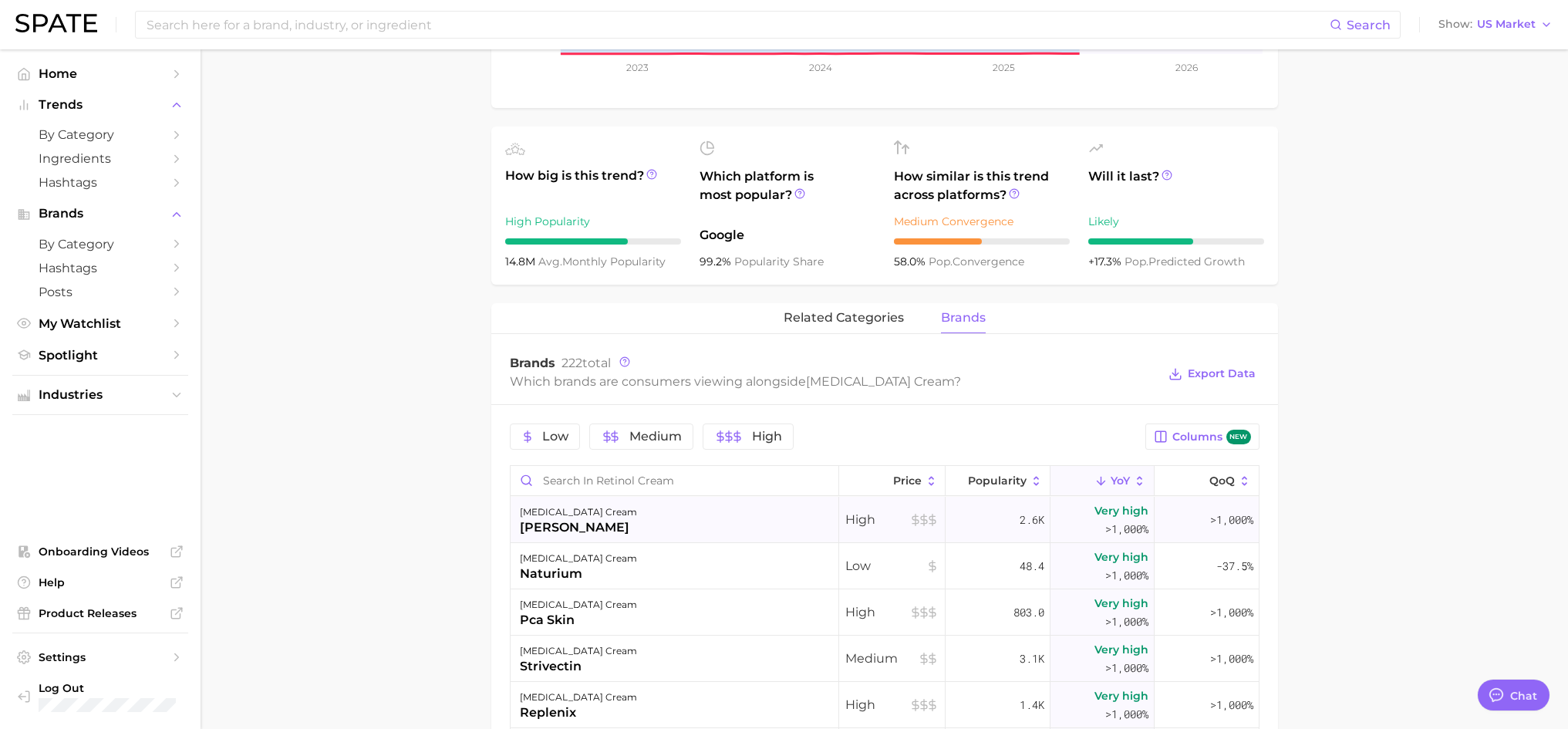
click at [1110, 504] on span "Very high" at bounding box center [1122, 511] width 54 height 19
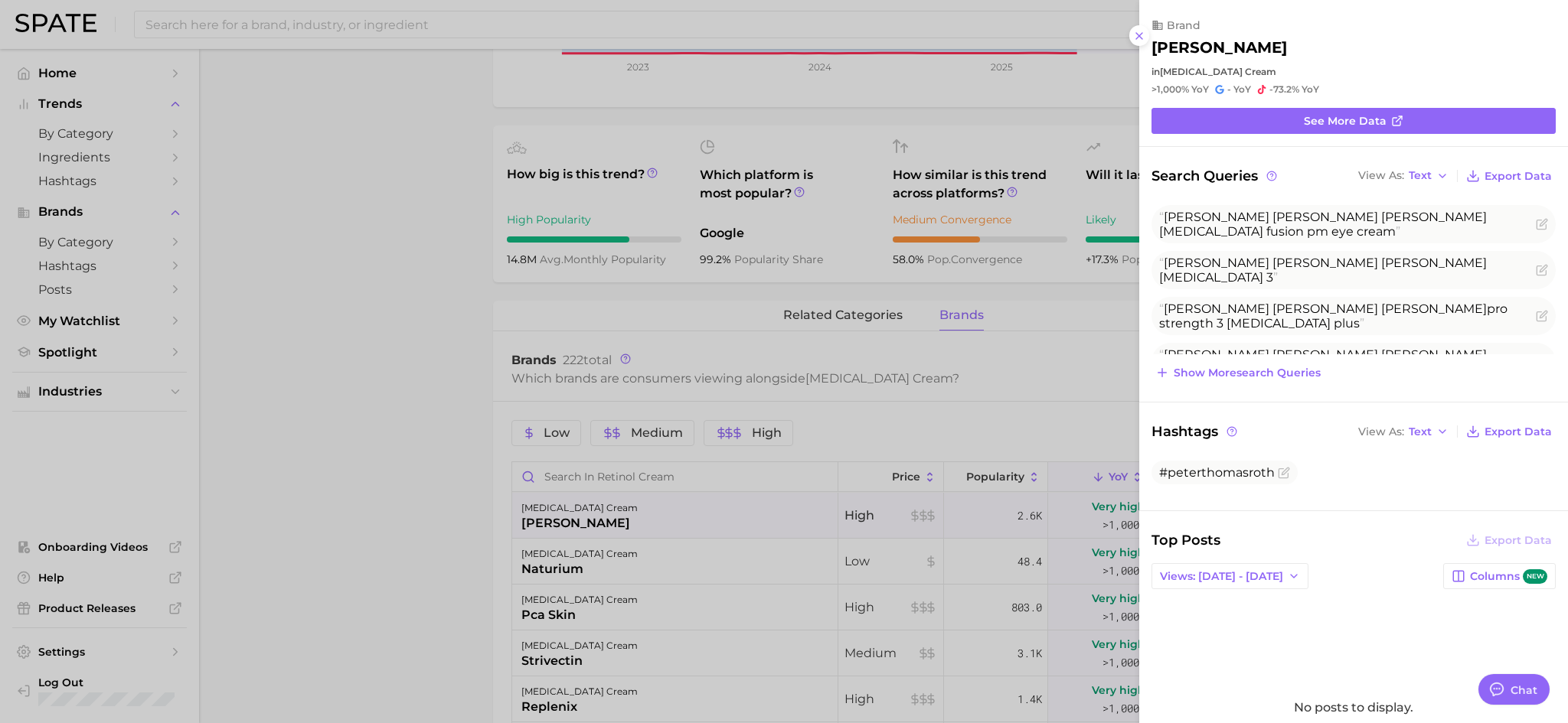
click at [1099, 393] on div at bounding box center [784, 362] width 1568 height 723
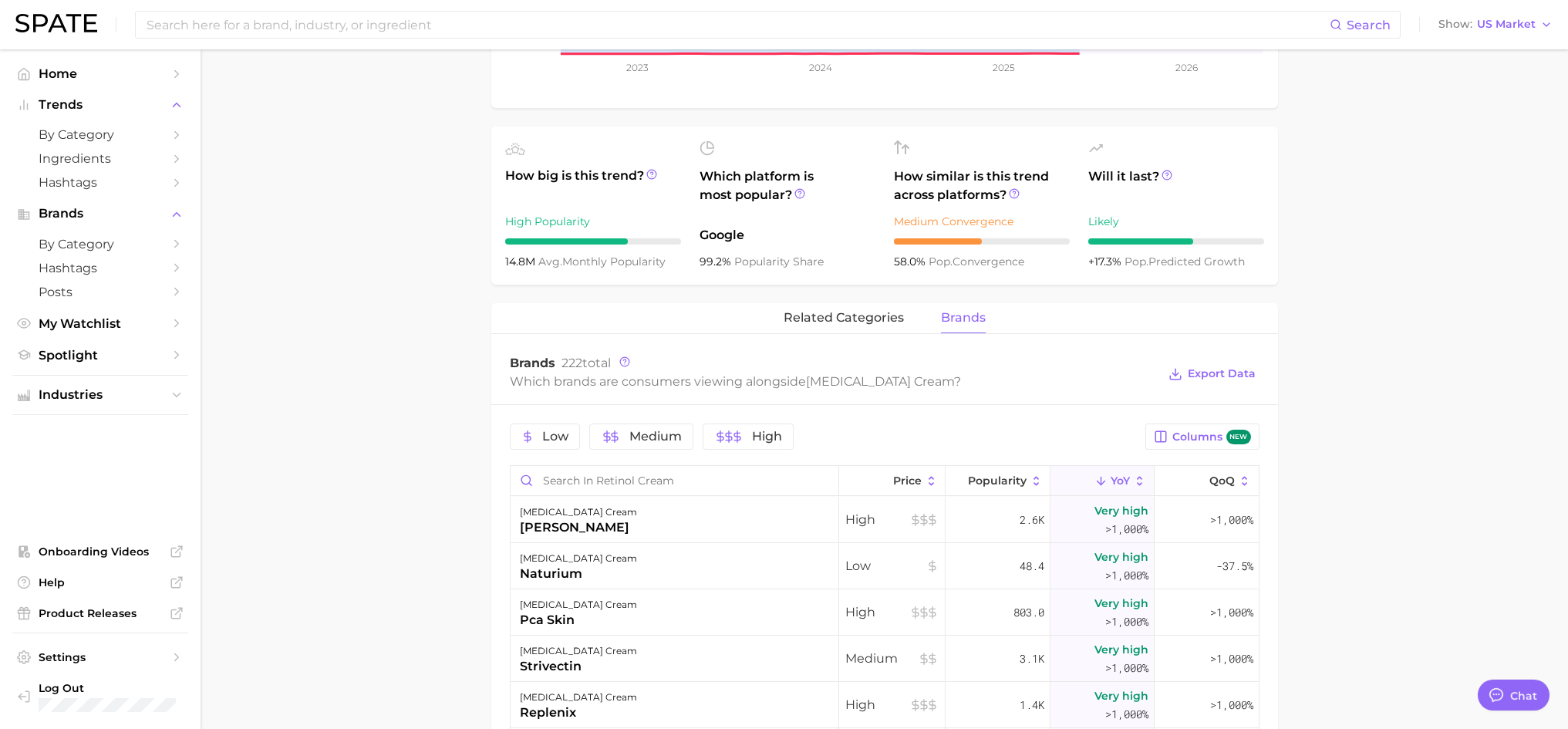
click at [1133, 477] on icon at bounding box center [1139, 481] width 14 height 14
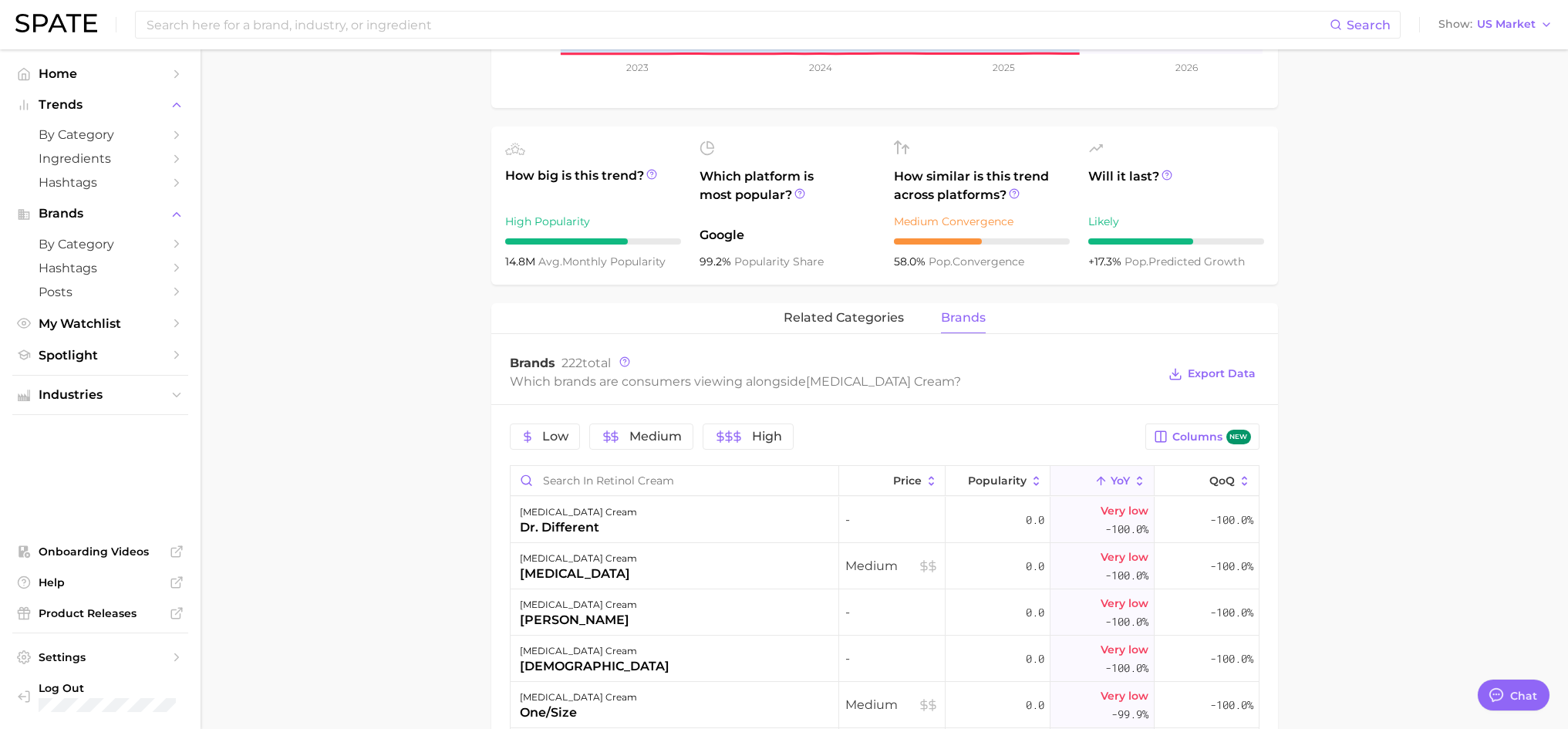
click at [1111, 482] on span "YoY" at bounding box center [1120, 480] width 20 height 12
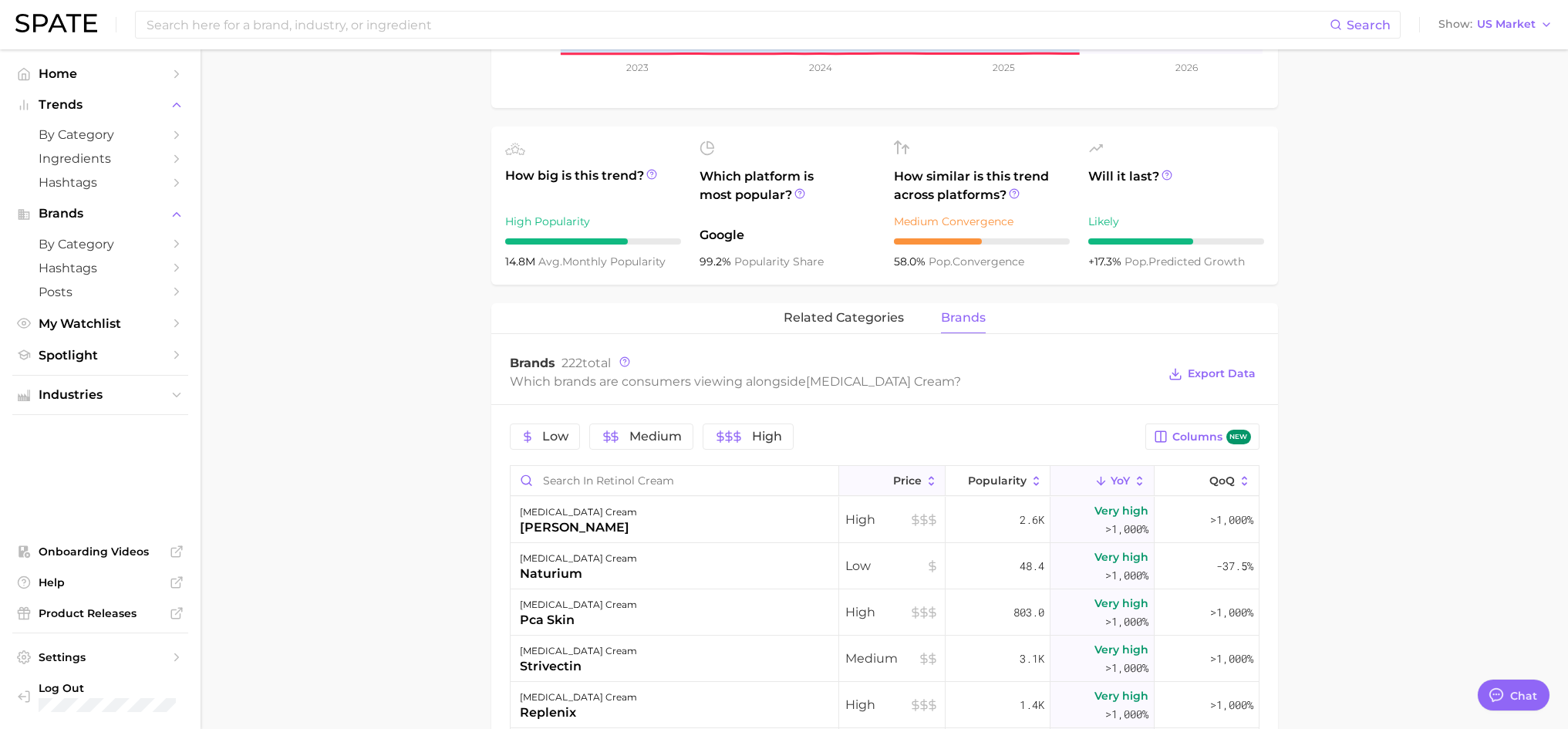
click at [881, 484] on button "Price" at bounding box center [893, 481] width 106 height 30
click at [973, 483] on span "Popularity" at bounding box center [997, 480] width 59 height 12
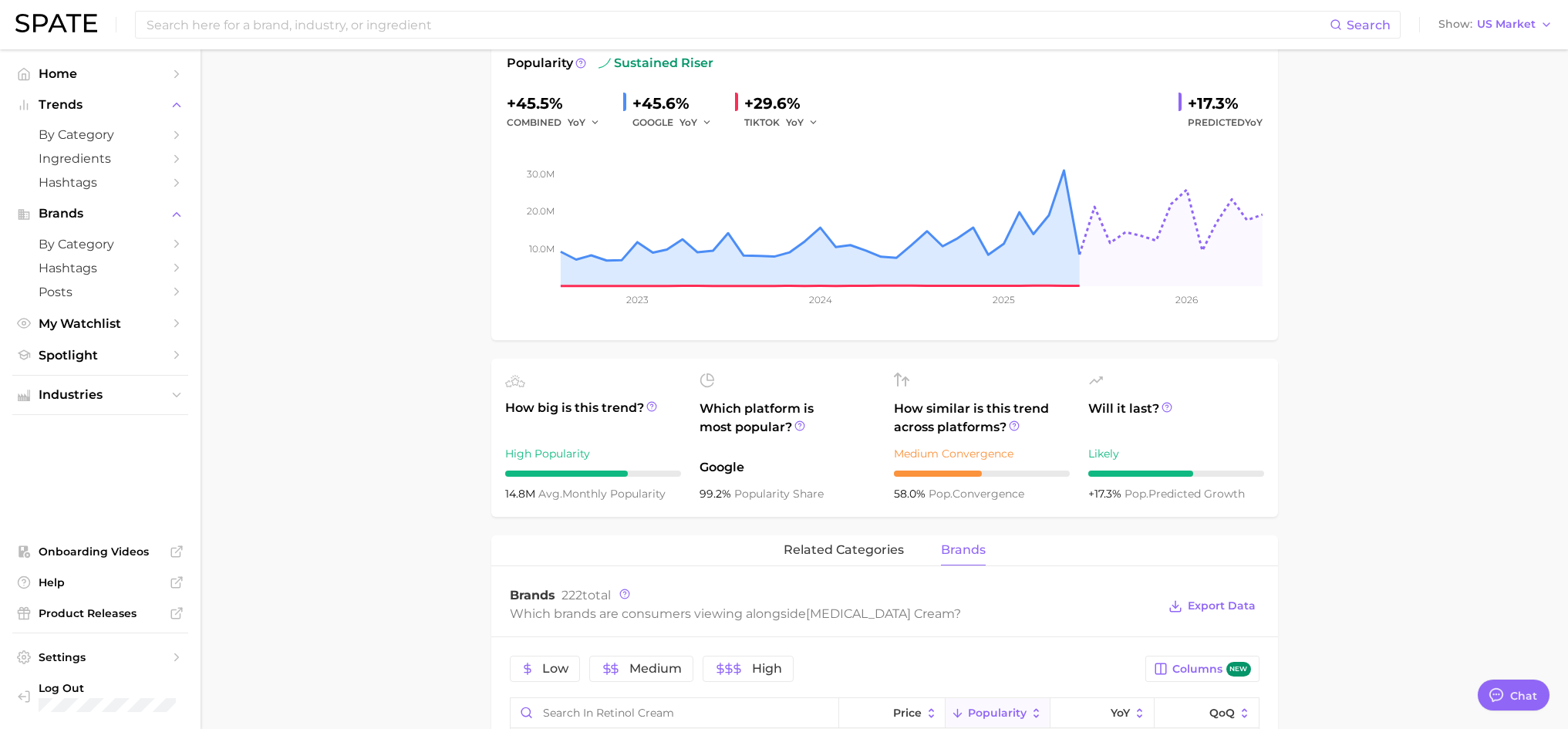
scroll to position [231, 0]
click at [71, 626] on ul "Onboarding Videos Help Product Releases Settings Log Out" at bounding box center [100, 629] width 176 height 177
click at [75, 612] on span "Product Releases" at bounding box center [100, 613] width 123 height 14
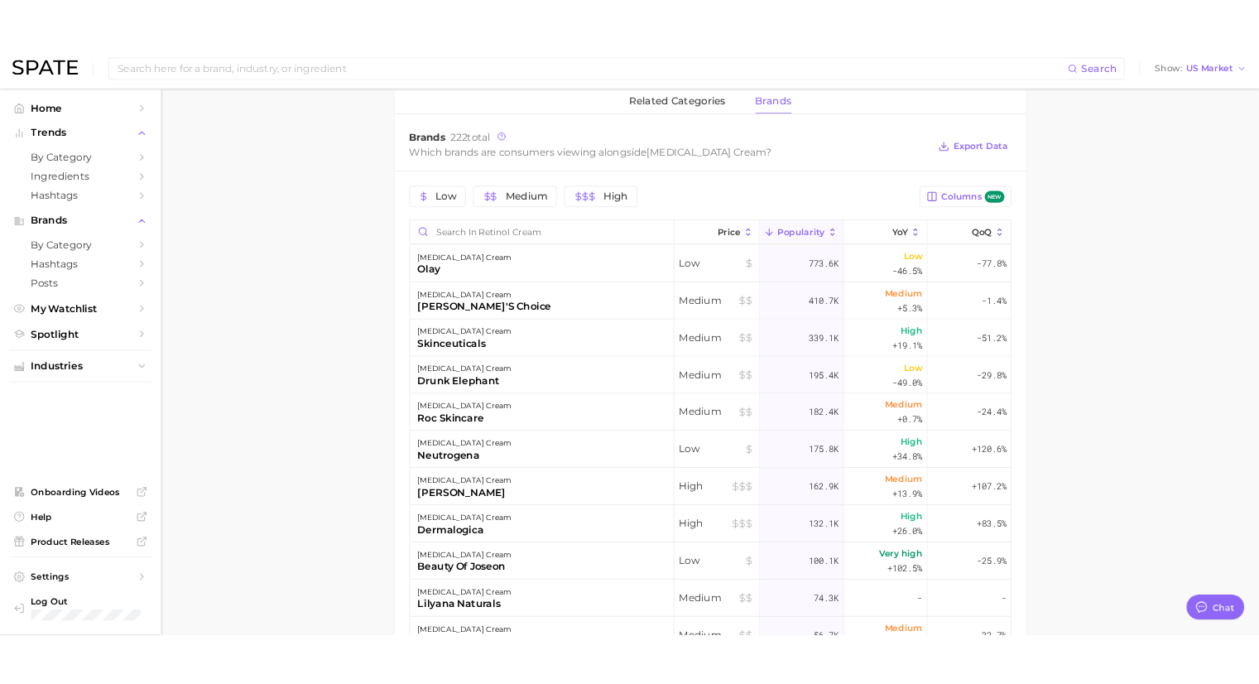
scroll to position [768, 0]
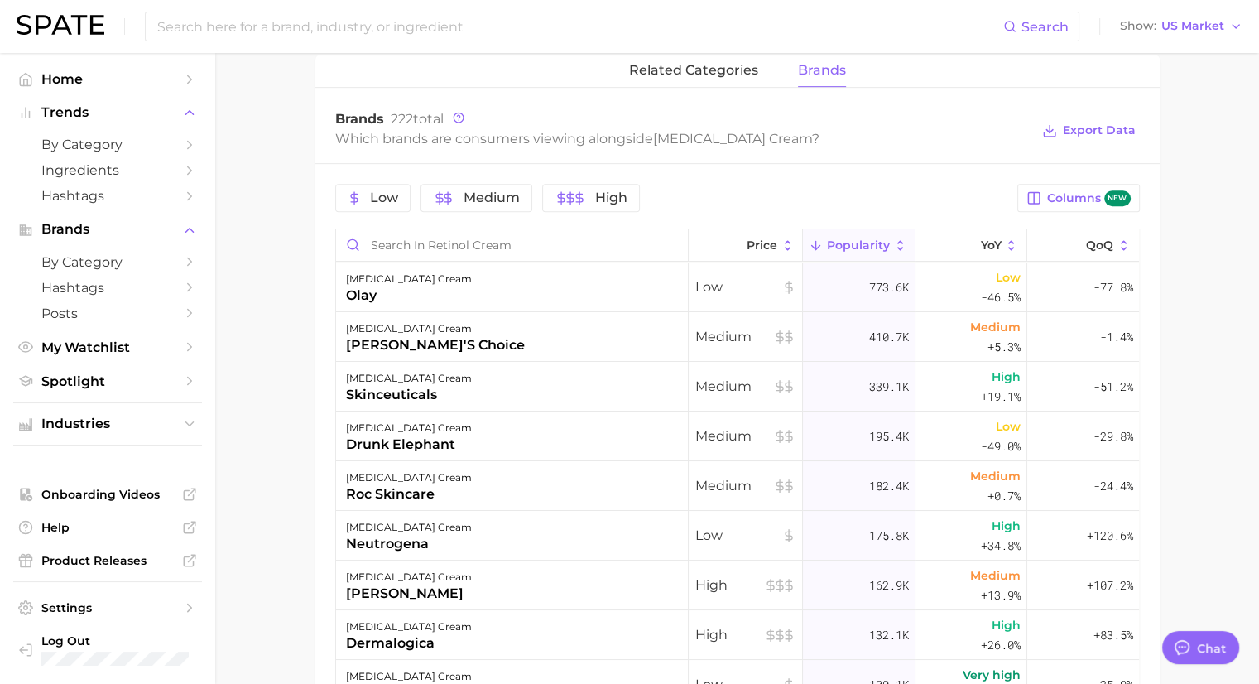
drag, startPoint x: 1235, startPoint y: 137, endPoint x: 1216, endPoint y: 142, distance: 19.7
click at [1227, 139] on main "1. skincare 2. face products 3. moisturizer products 4. retinol cream Overview …" at bounding box center [737, 150] width 1044 height 1730
click at [1220, 215] on main "1. skincare 2. face products 3. moisturizer products 4. retinol cream Overview …" at bounding box center [737, 150] width 1044 height 1730
click at [1212, 238] on main "1. skincare 2. face products 3. moisturizer products 4. retinol cream Overview …" at bounding box center [737, 150] width 1044 height 1730
type textarea "x"
